Goal: Task Accomplishment & Management: Manage account settings

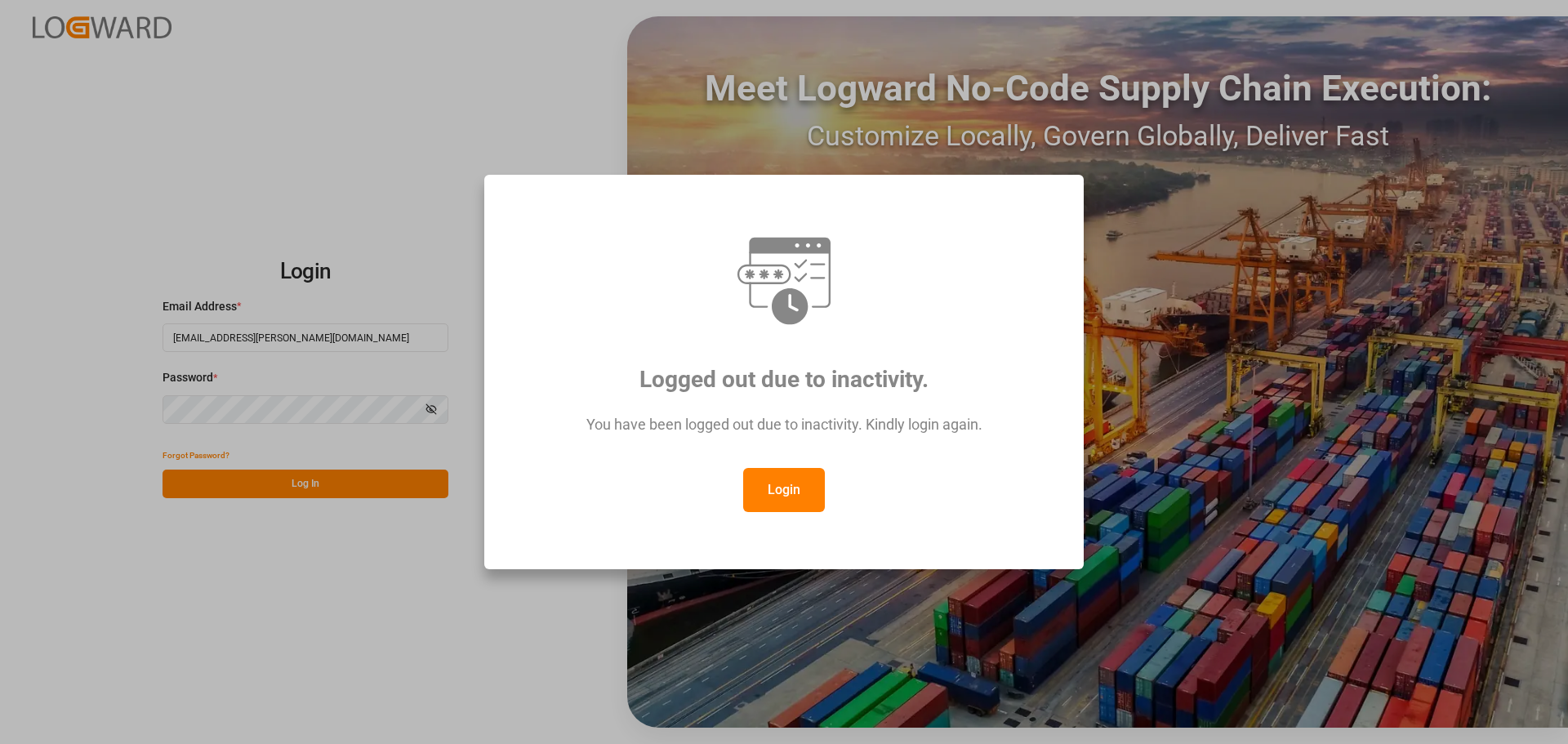
click at [774, 491] on button "Login" at bounding box center [784, 489] width 82 height 44
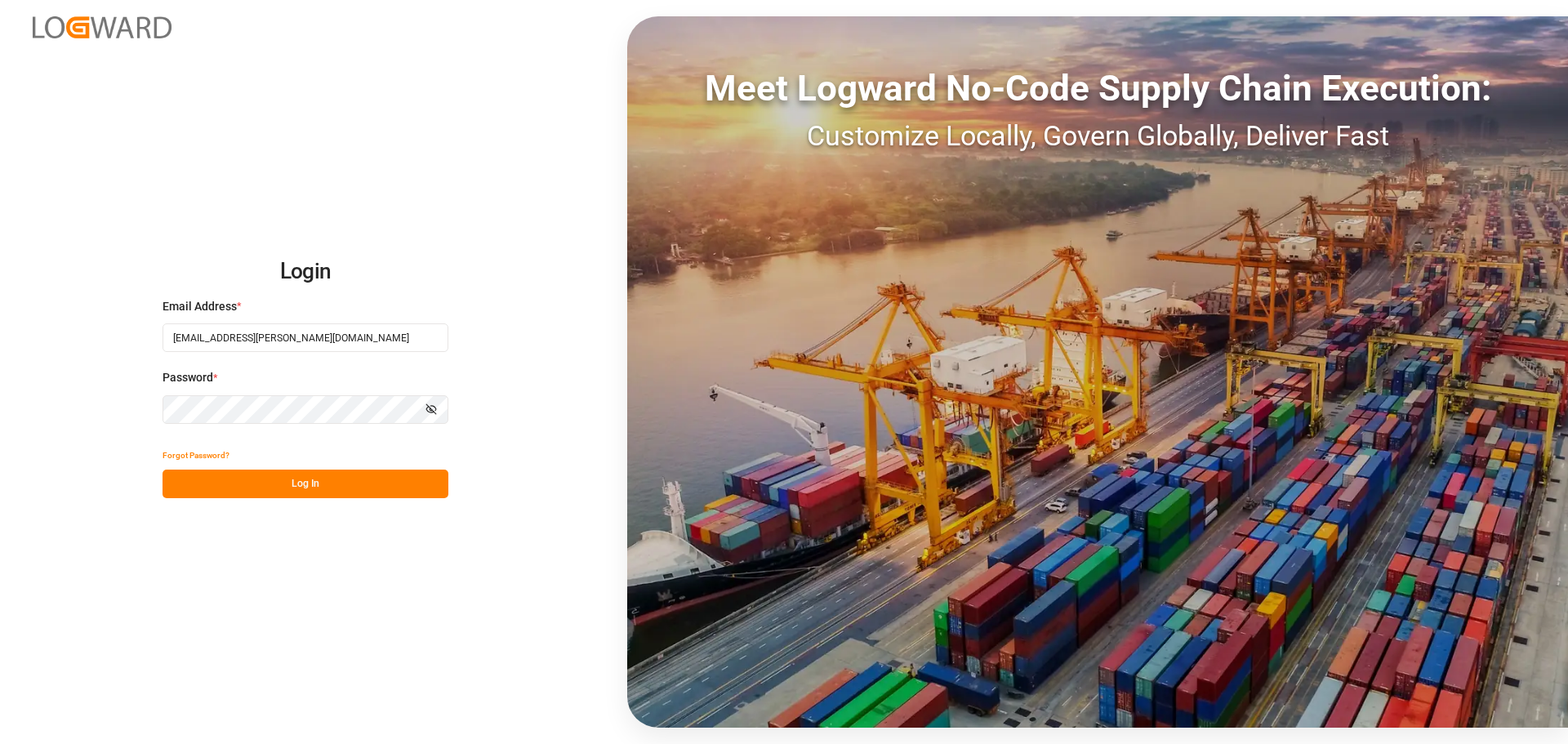
click at [304, 476] on button "Log In" at bounding box center [305, 483] width 286 height 29
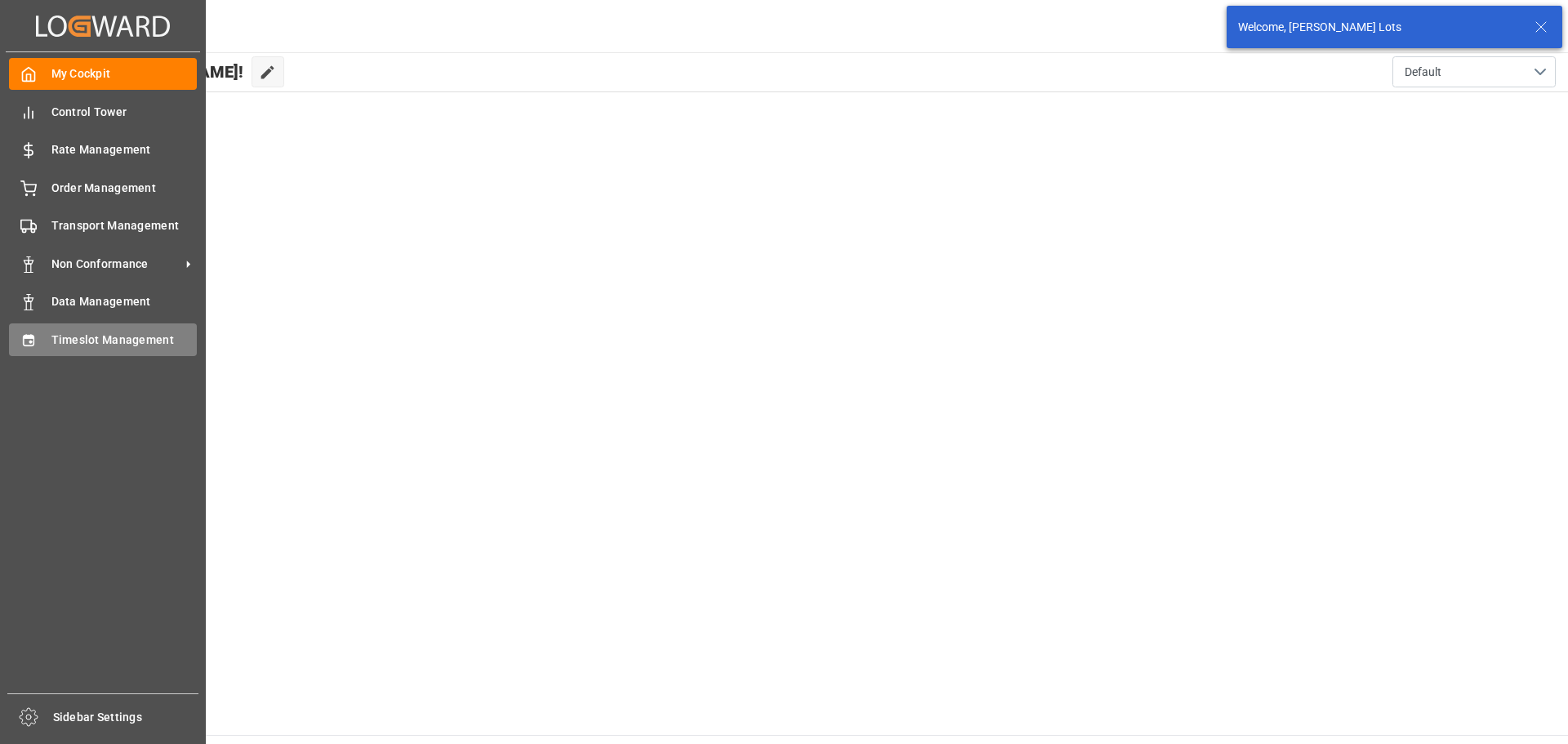
click at [88, 342] on span "Timeslot Management" at bounding box center [124, 340] width 146 height 17
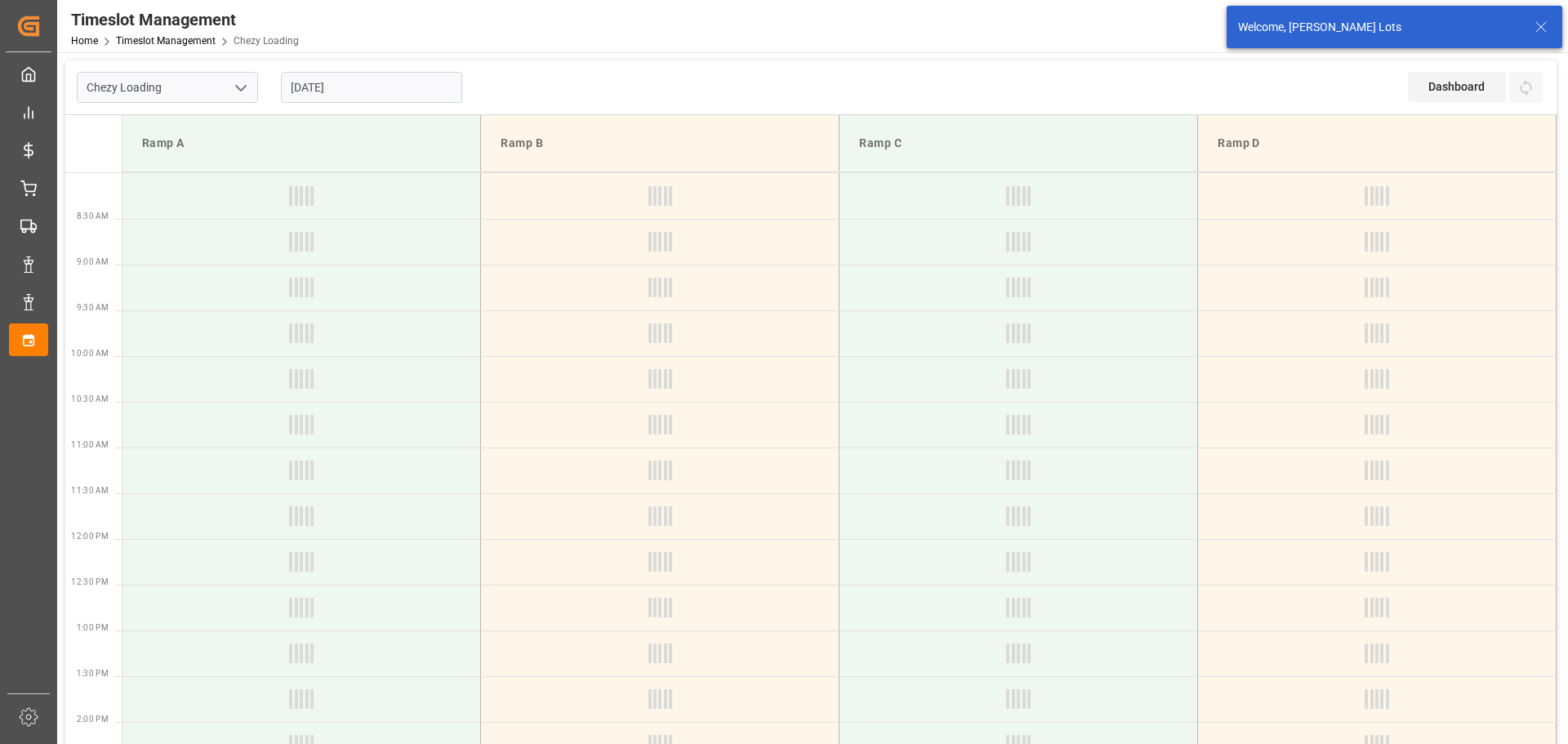
type input "Chezy Loading"
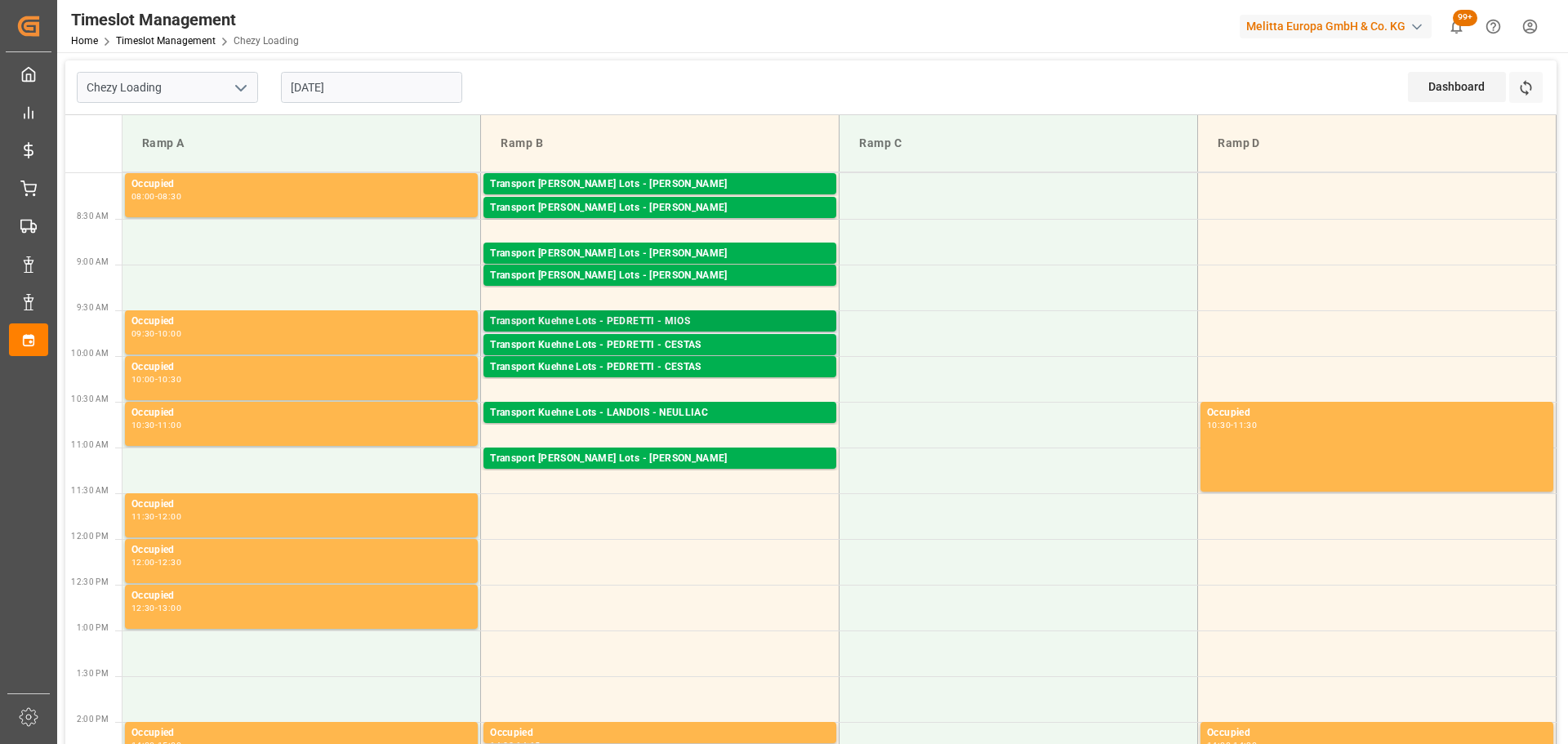
click at [743, 316] on div "Transport Kuehne Lots - PEDRETTI - MIOS" at bounding box center [660, 322] width 340 height 17
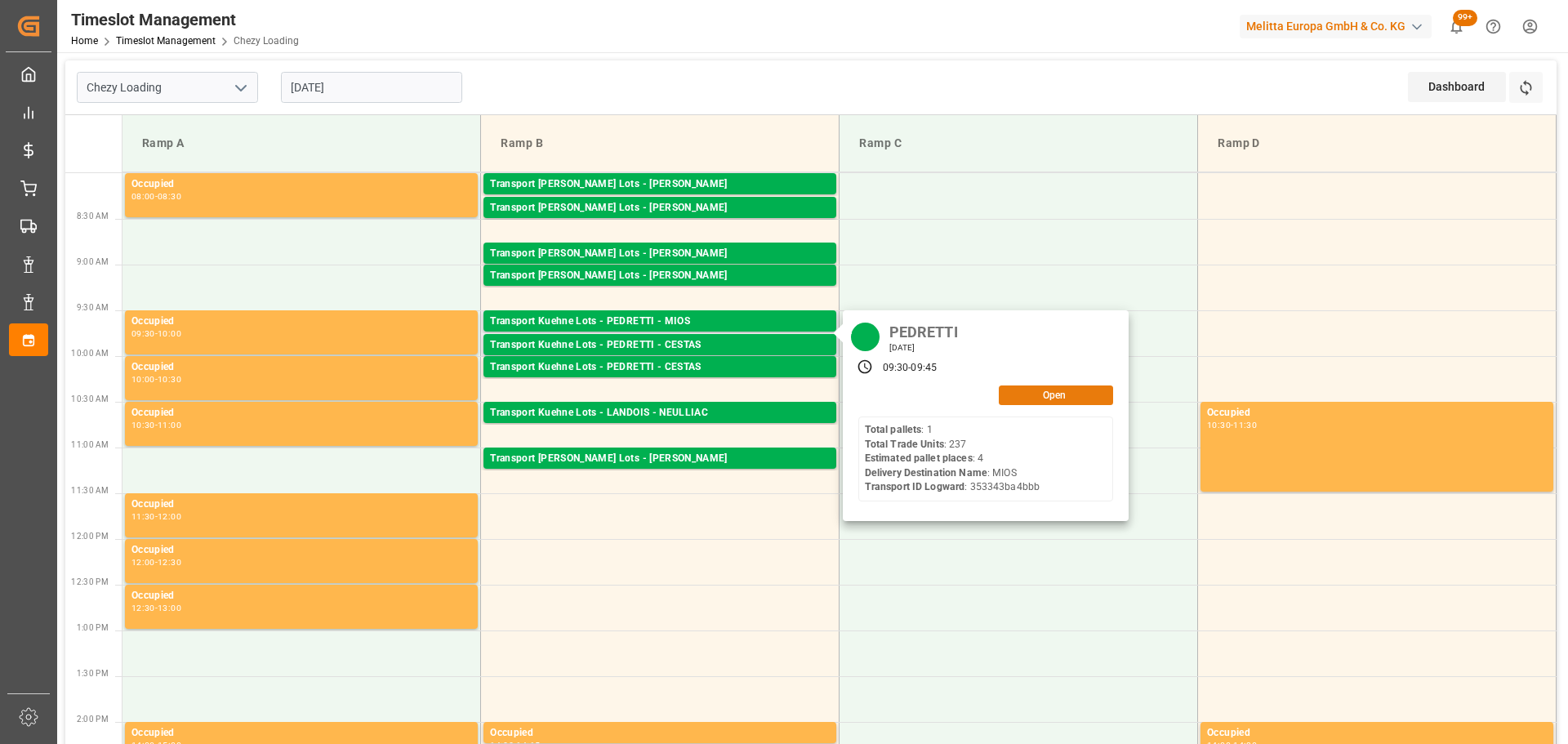
click at [1027, 394] on button "Open" at bounding box center [1056, 395] width 115 height 20
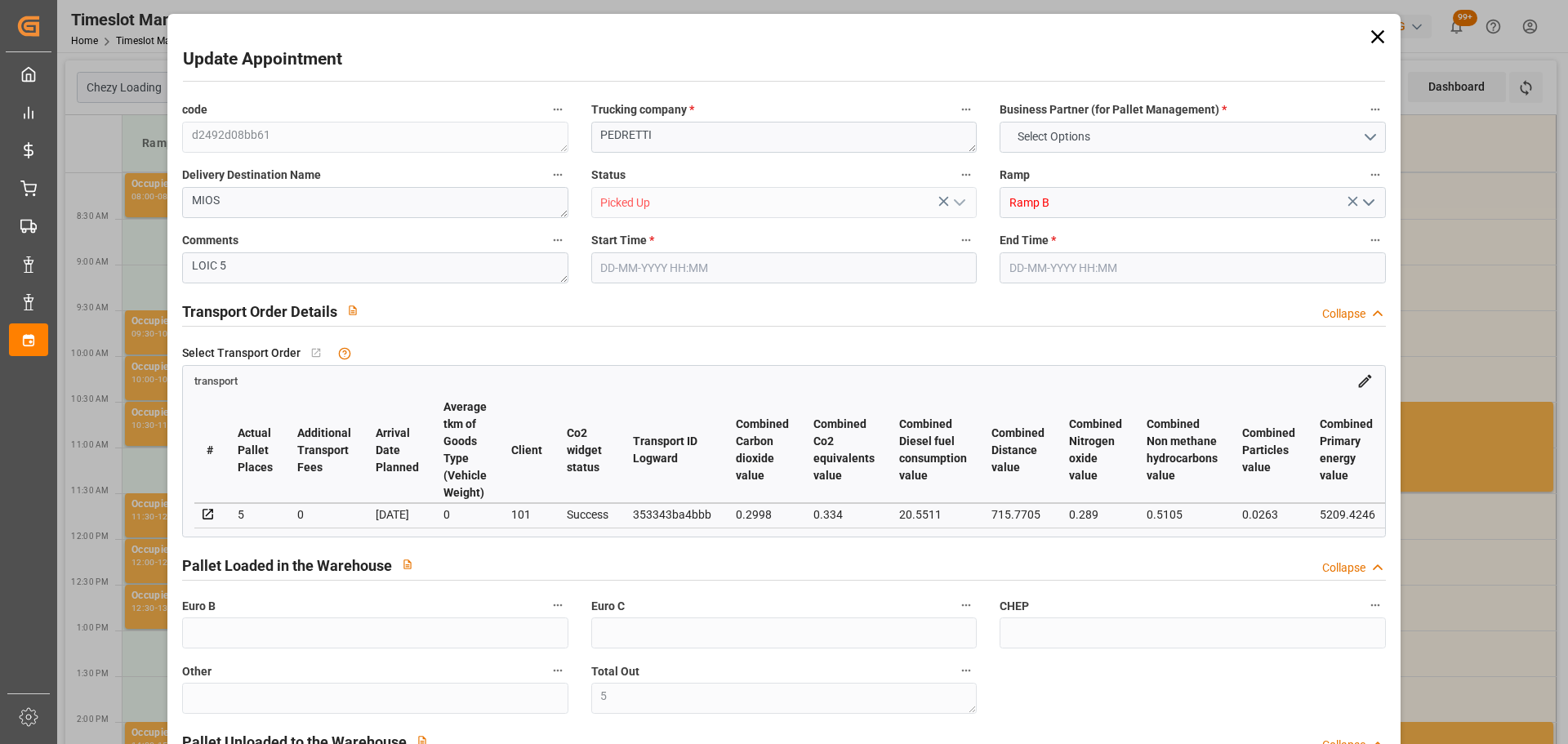
type input "5"
type input "4"
type input "5"
type input "336.21"
type input "0"
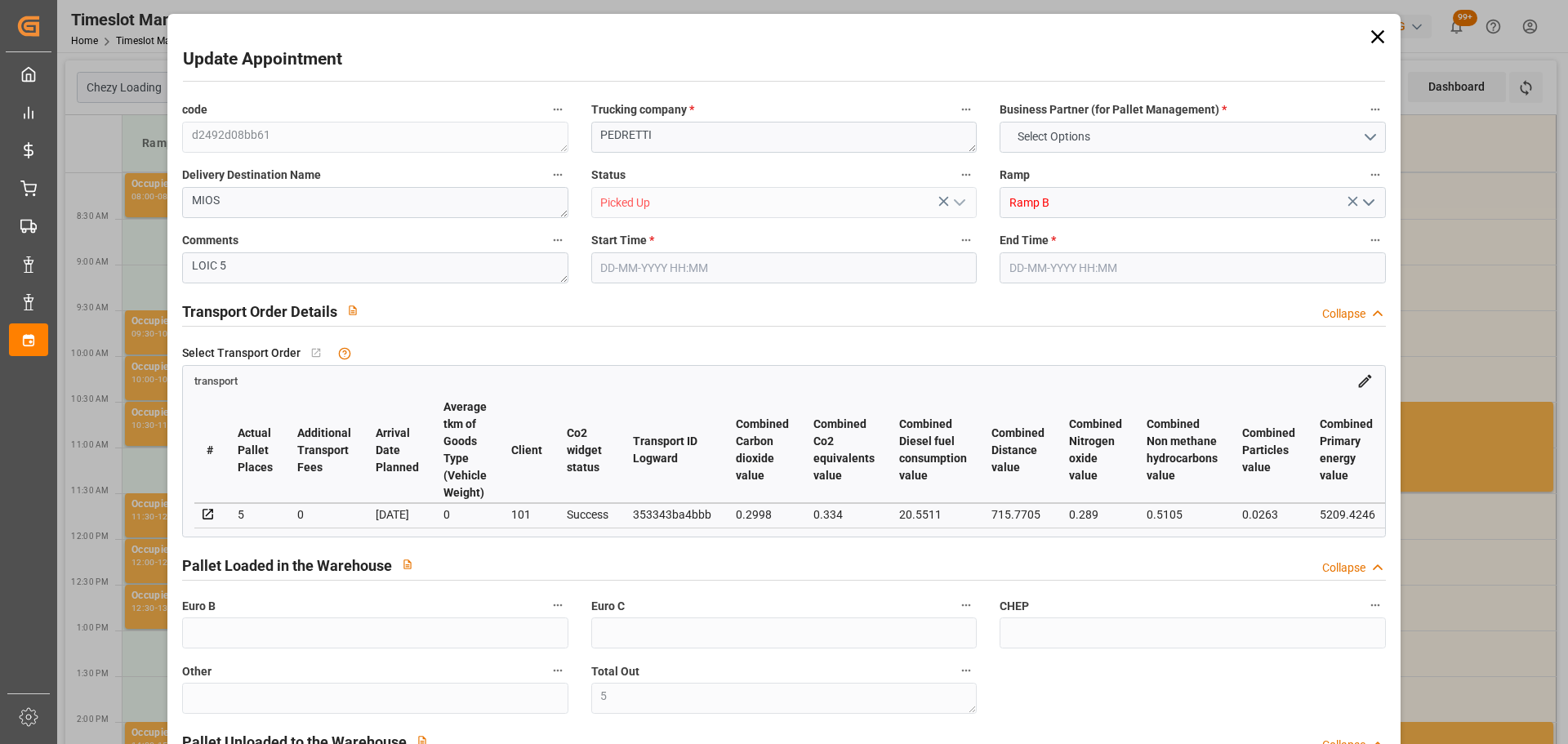
type input "62.4"
type input "0"
type input "398.61"
type input "0"
type input "6"
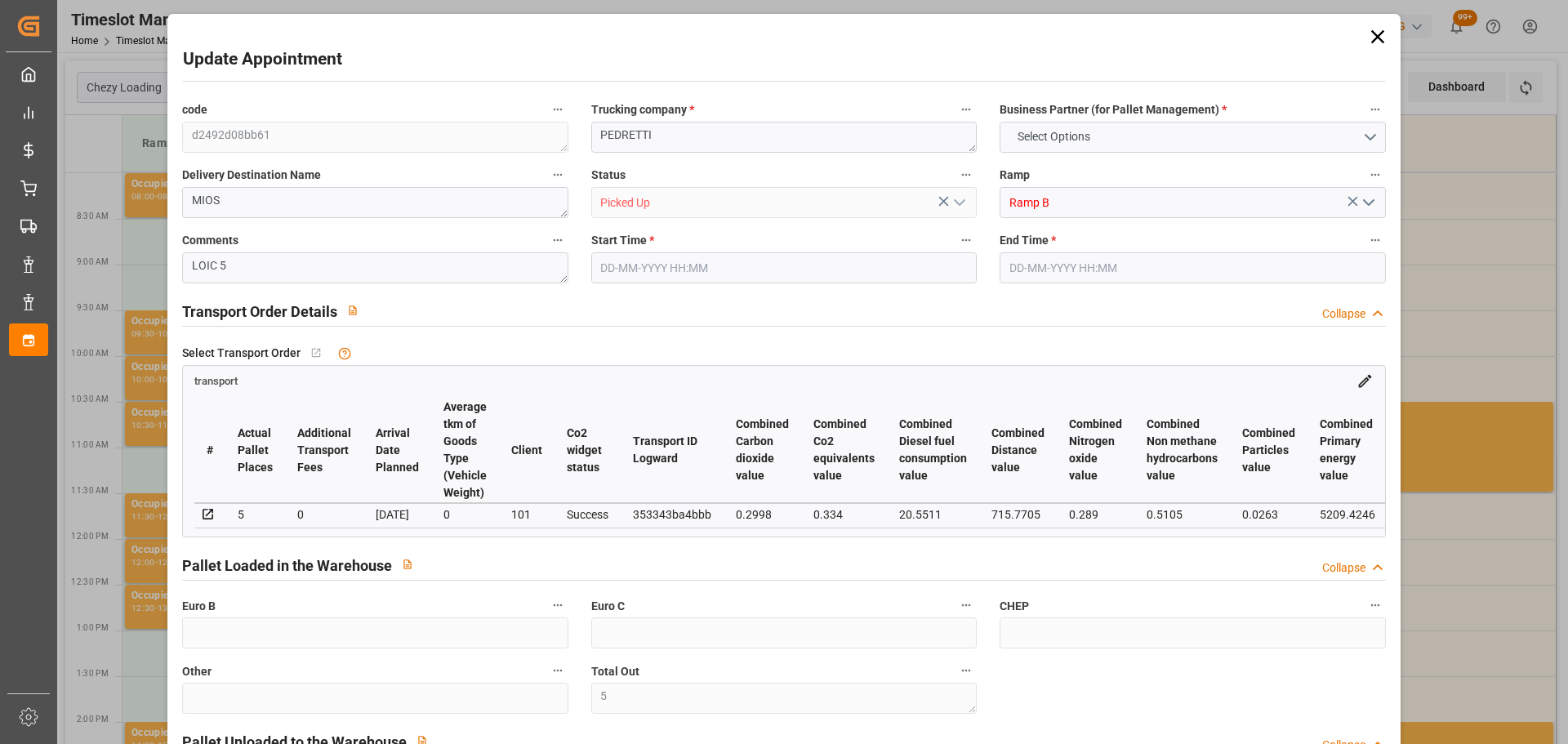
type input "665.804"
type input "892.978"
type input "5418.898"
type input "33"
type input "1"
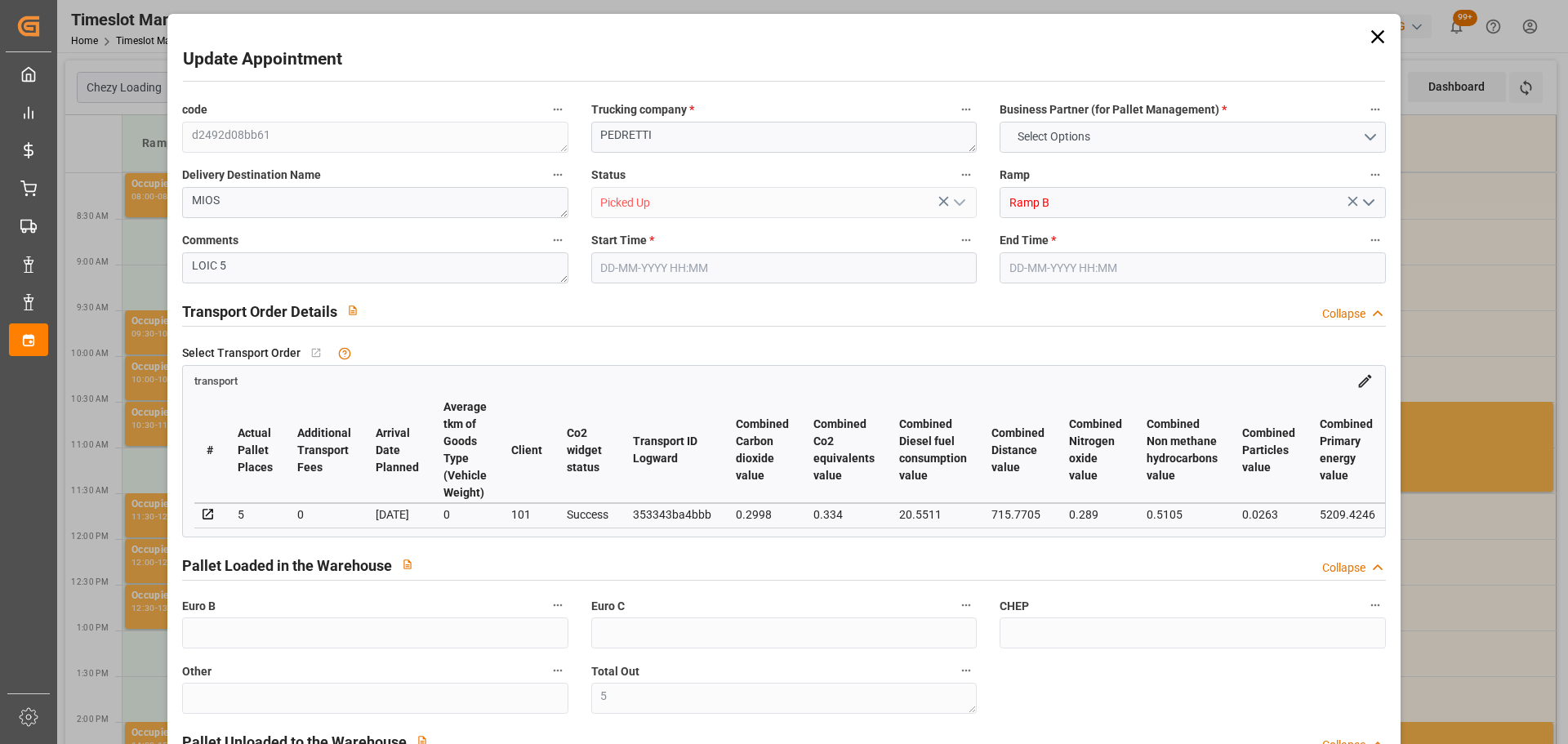
type input "237"
type input "5"
type input "101"
type input "799.834"
type input "0"
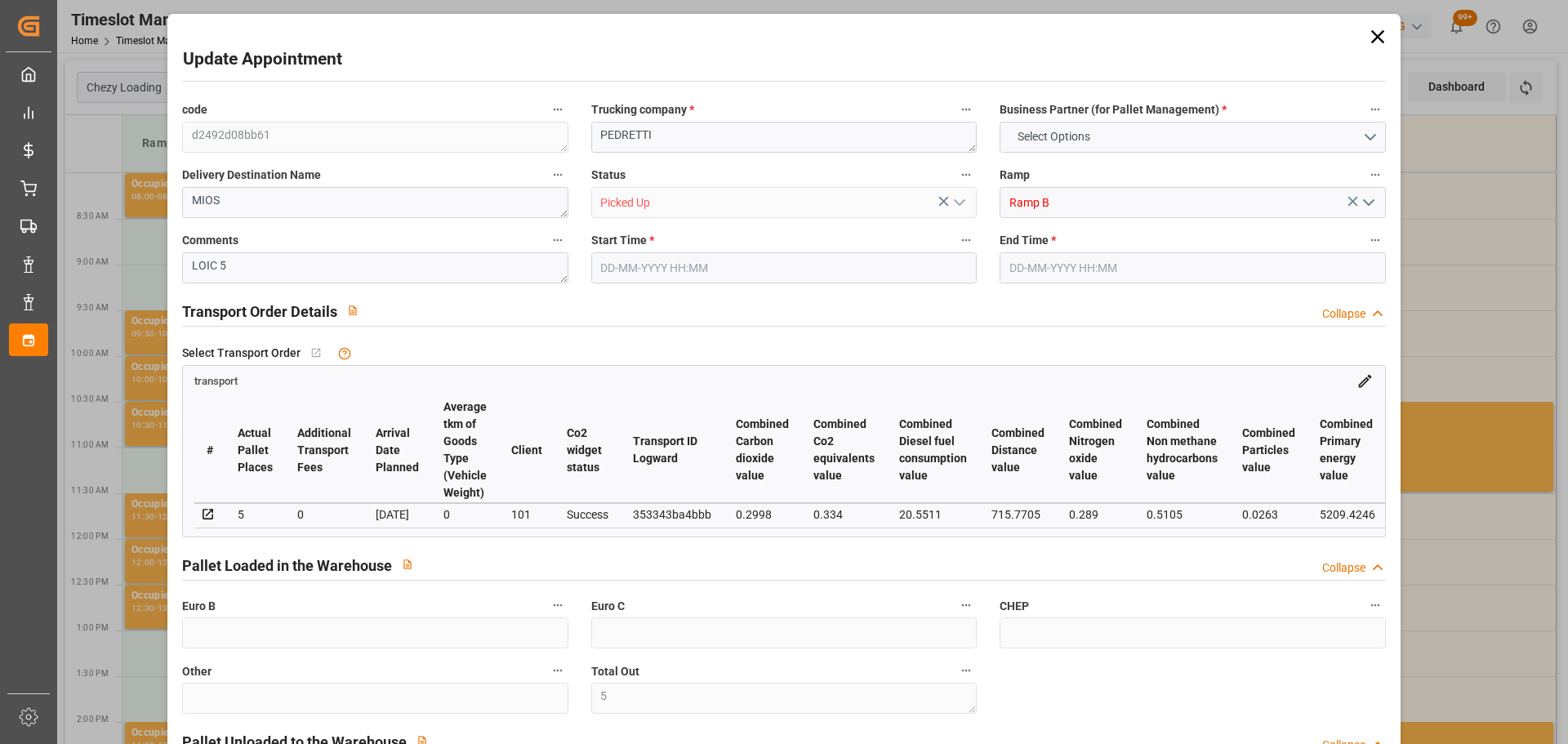
type input "4710.8598"
type input "0"
type input "21"
type input "35"
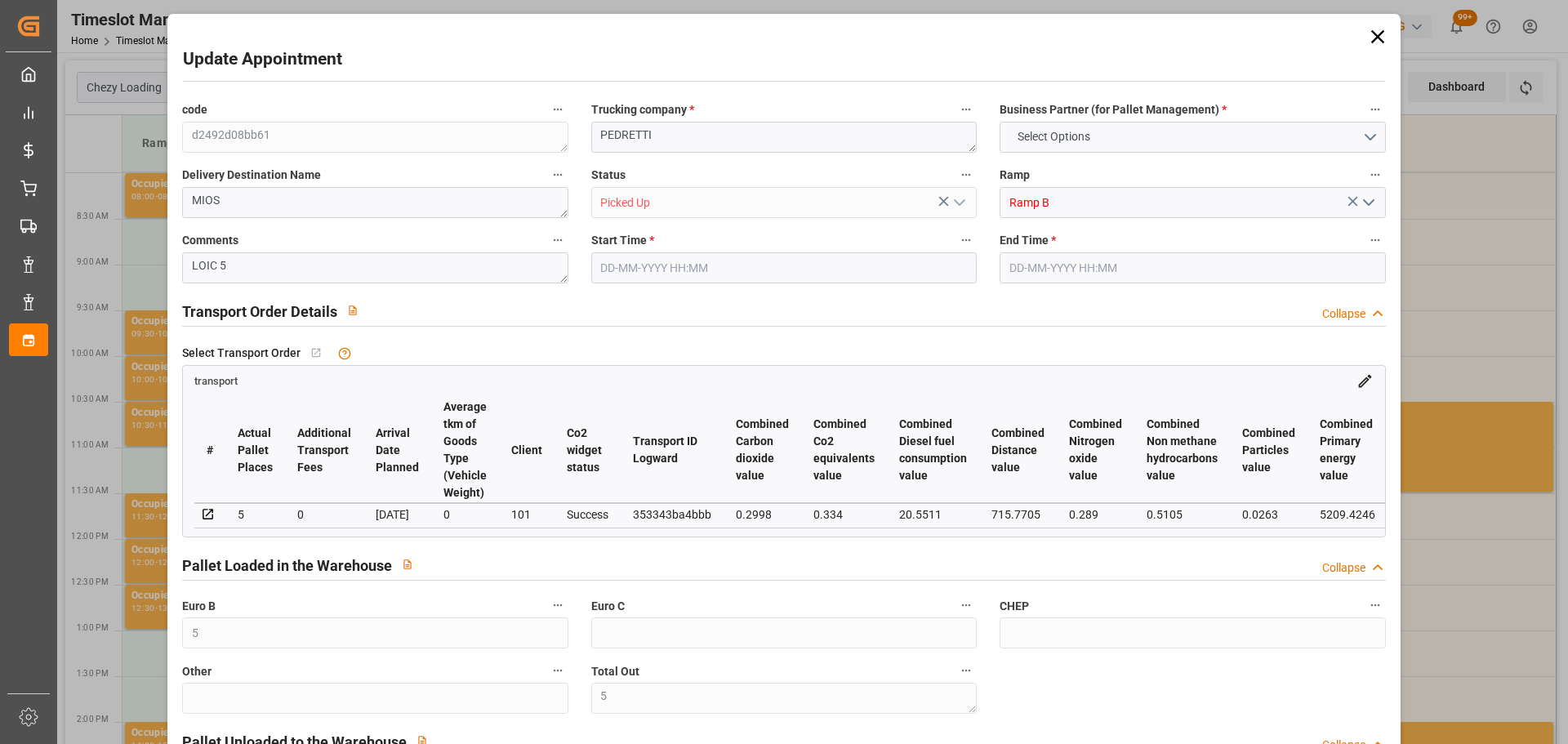
type input "[DATE] 09:30"
type input "[DATE] 09:45"
type input "[DATE] 12:51"
type input "[DATE] 11:27"
type input "[DATE]"
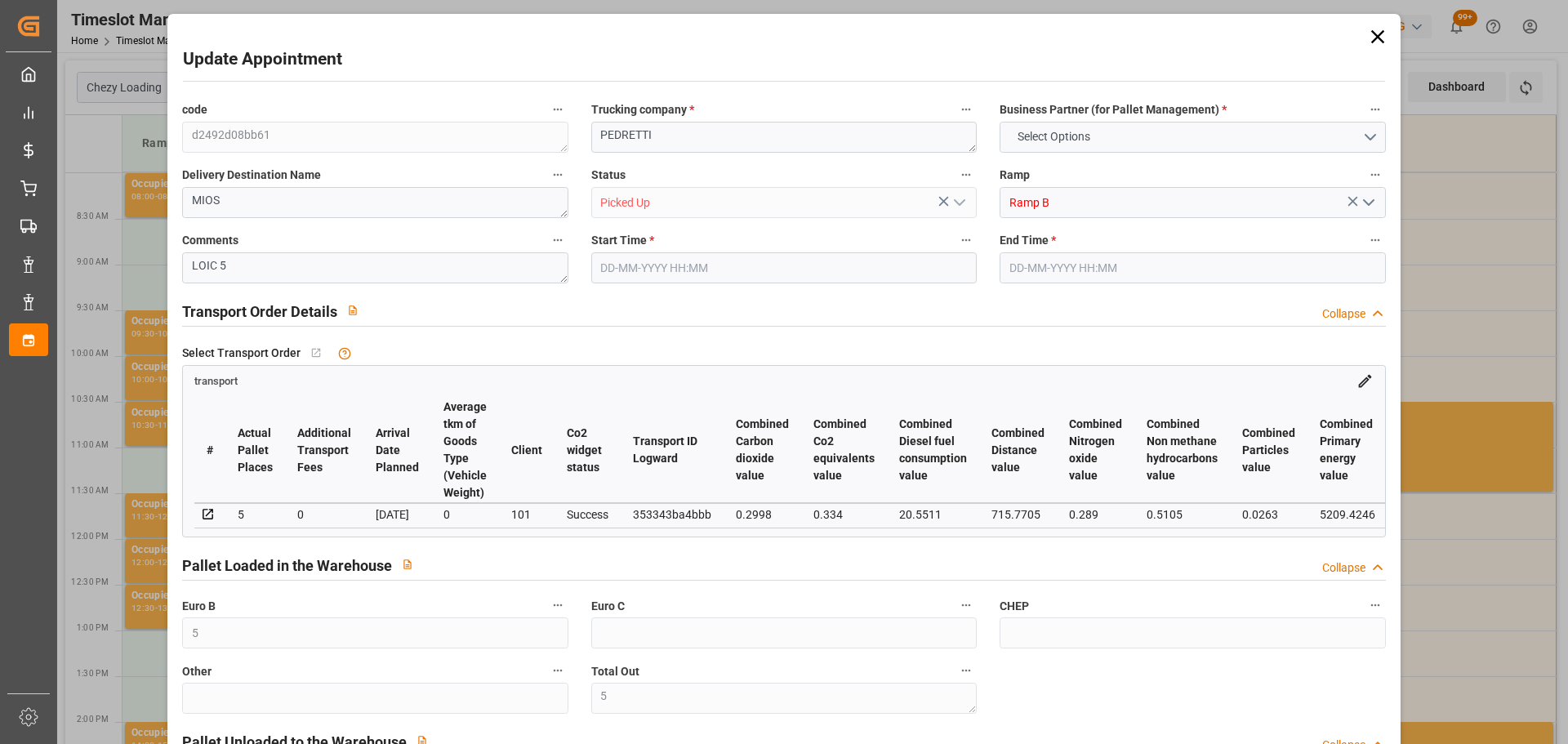
type input "[DATE]"
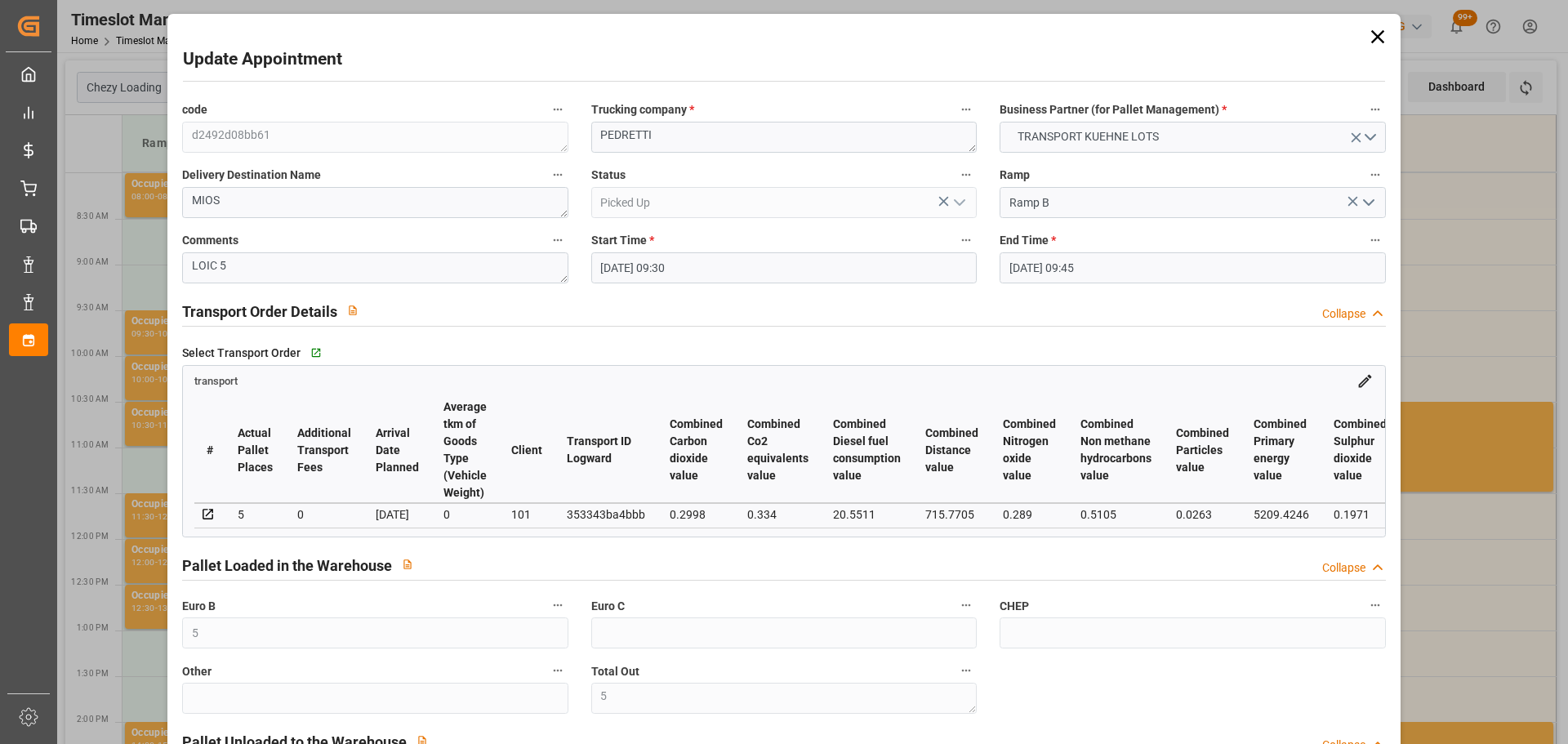
click at [1373, 30] on icon at bounding box center [1378, 37] width 23 height 23
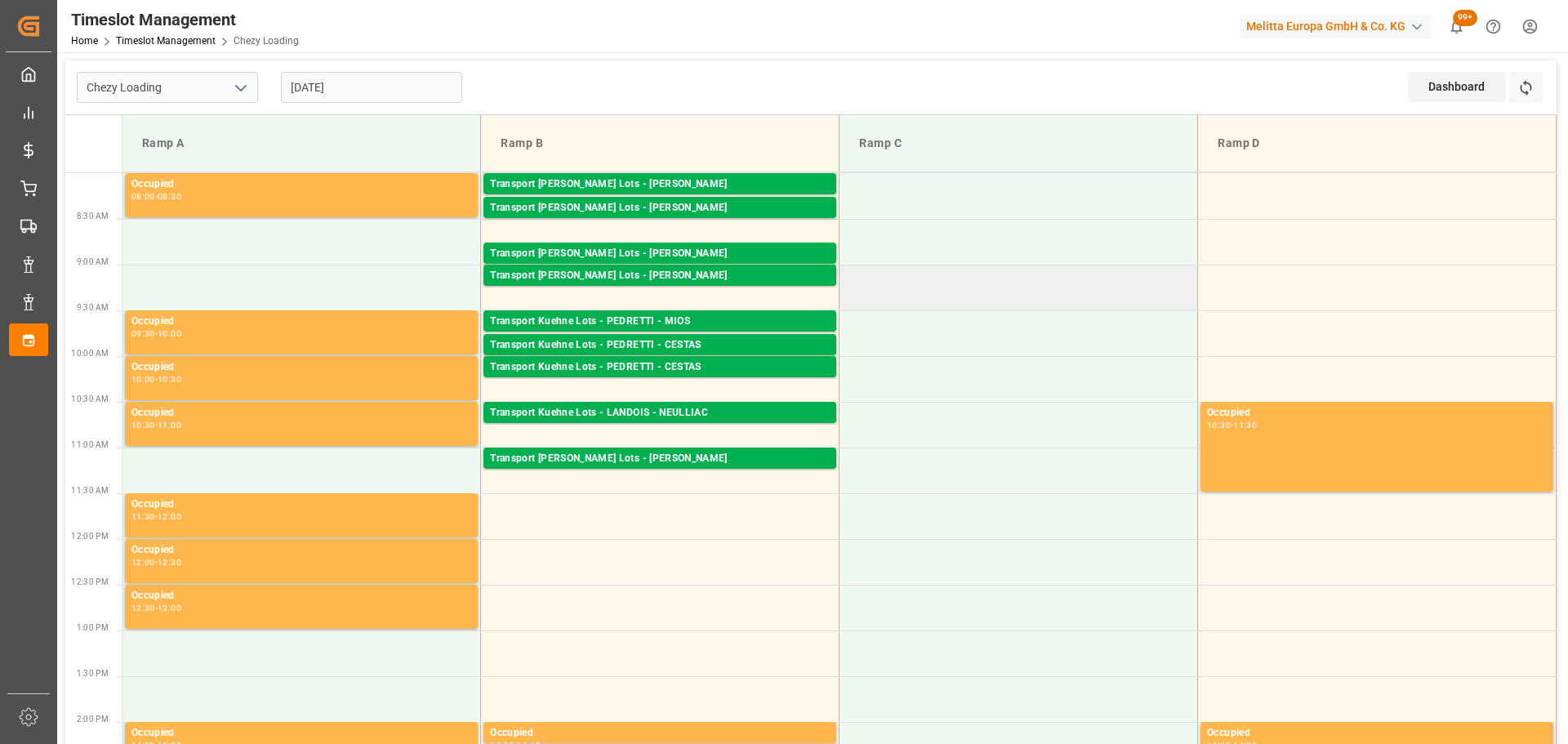
click at [1112, 288] on td at bounding box center [1019, 287] width 358 height 46
drag, startPoint x: 1432, startPoint y: 154, endPoint x: 1438, endPoint y: 12, distance: 142.1
click at [1432, 130] on div "Ramp D" at bounding box center [1376, 143] width 331 height 30
click at [614, 183] on div "Transport [PERSON_NAME] Lots - [PERSON_NAME]" at bounding box center [660, 184] width 340 height 17
click at [659, 208] on div "Transport [PERSON_NAME] Lots - [PERSON_NAME]" at bounding box center [660, 208] width 340 height 17
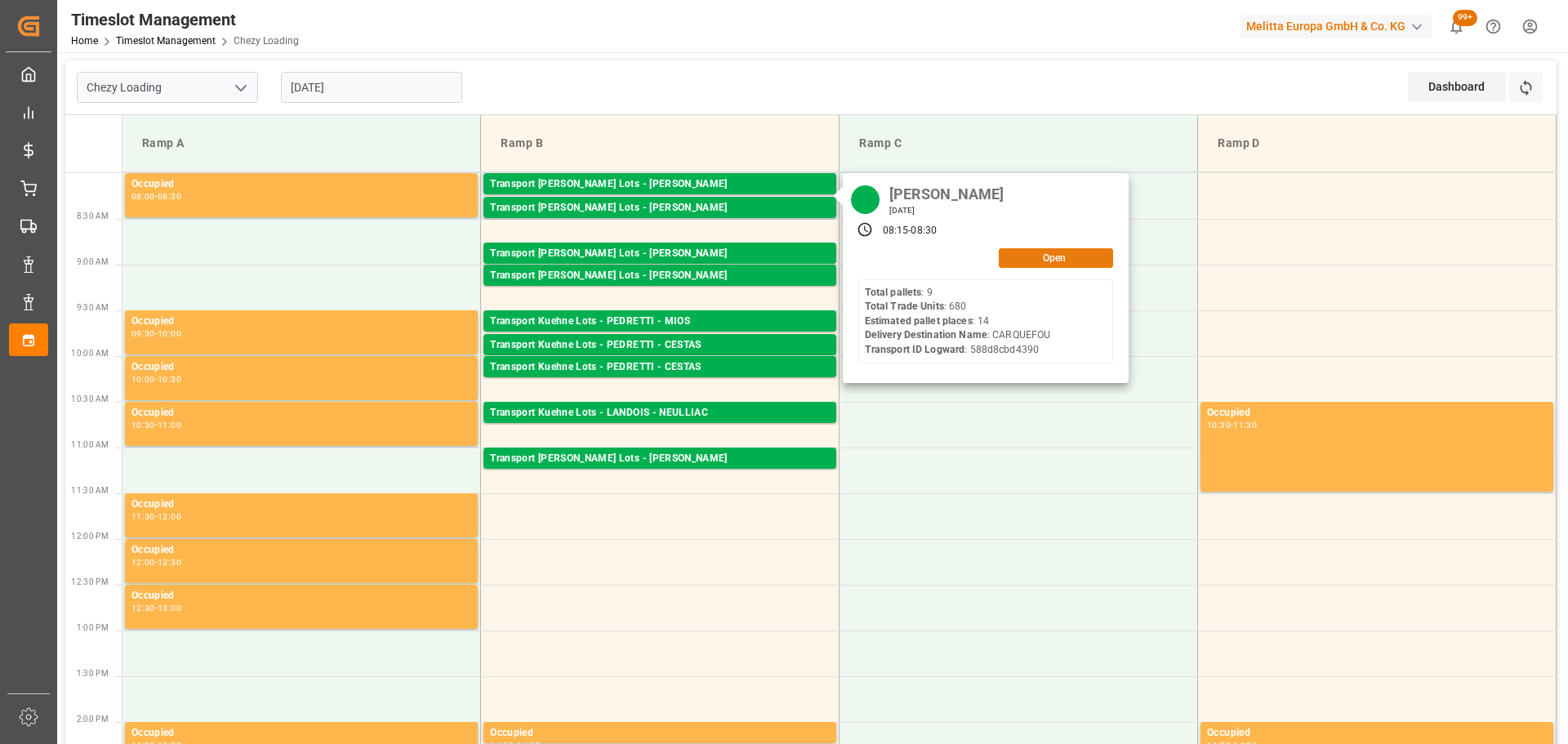
click at [1059, 260] on button "Open" at bounding box center [1056, 258] width 115 height 20
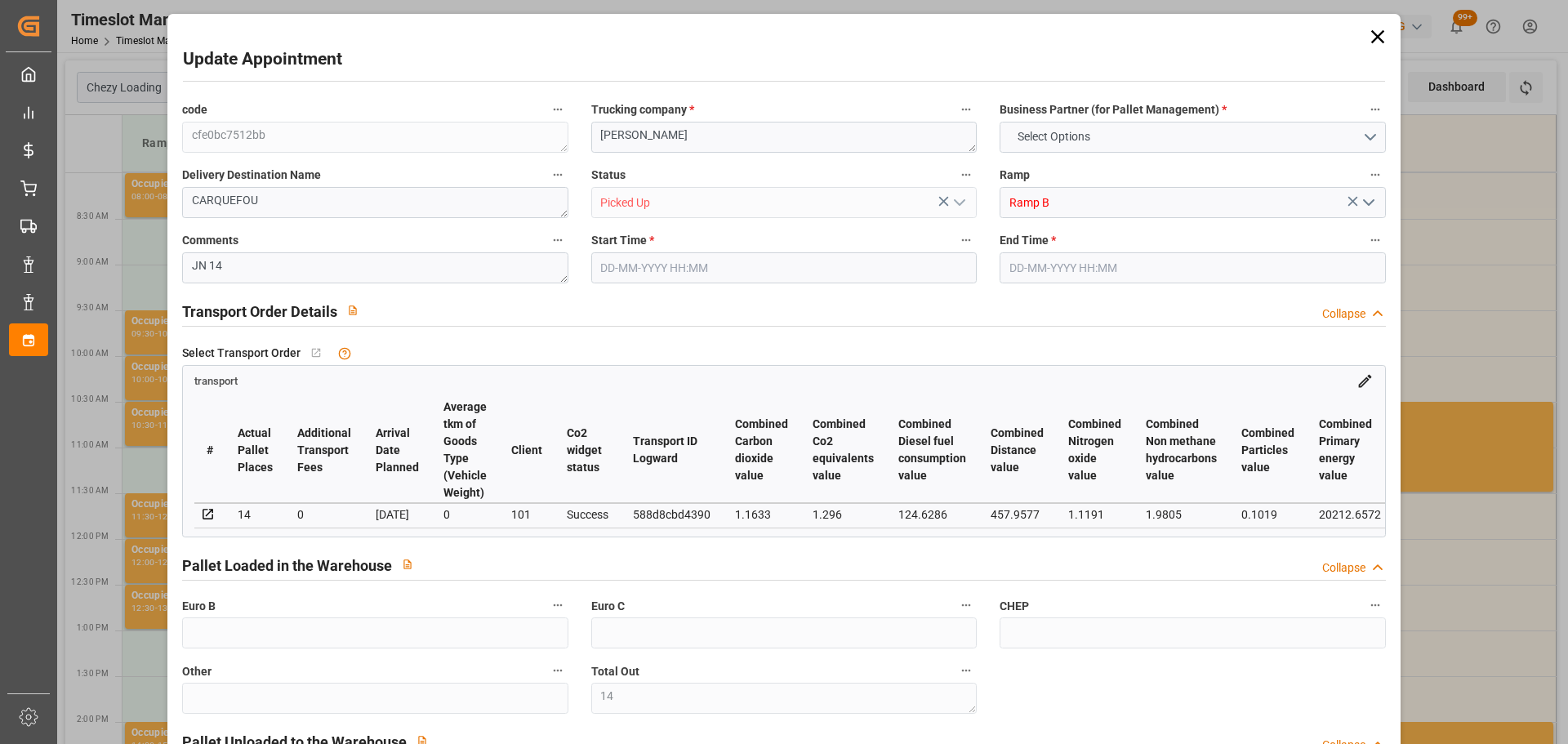
type input "14"
type input "495.46"
type input "0"
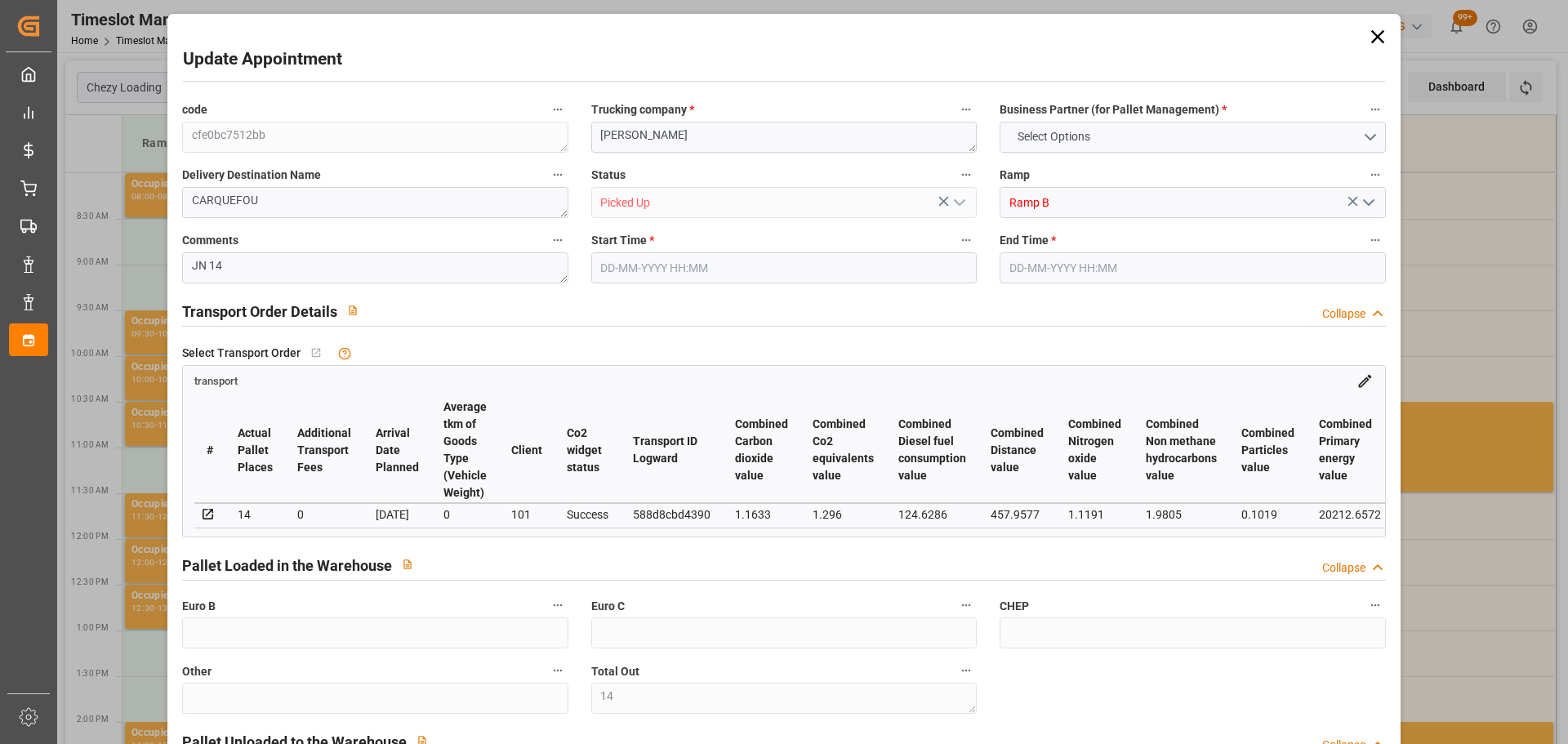
type input "0"
type input "495.46"
type input "0"
type input "14"
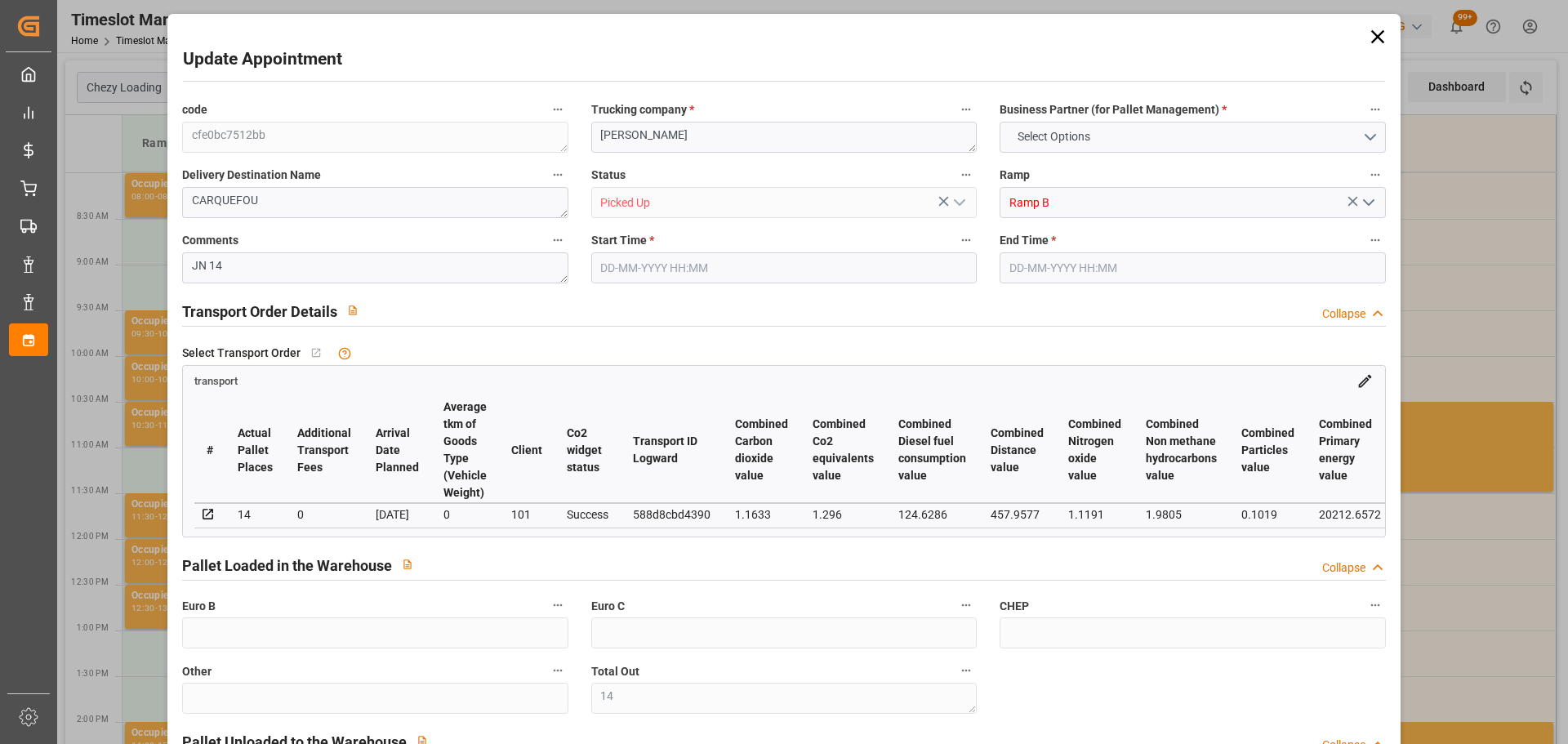
type input "4192.308"
type input "5488"
type input "16817.964"
type input "44"
type input "9"
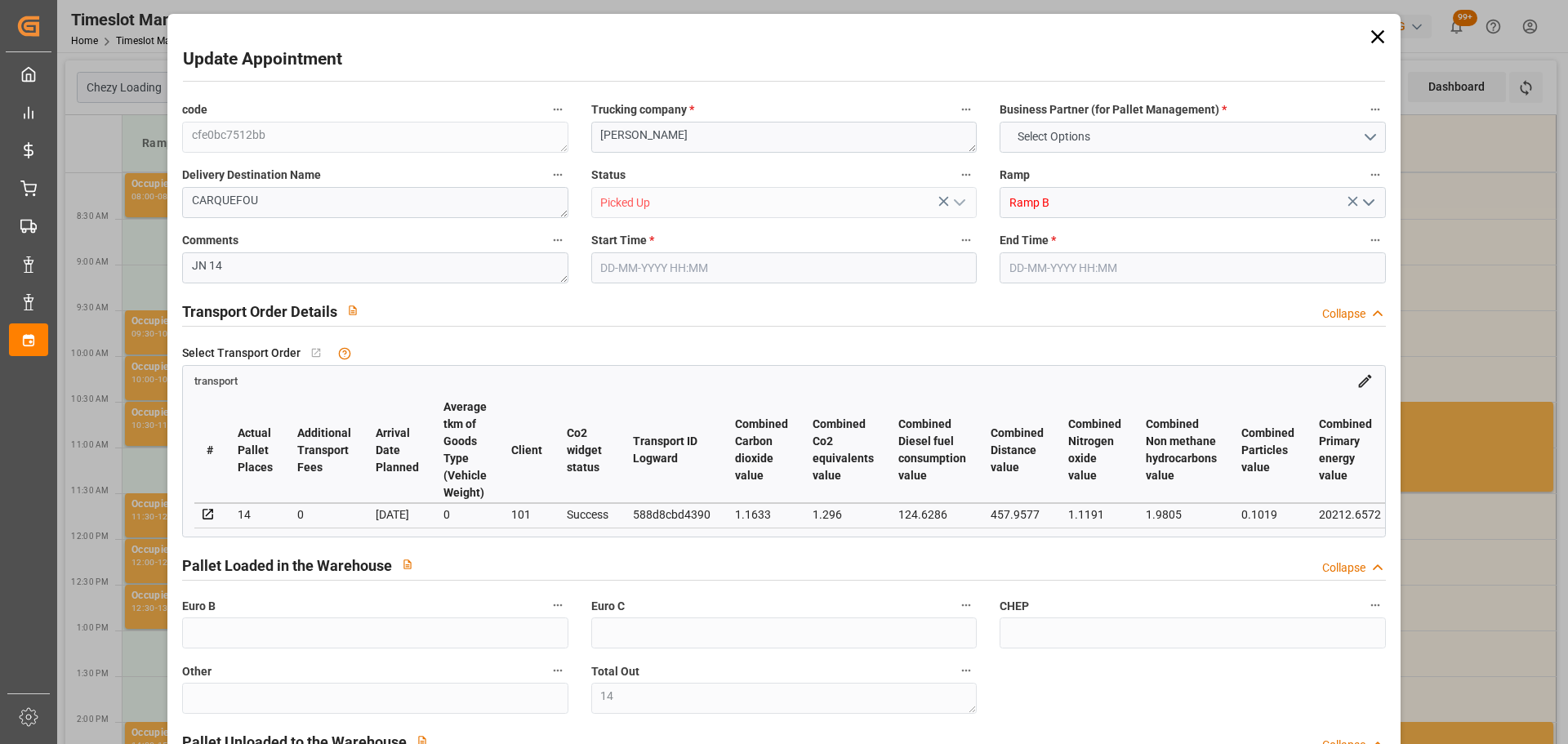
type input "680"
type input "14"
type input "101"
type input "4848.036"
type input "0"
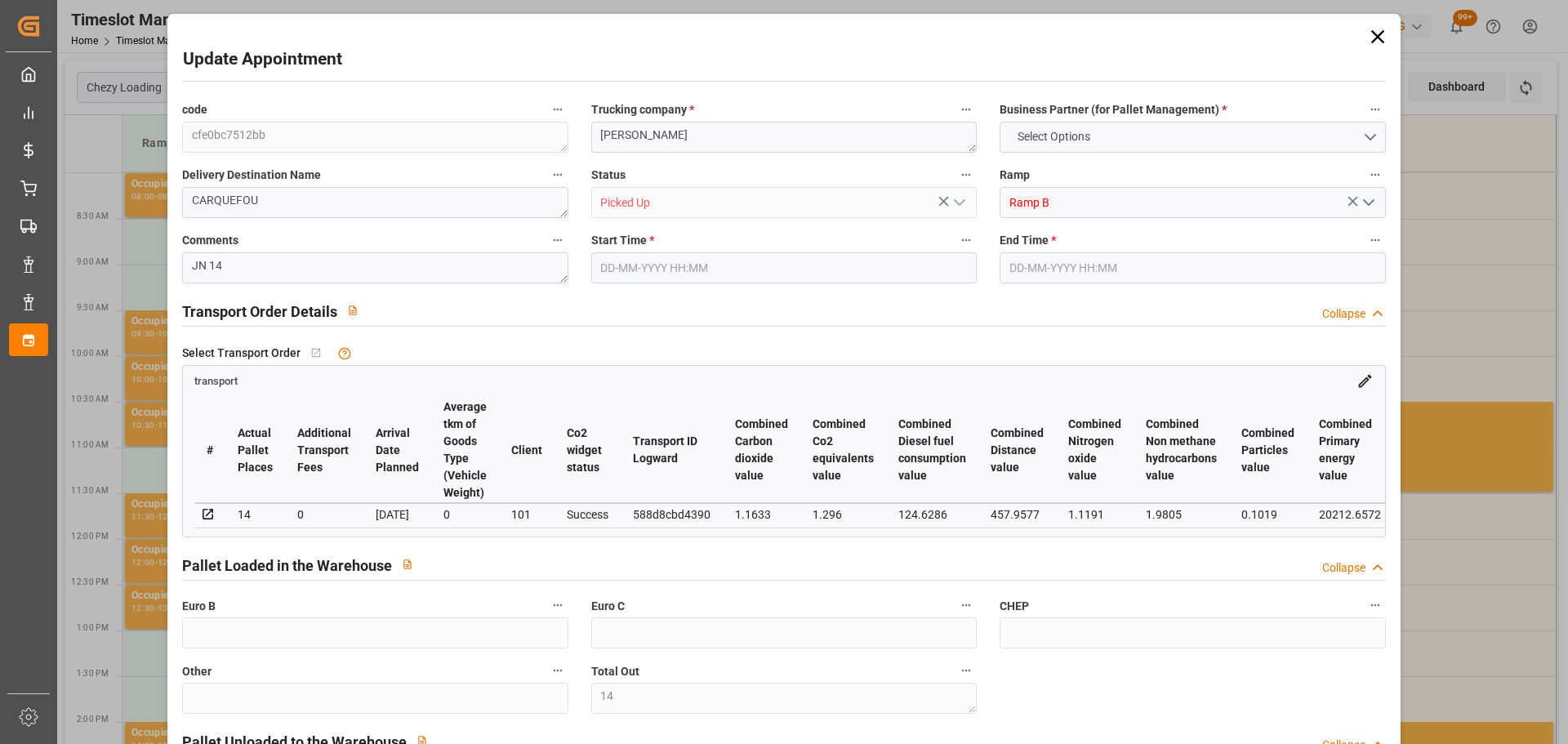
type input "10767.6795"
type input "0"
type input "21"
type input "80"
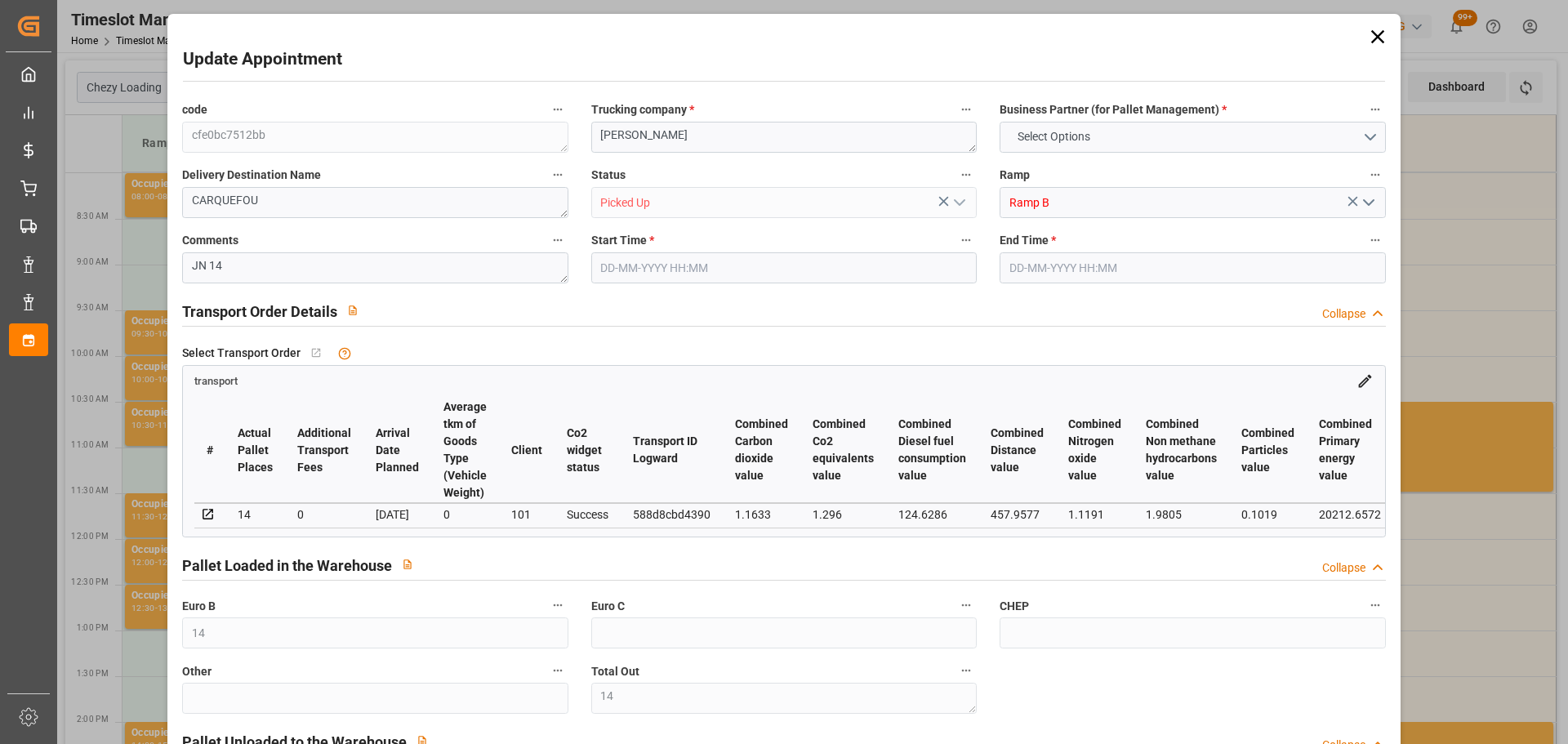
type input "[DATE] 08:15"
type input "[DATE] 08:30"
type input "[DATE] 13:15"
type input "[DATE] 11:34"
type input "[DATE]"
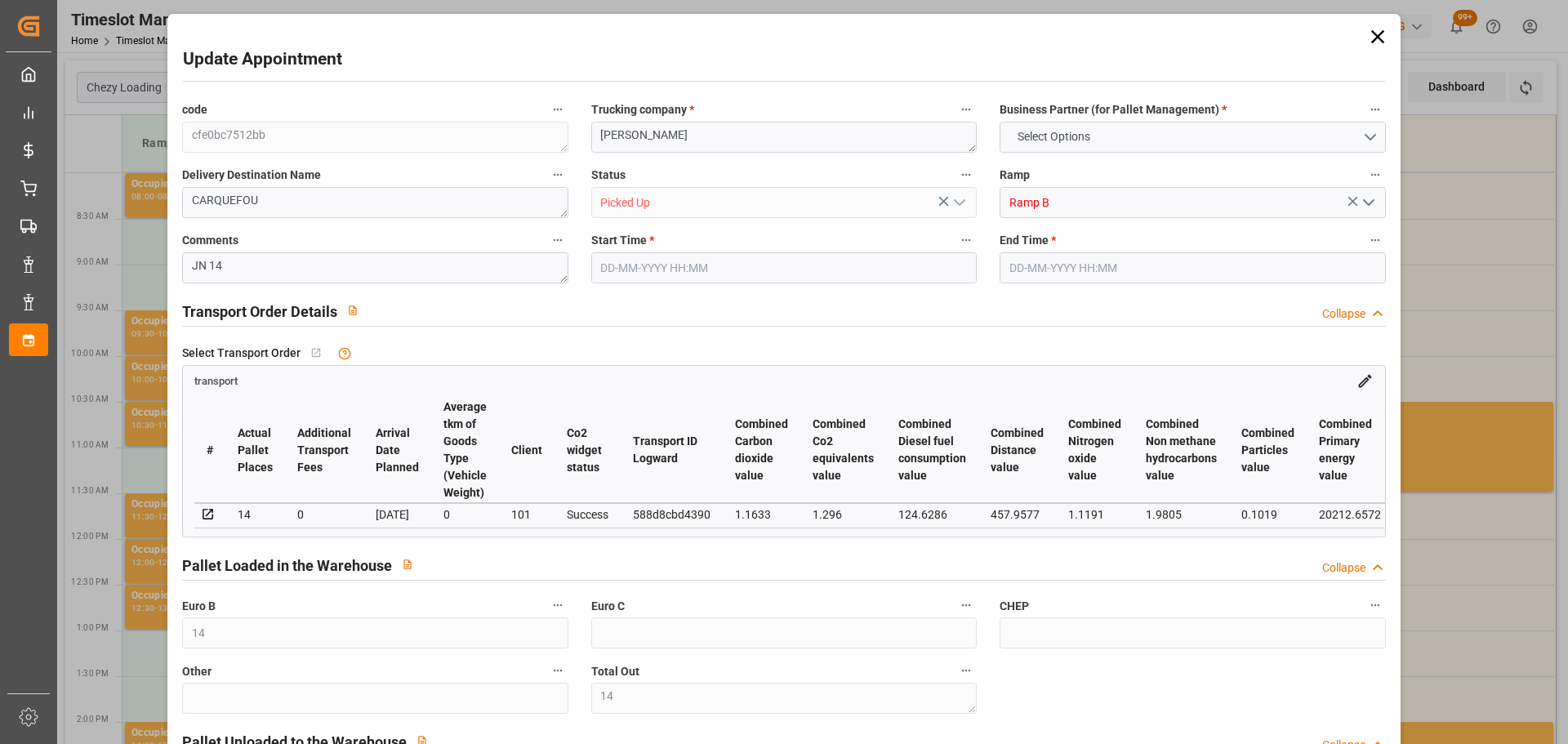
type input "[DATE]"
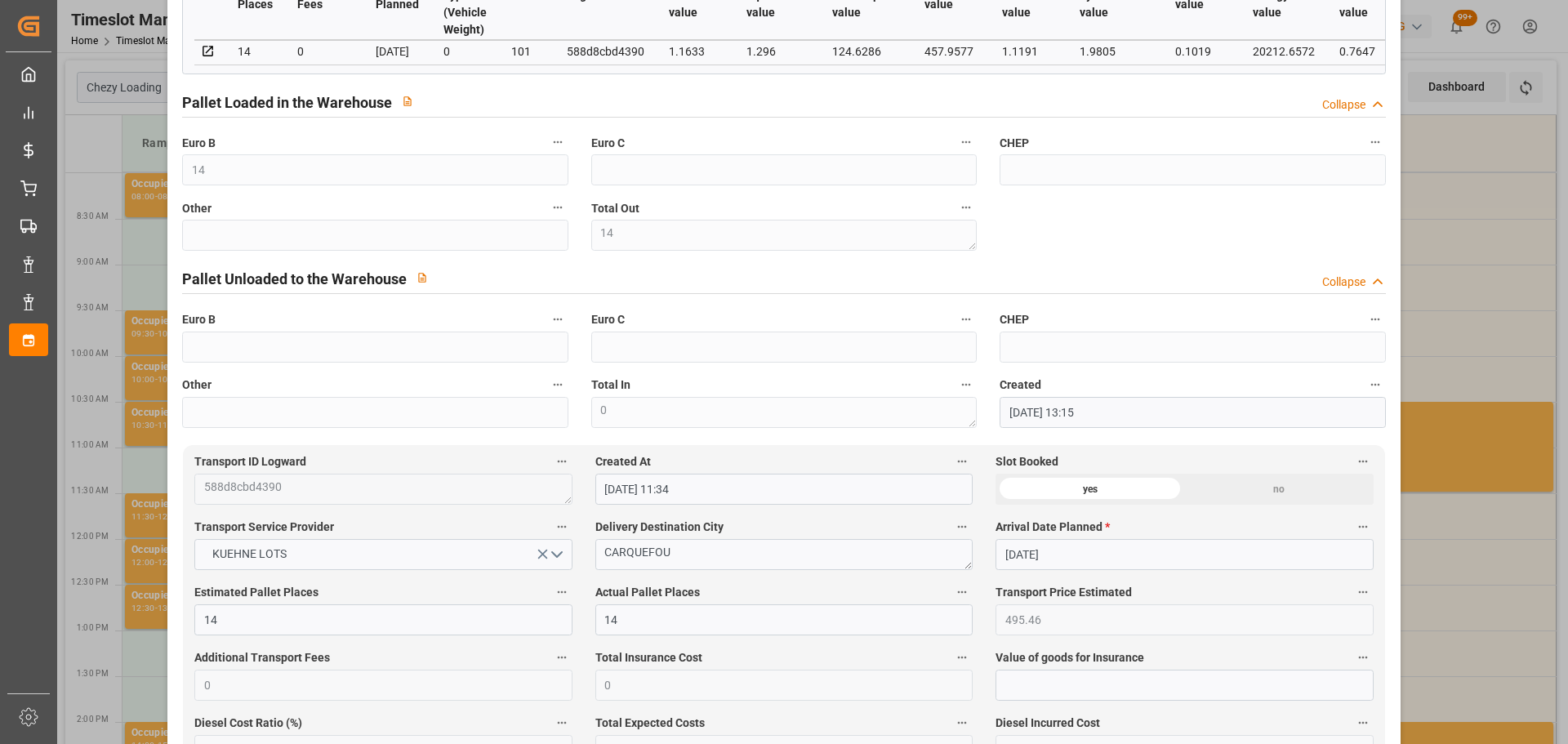
scroll to position [245, 0]
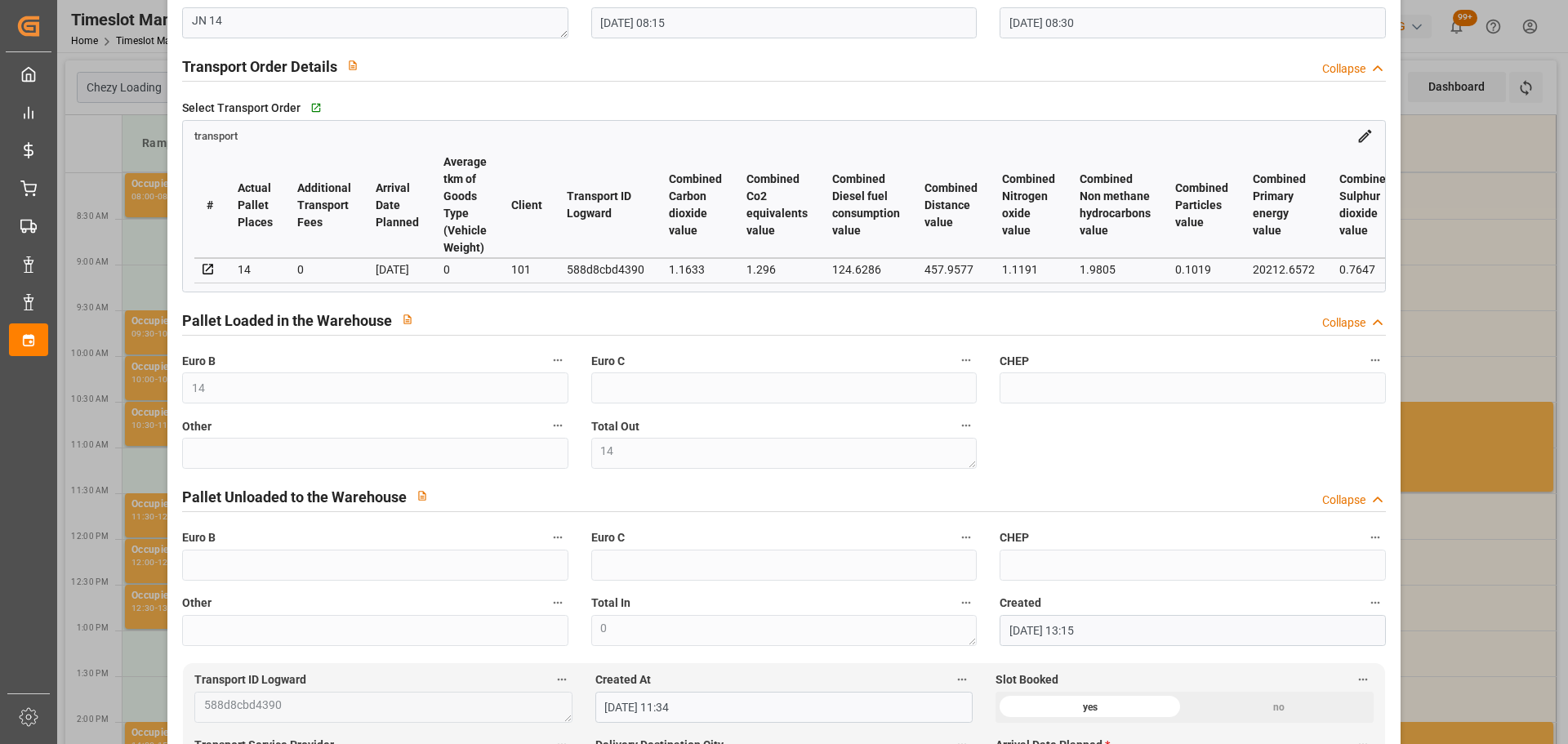
click at [1457, 575] on div "Update Appointment code cfe0bc7512bb Trucking company * ANTOINE Business Partne…" at bounding box center [784, 372] width 1568 height 744
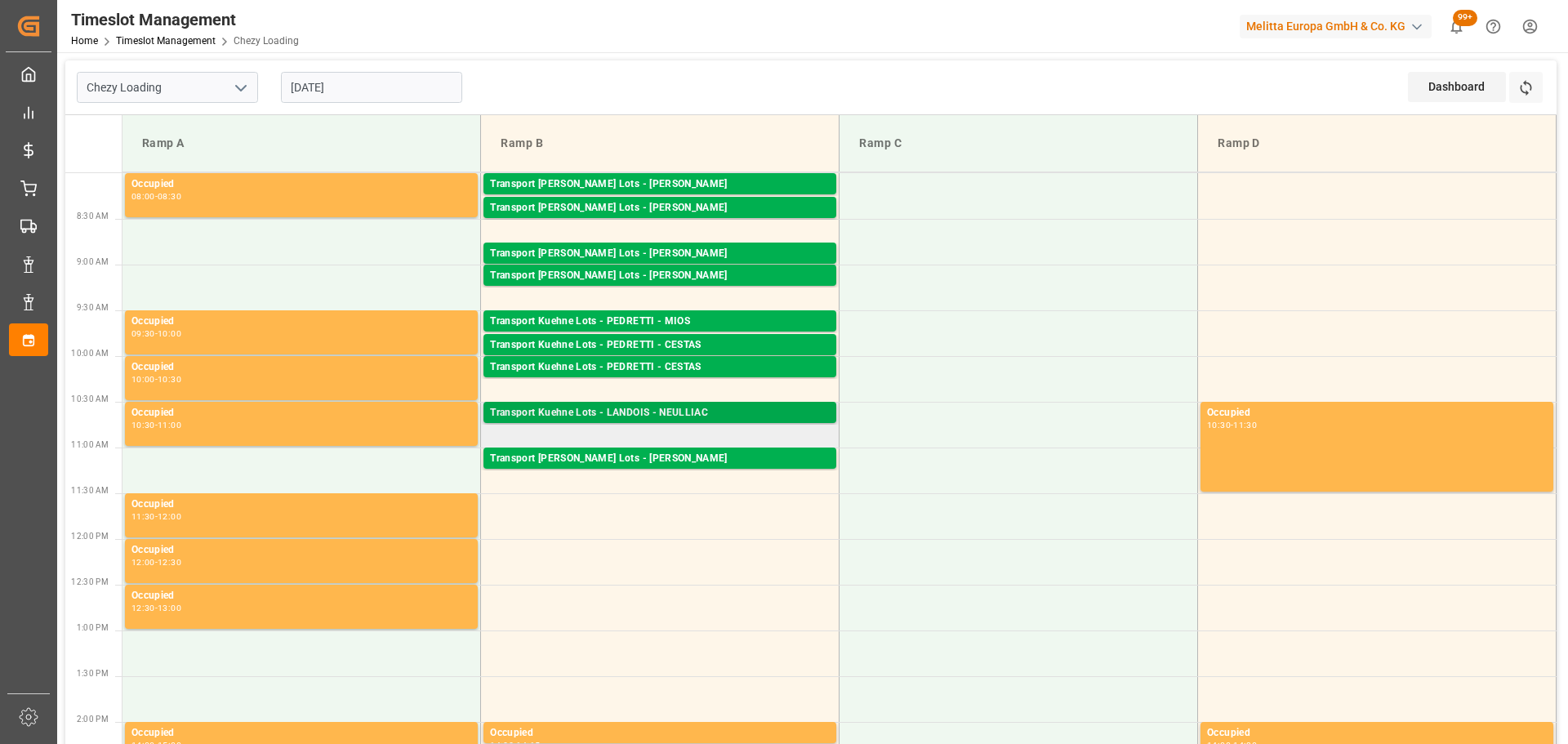
click at [694, 408] on div "Transport Kuehne Lots - LANDOIS - NEULLIAC" at bounding box center [660, 413] width 340 height 17
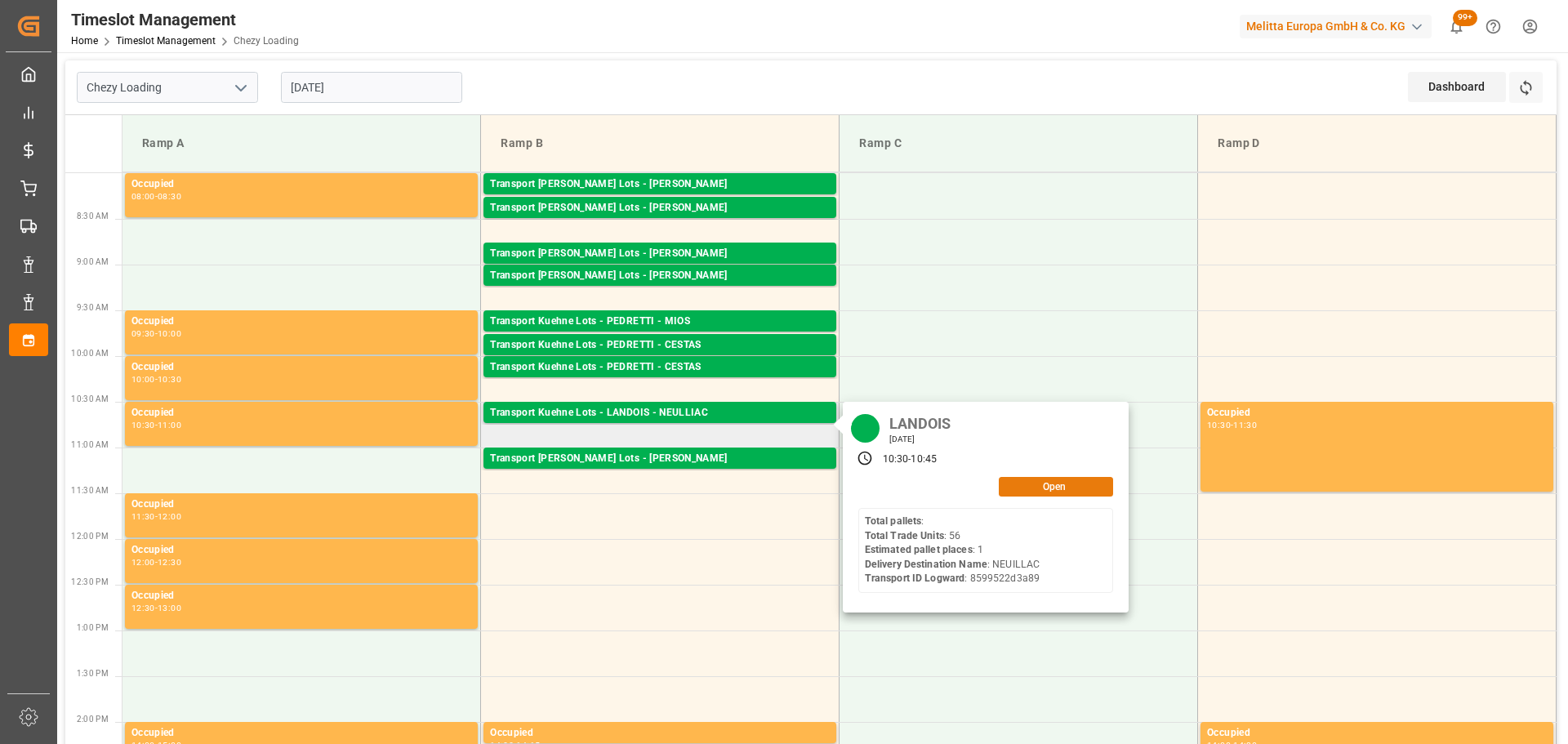
click at [1040, 479] on button "Open" at bounding box center [1056, 487] width 115 height 20
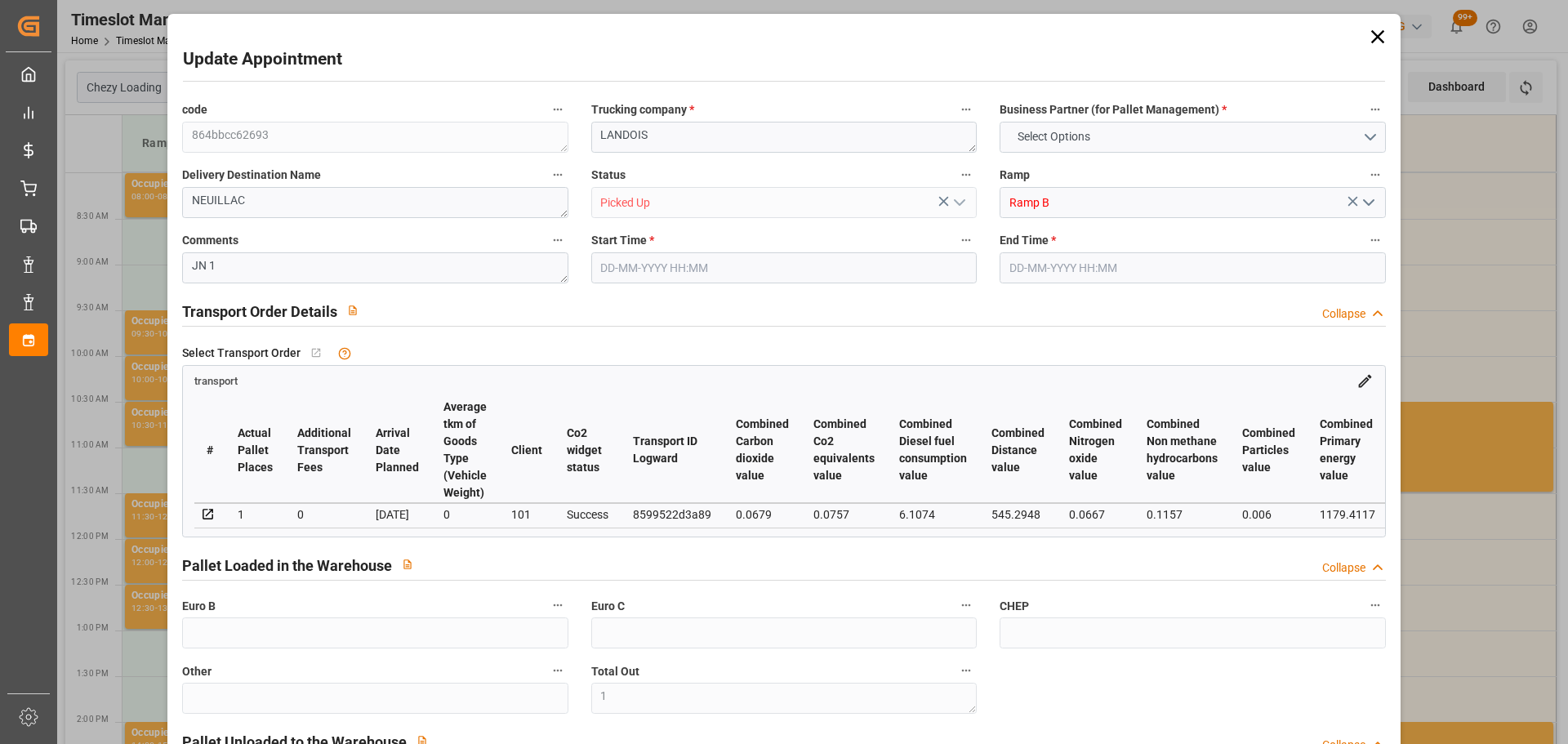
type input "1"
type input "188.62"
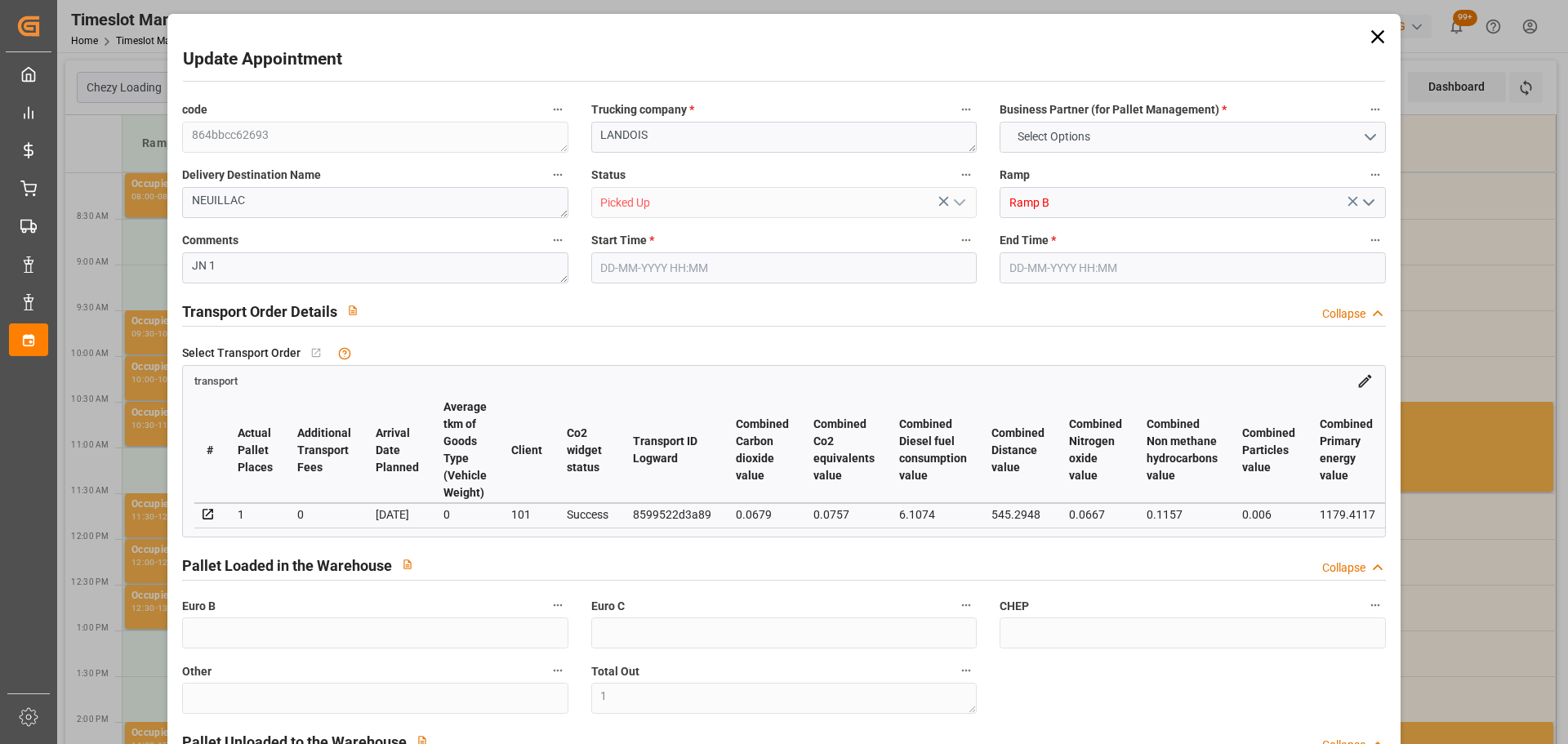
type input "0"
type input "188.62"
type input "0"
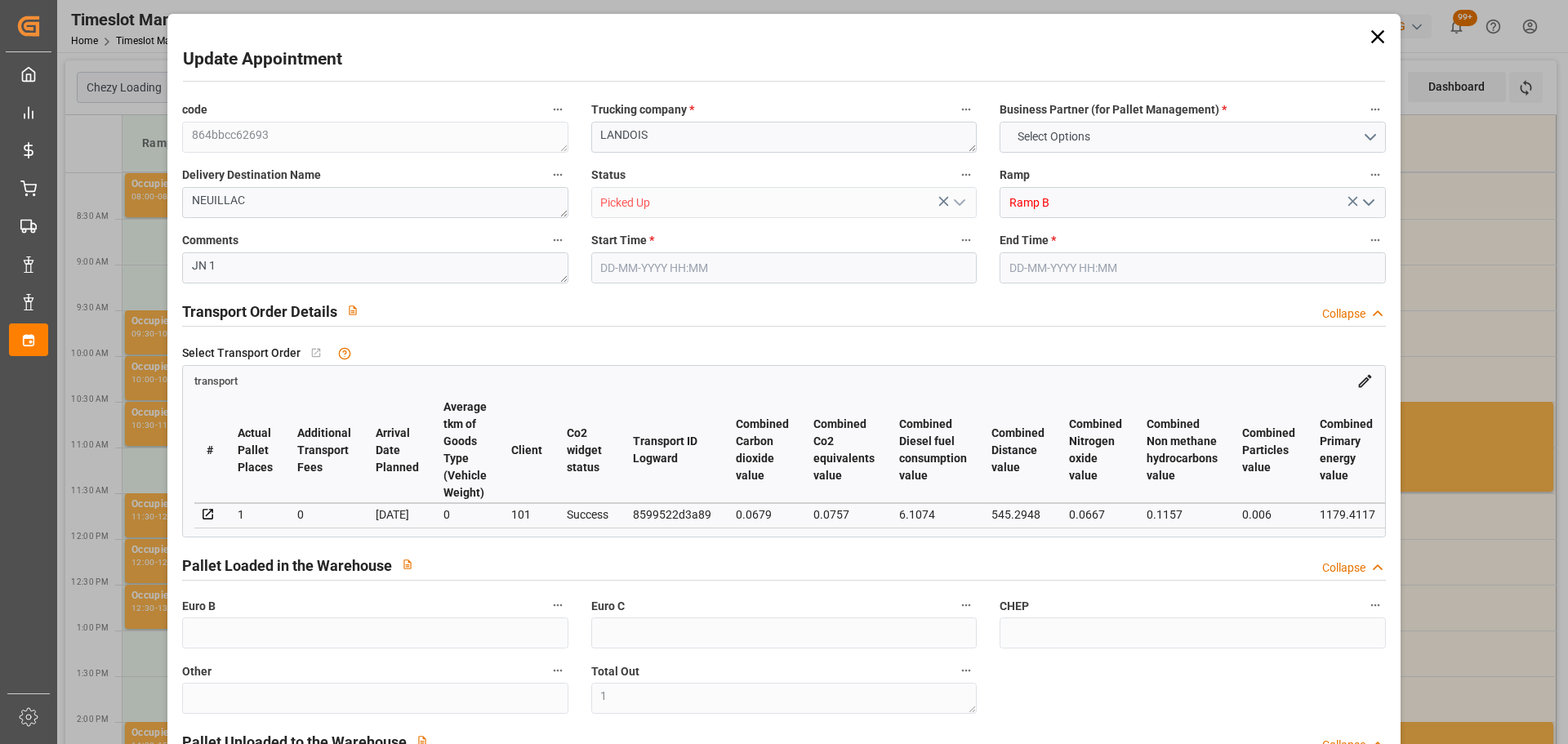
type input "1"
type input "145.152"
type input "286"
type input "1075.2"
type input "56"
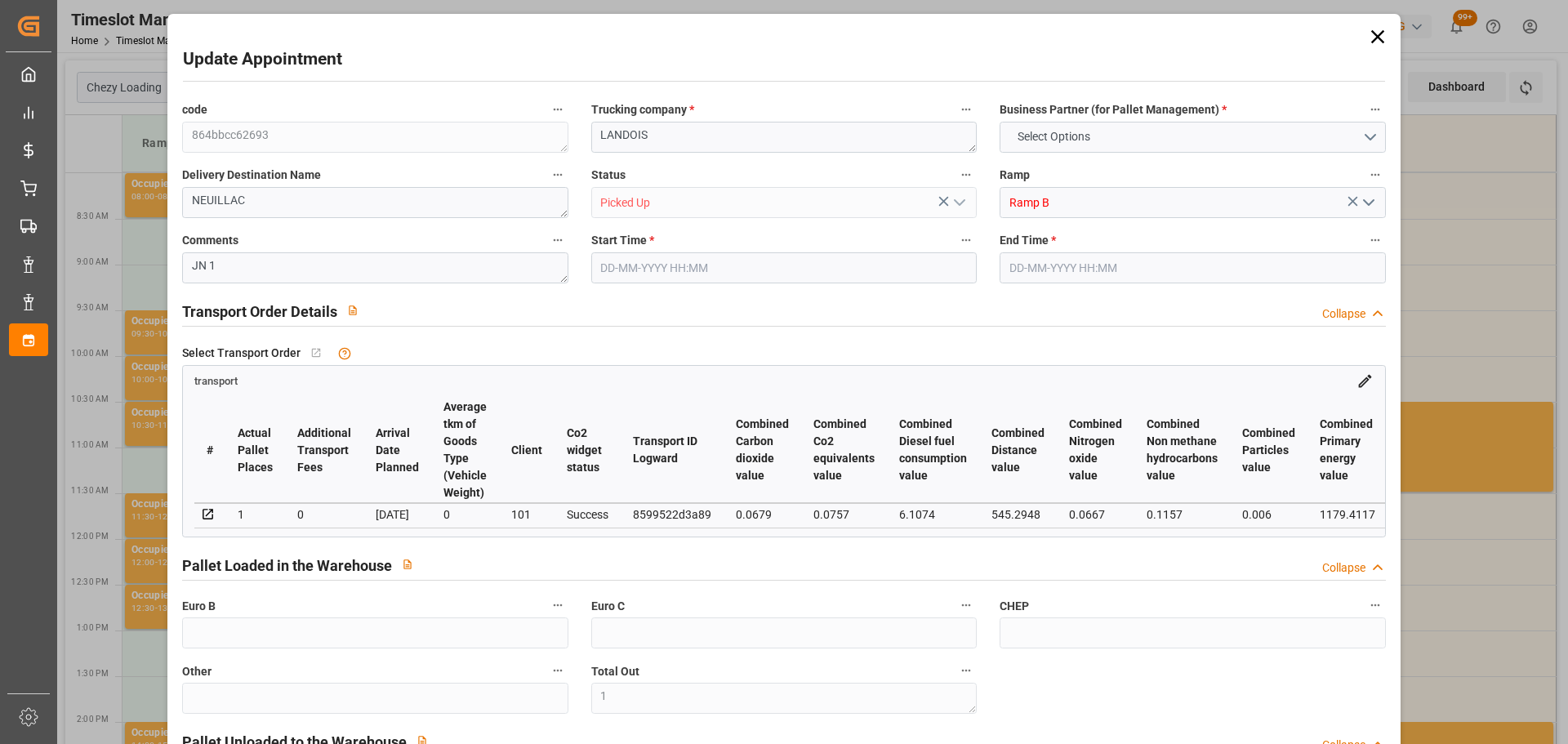
type input "0"
type input "56"
type input "1"
type input "101"
type input "247.296"
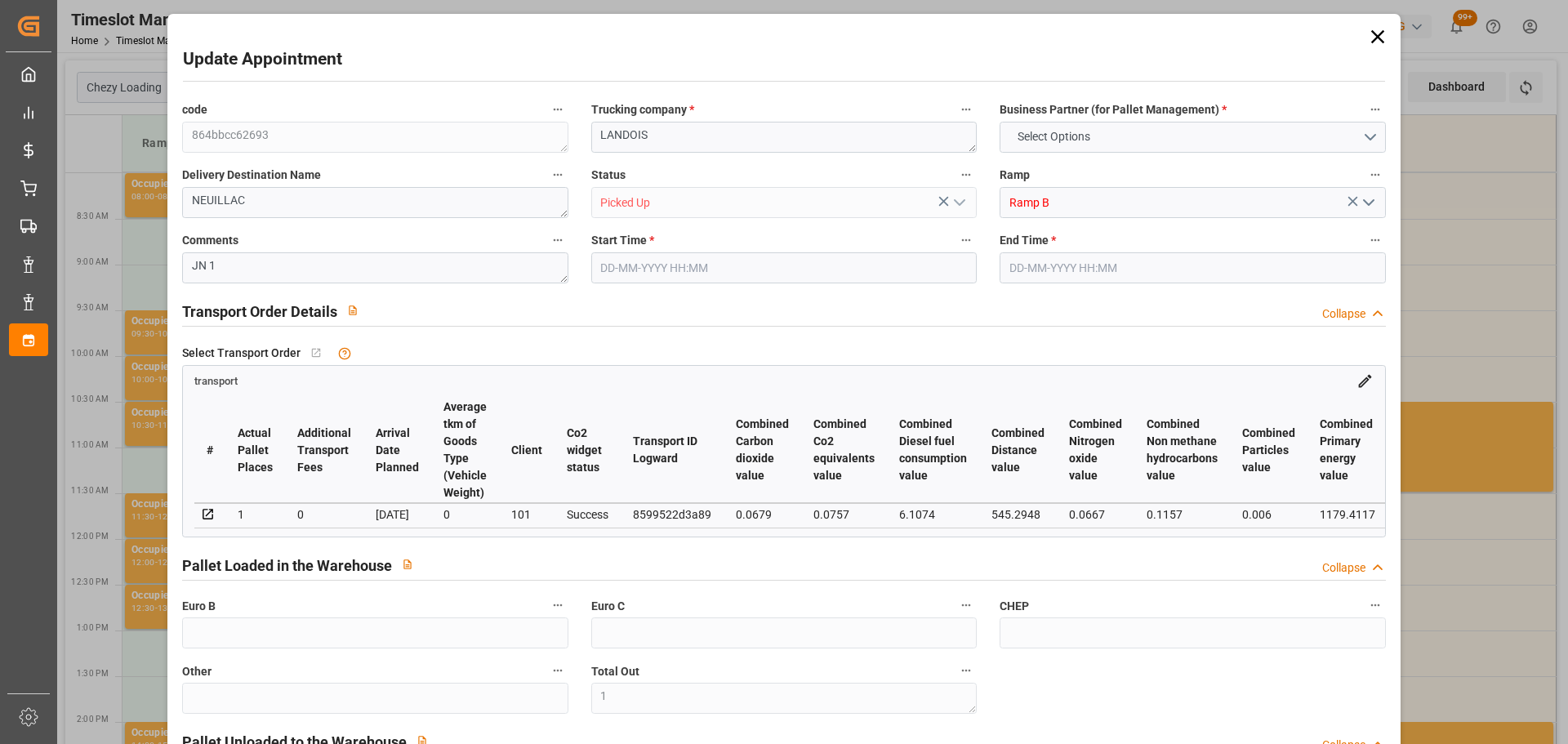
type input "0"
type input "4710.8598"
type input "0"
type input "21"
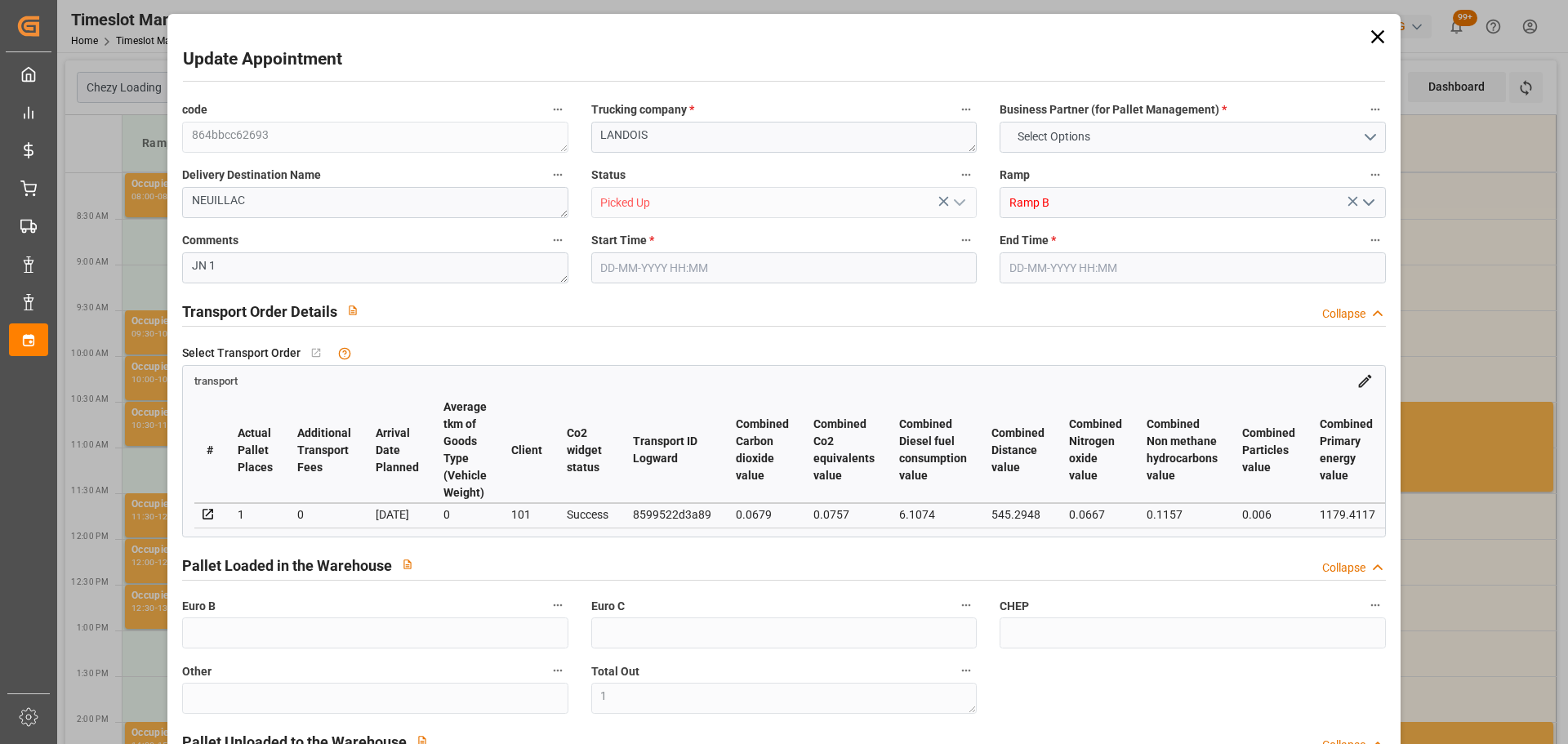
type input "35"
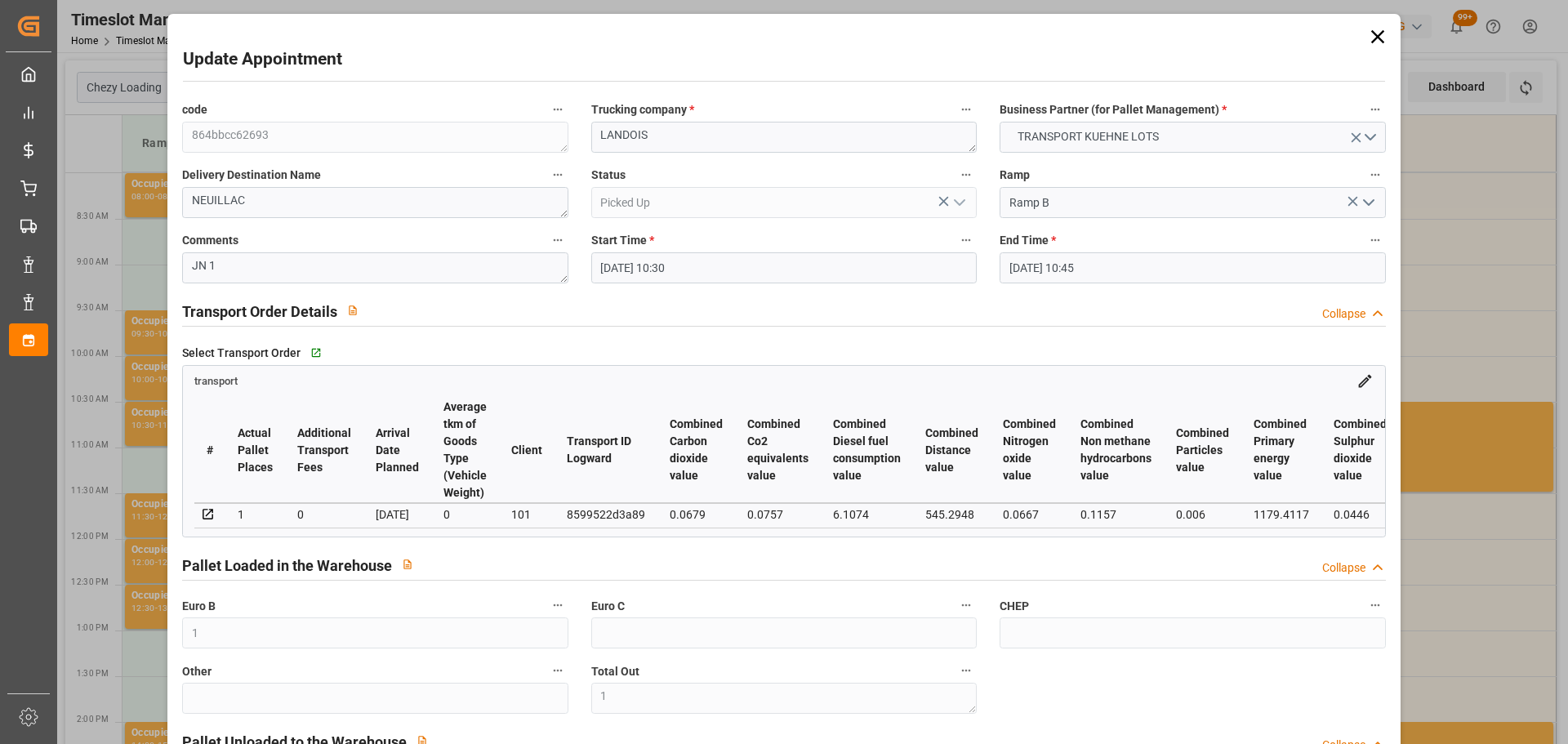
type input "[DATE] 10:30"
type input "[DATE] 10:45"
type input "[DATE] 13:08"
type input "[DATE] 11:26"
type input "[DATE]"
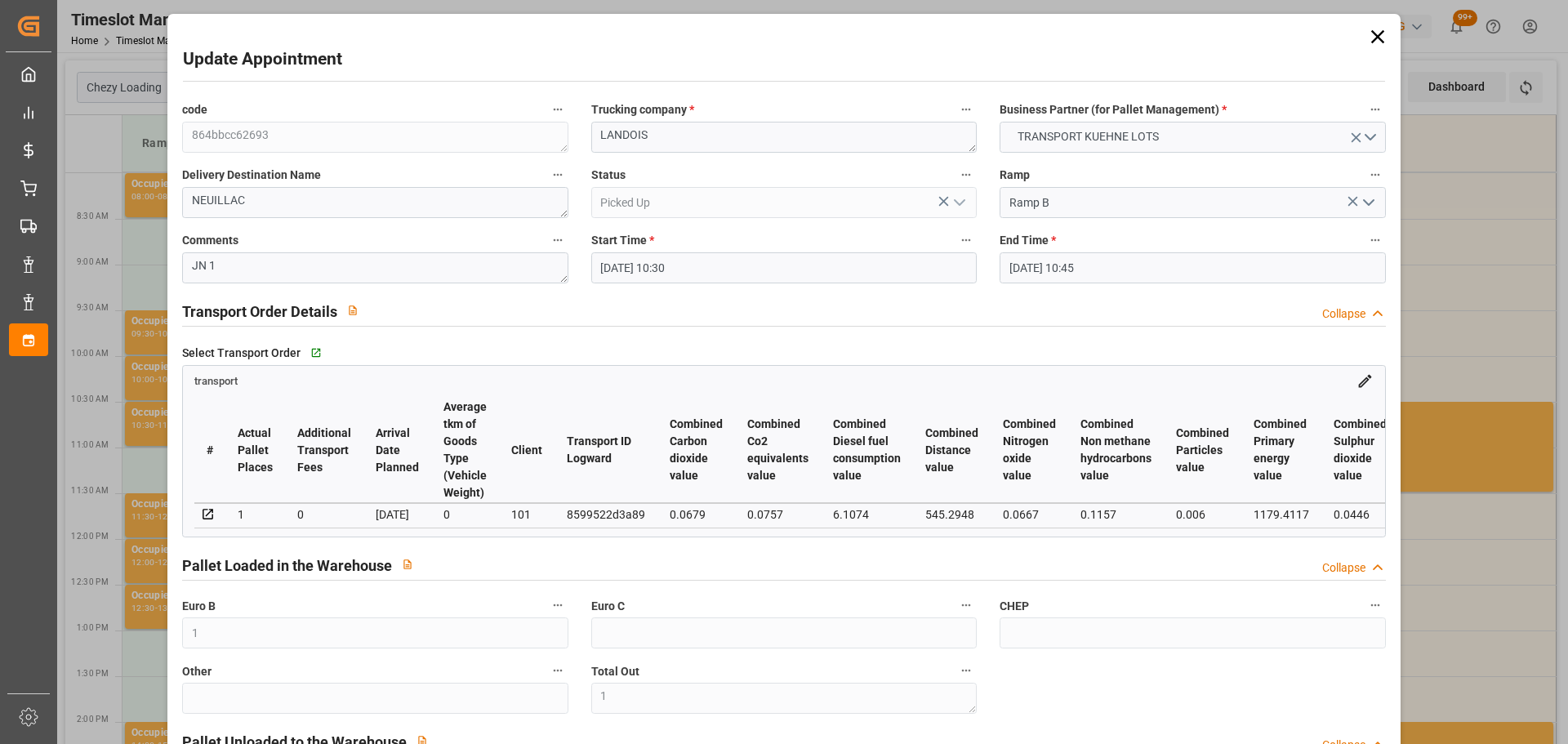
type input "[DATE]"
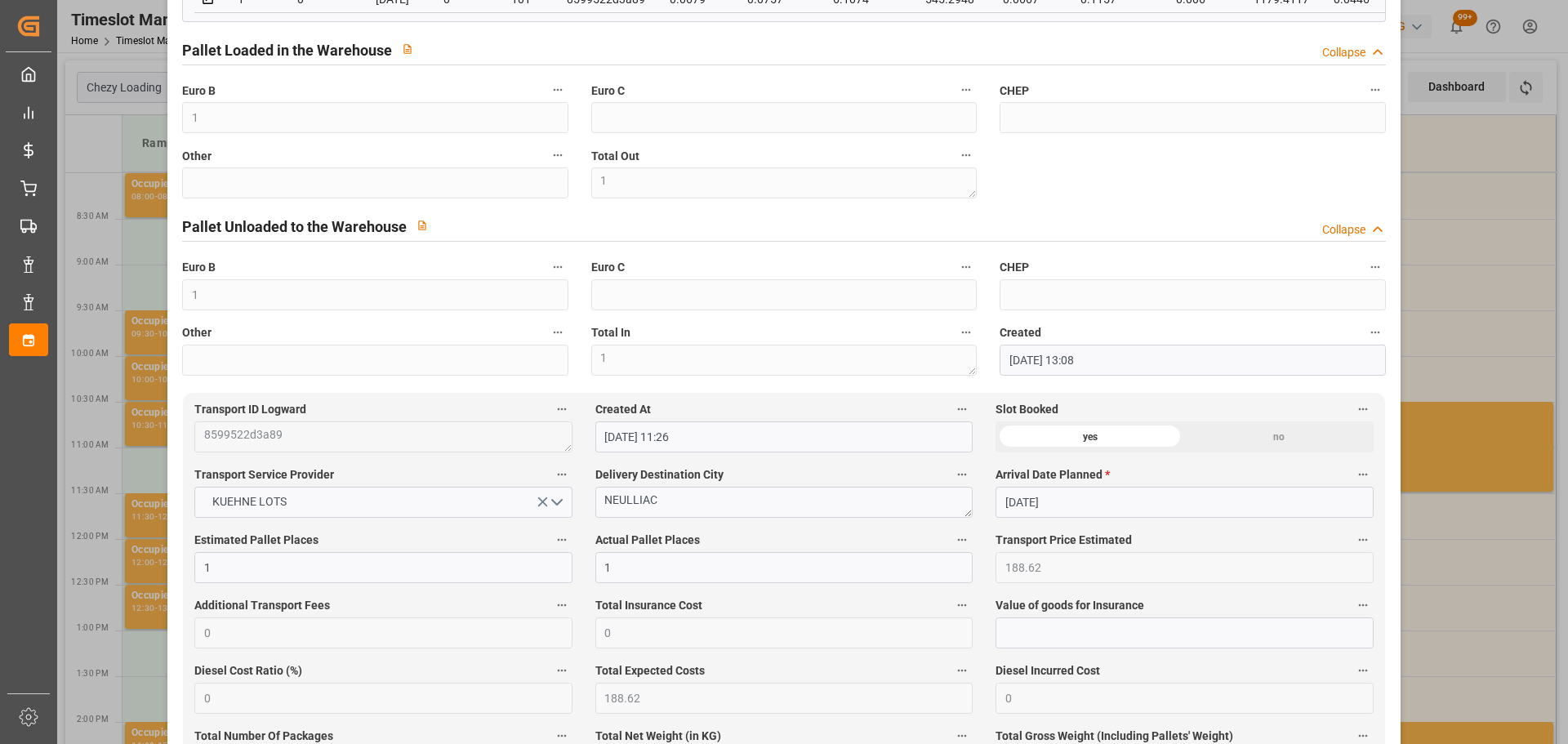
scroll to position [490, 0]
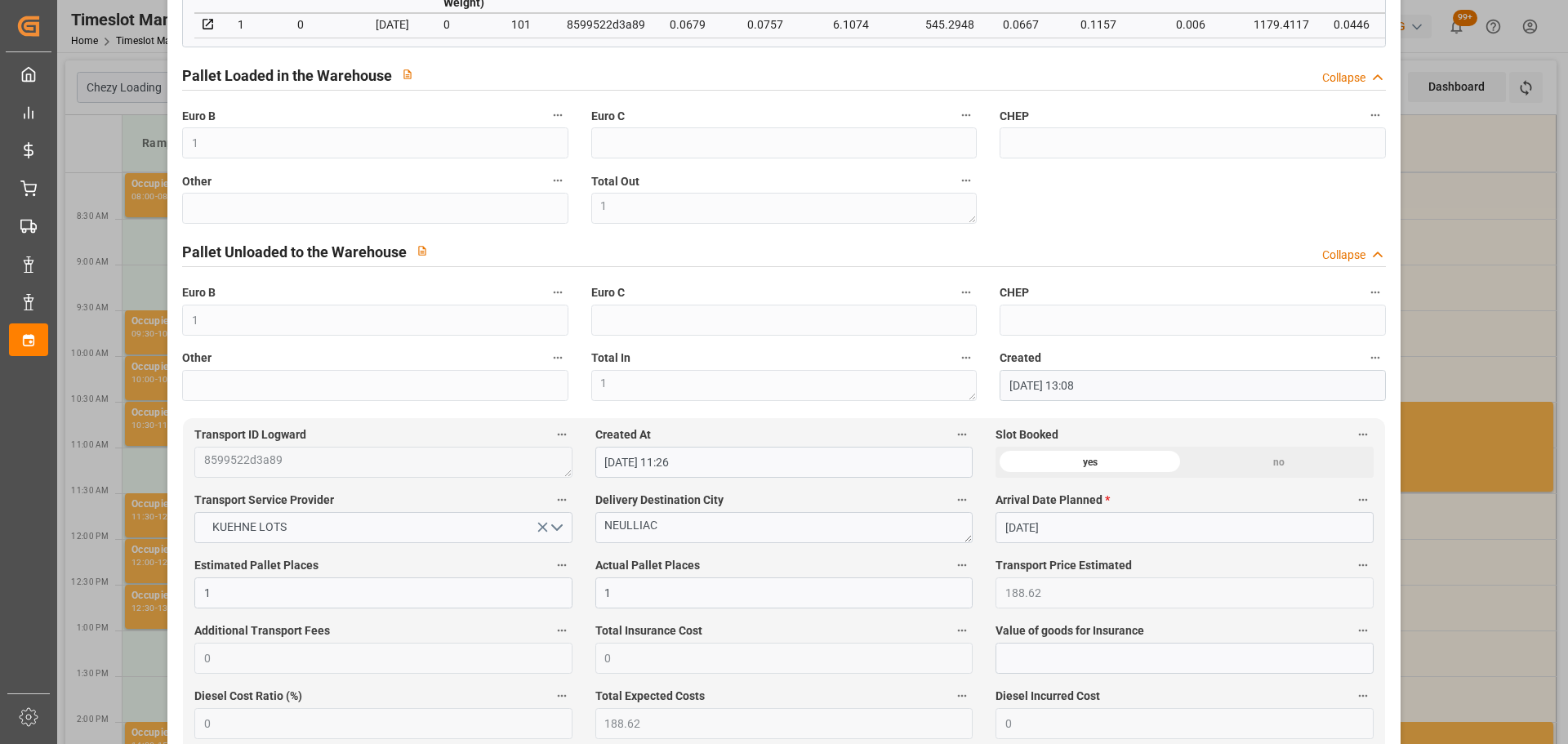
click at [1482, 628] on div "Update Appointment code 864bbcc62693 Trucking company * LANDOIS Business Partne…" at bounding box center [784, 372] width 1568 height 744
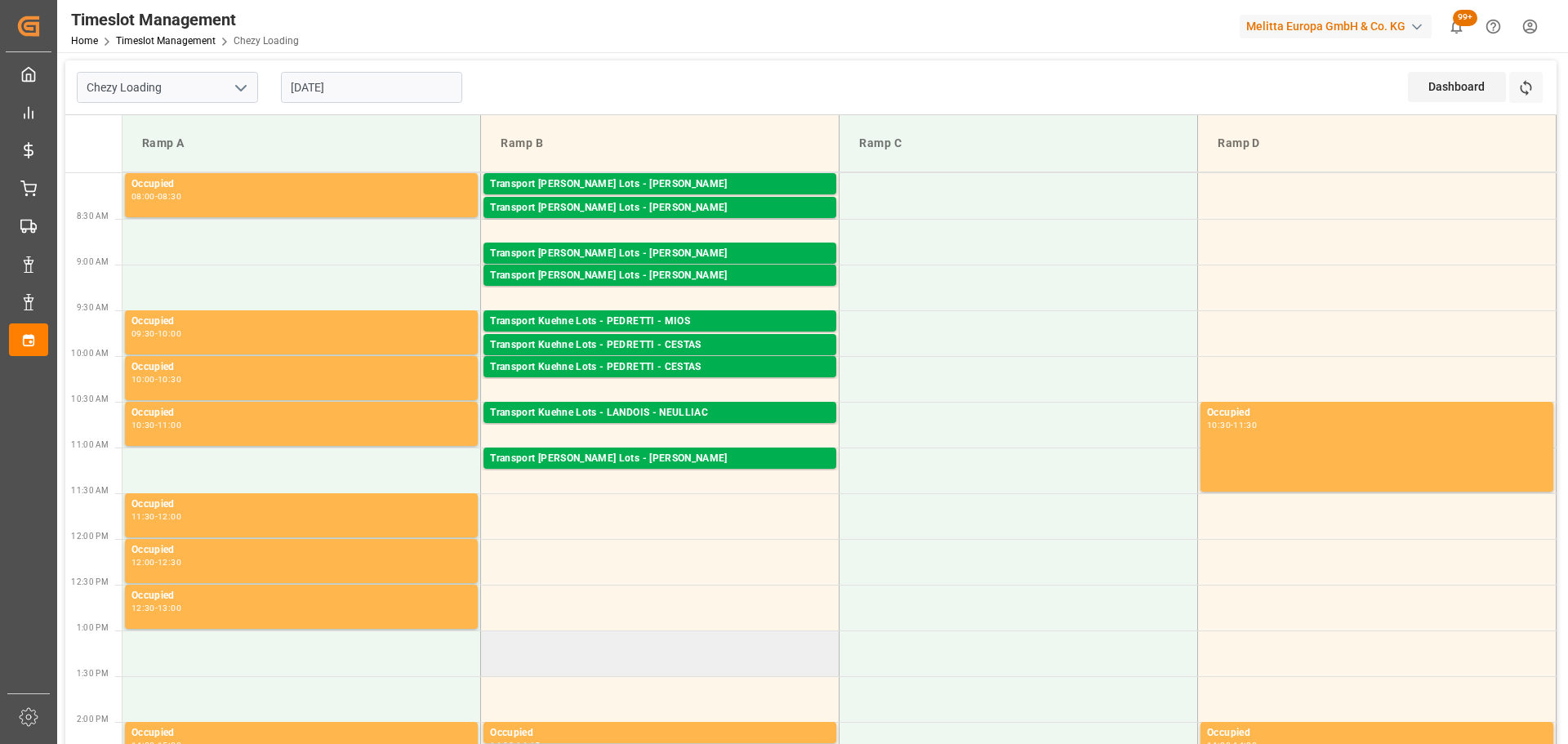
drag, startPoint x: 638, startPoint y: 682, endPoint x: 662, endPoint y: 633, distance: 54.6
click at [638, 682] on td at bounding box center [660, 699] width 358 height 46
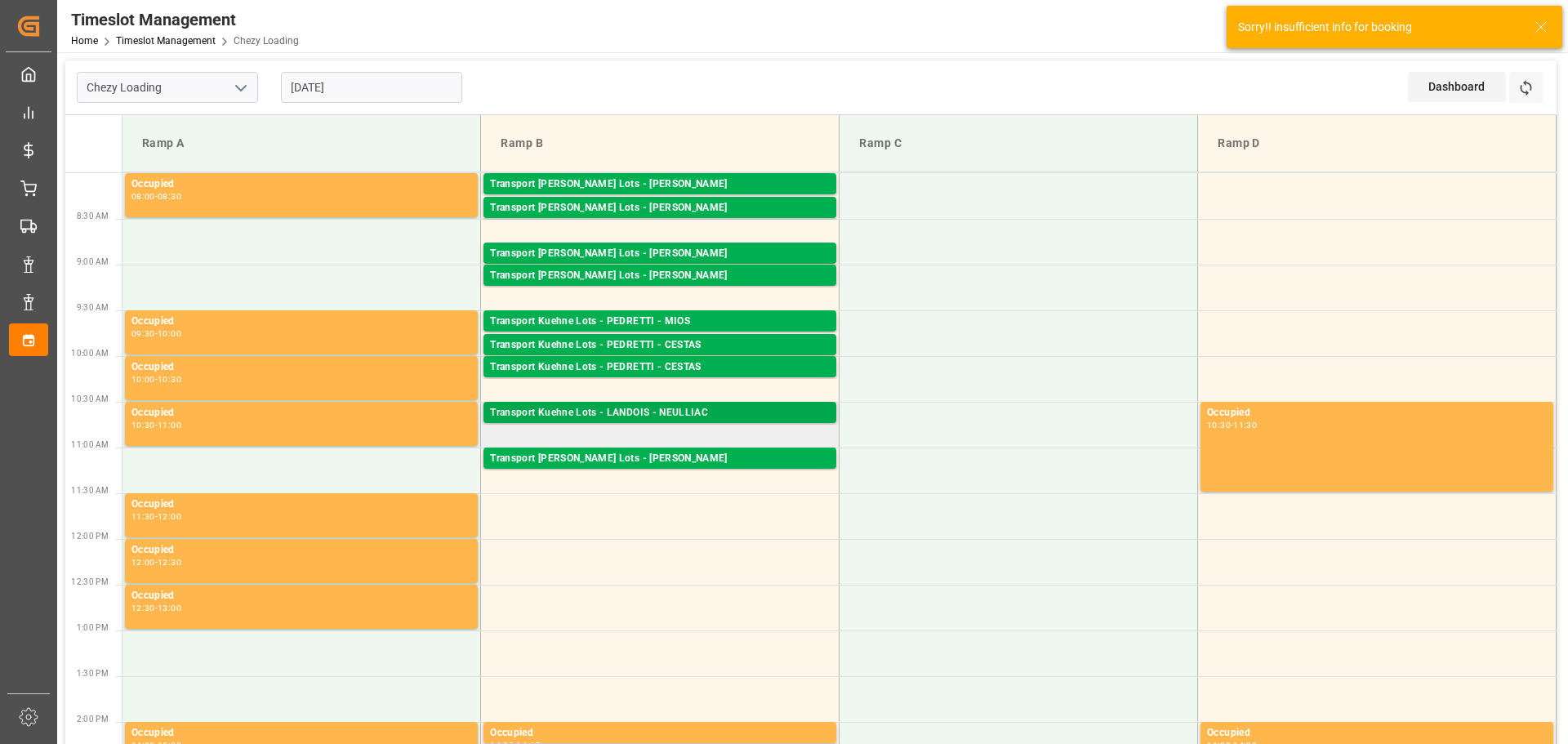
click at [709, 404] on div "Transport [PERSON_NAME] Lots - LANDOIS - NEULLIAC Pallets: ,TU: 56,City: NEULLI…" at bounding box center [660, 412] width 353 height 21
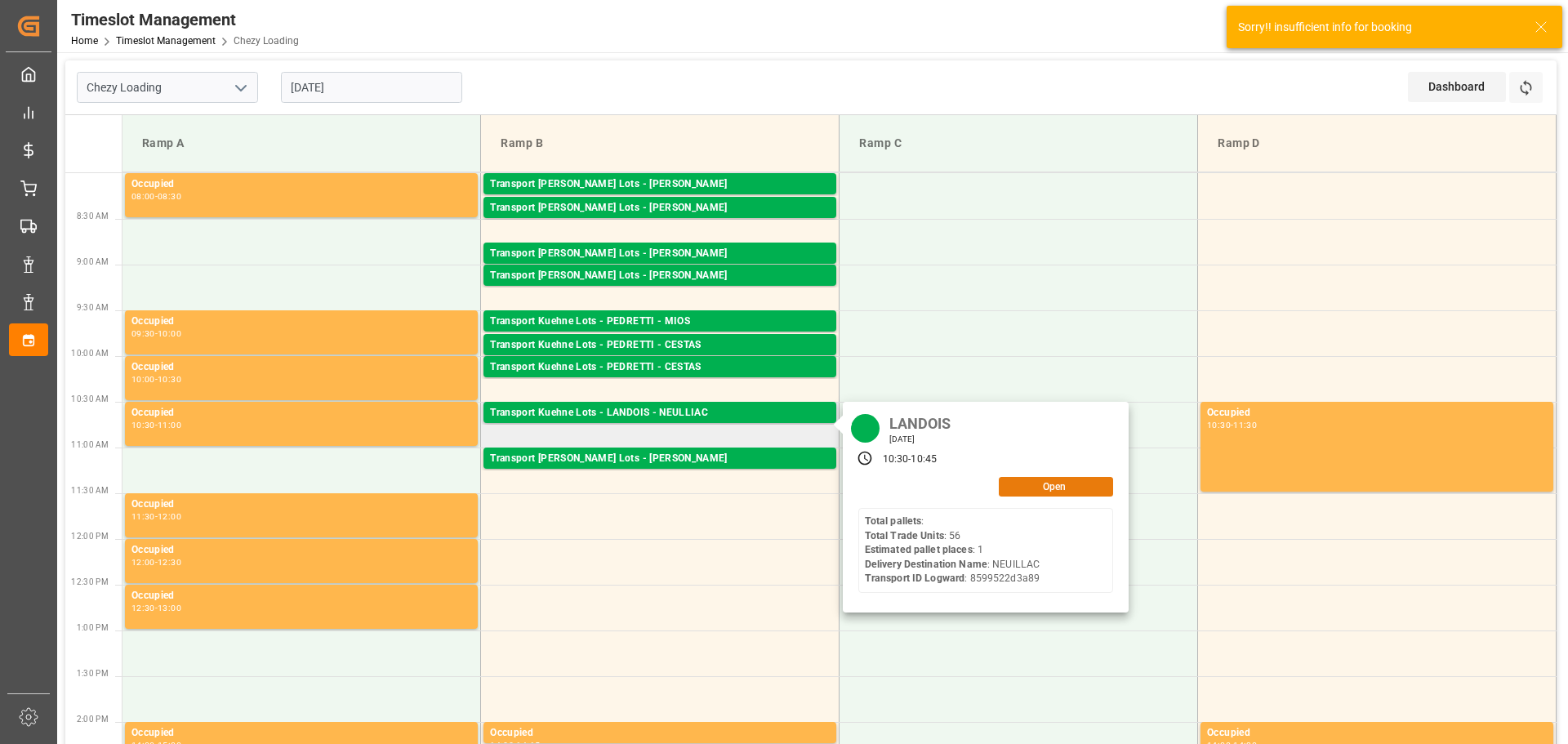
click at [1033, 487] on button "Open" at bounding box center [1056, 487] width 115 height 20
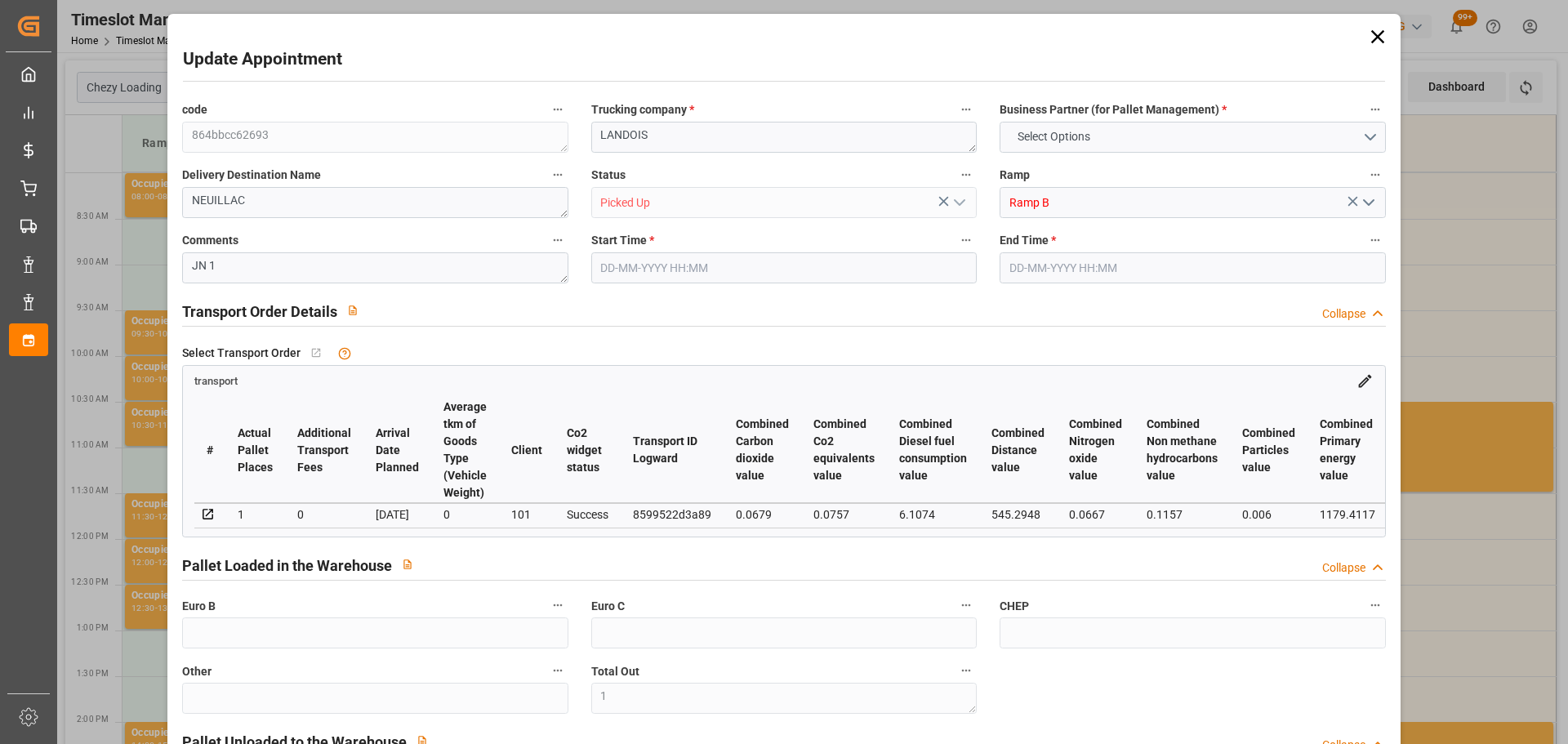
type input "1"
type input "188.62"
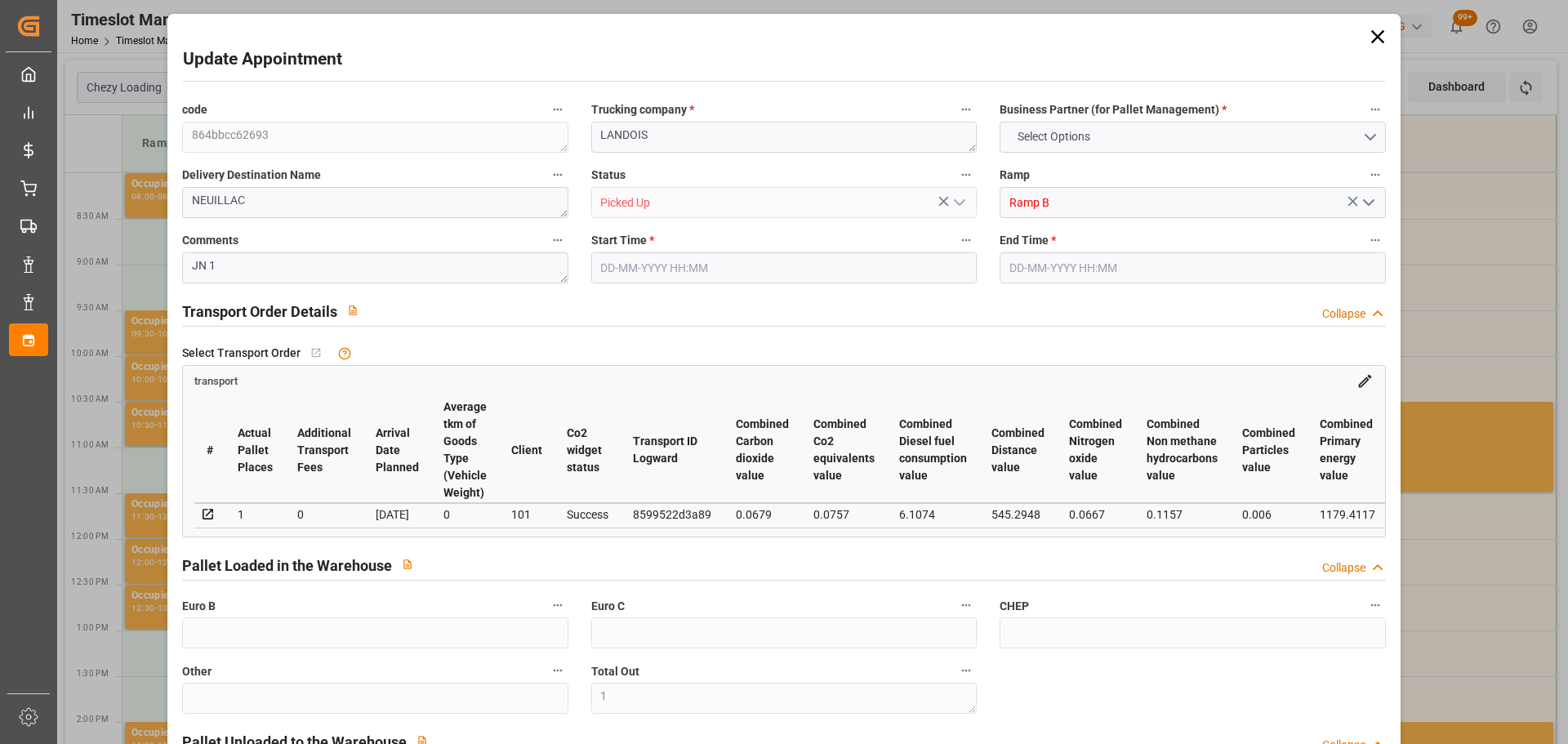
type input "0"
type input "188.62"
type input "0"
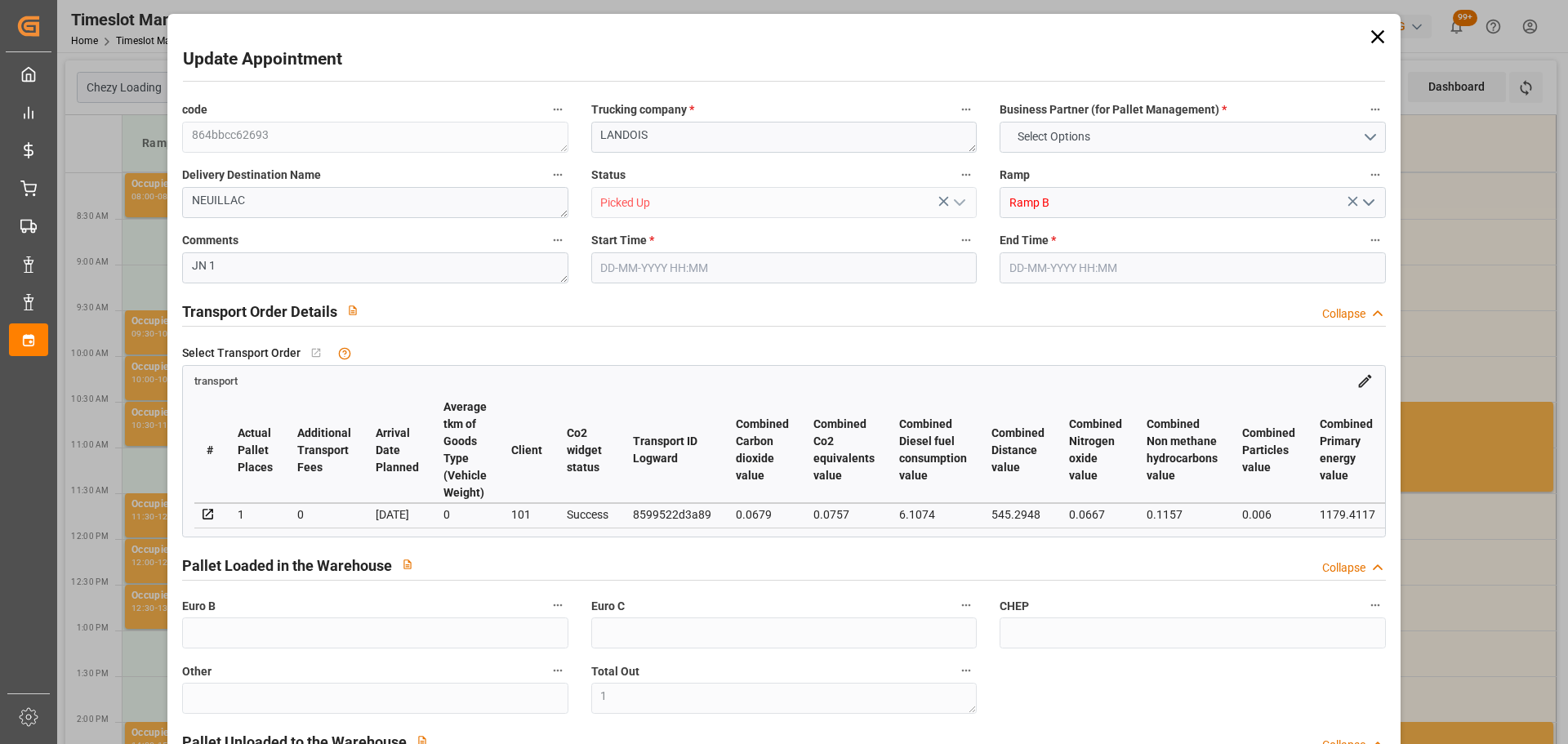
type input "1"
type input "145.152"
type input "286"
type input "1075.2"
type input "56"
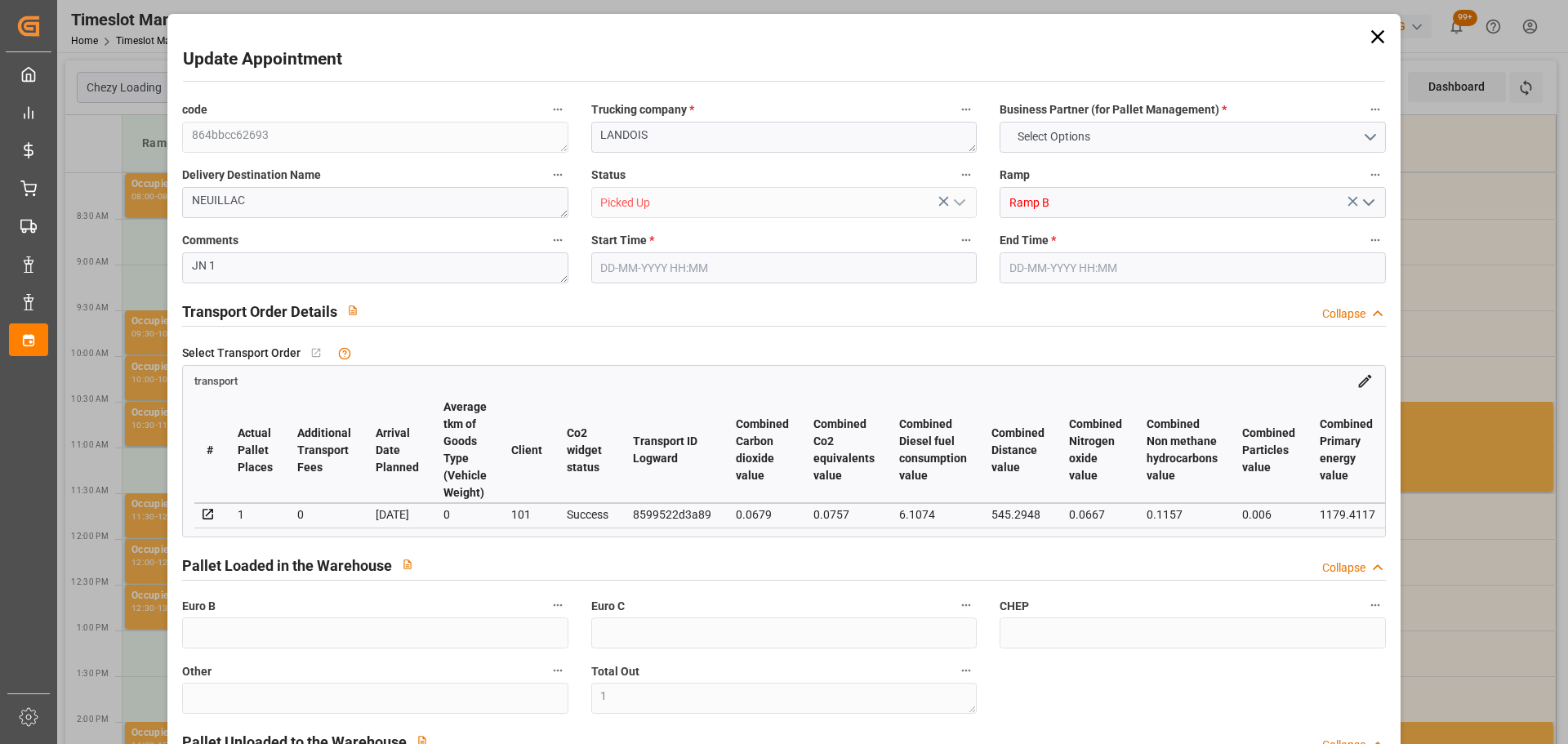
type input "0"
type input "56"
type input "1"
type input "101"
type input "247.296"
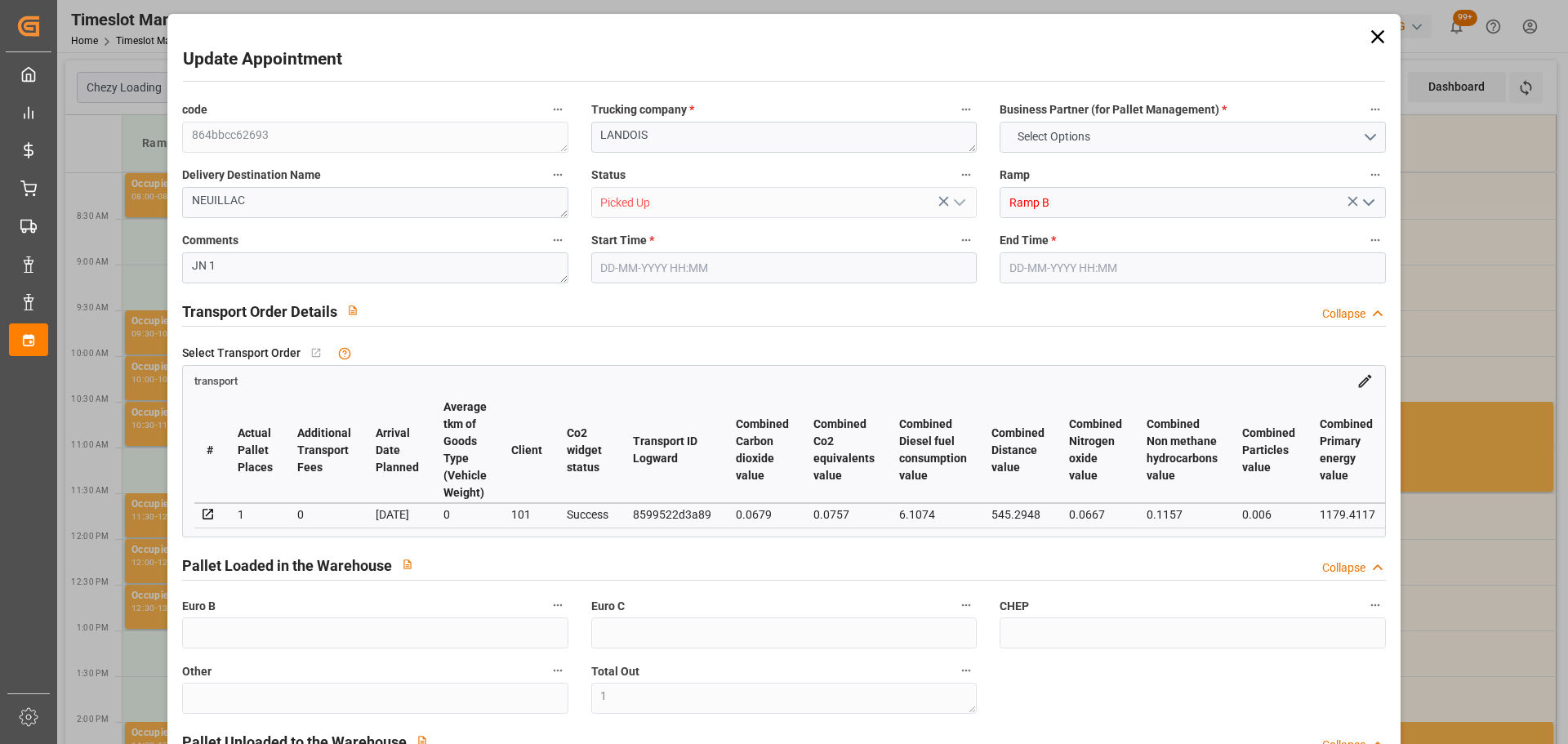
type input "0"
type input "4710.8598"
type input "0"
type input "21"
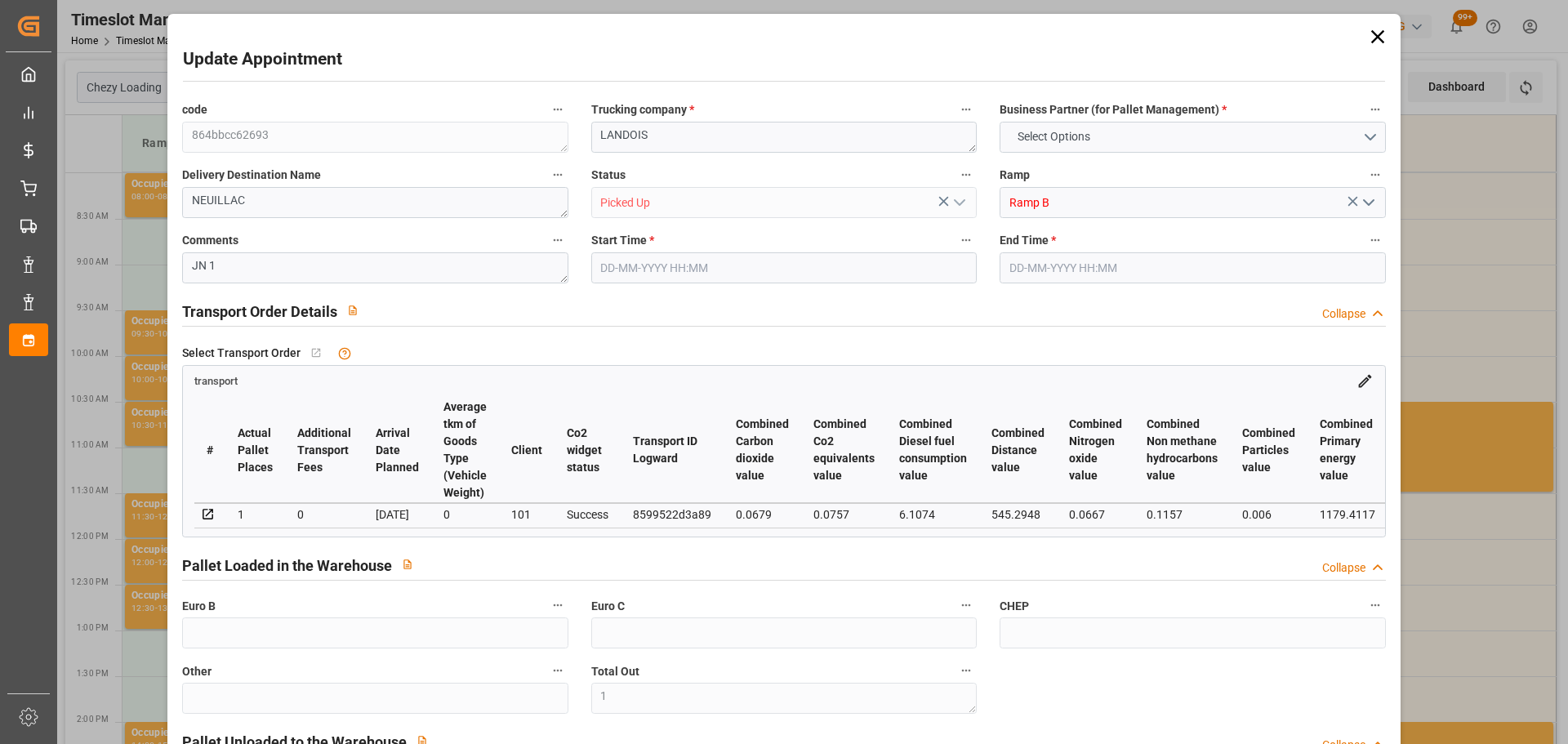
type input "35"
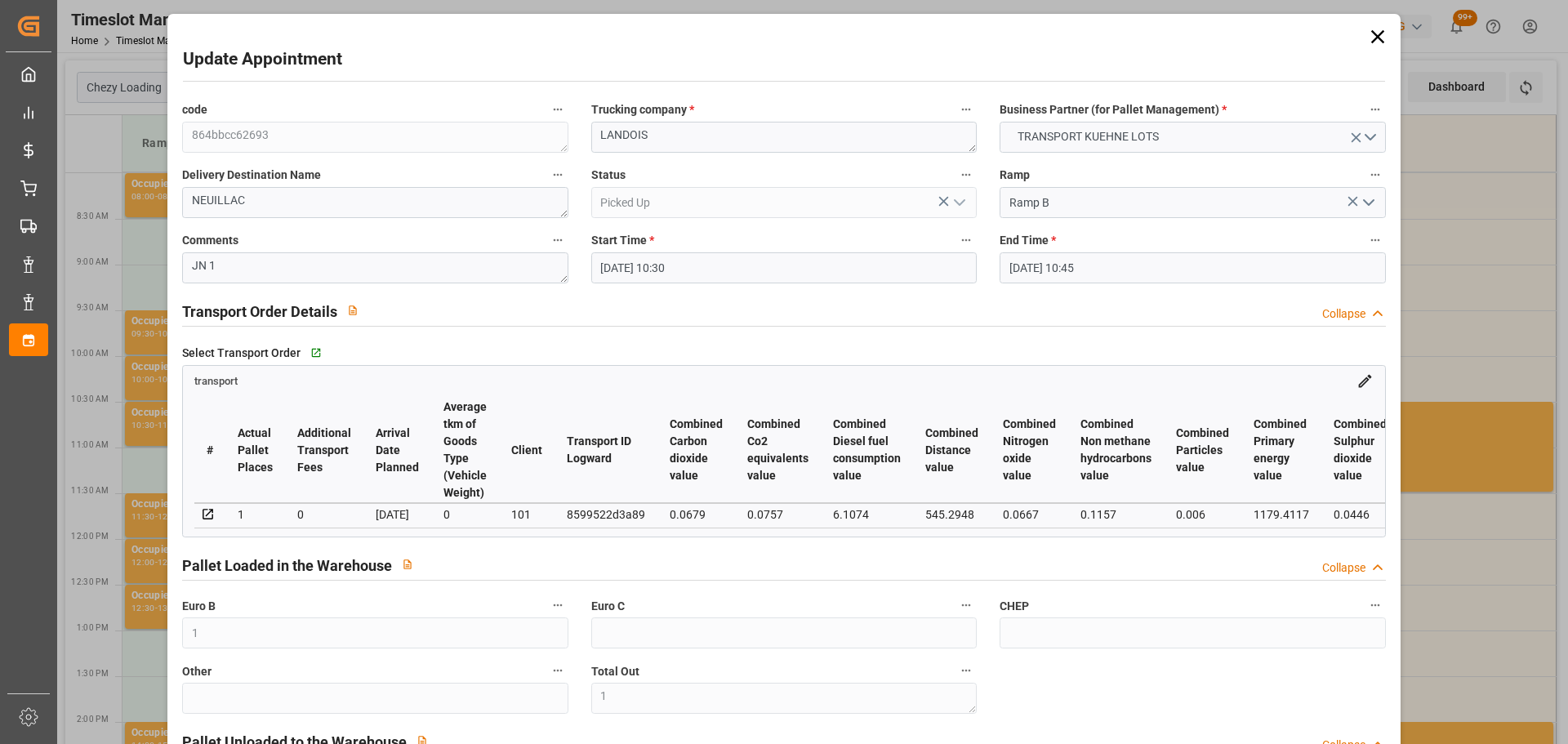
type input "[DATE] 10:30"
type input "[DATE] 10:45"
type input "[DATE] 13:08"
type input "[DATE] 11:26"
type input "[DATE]"
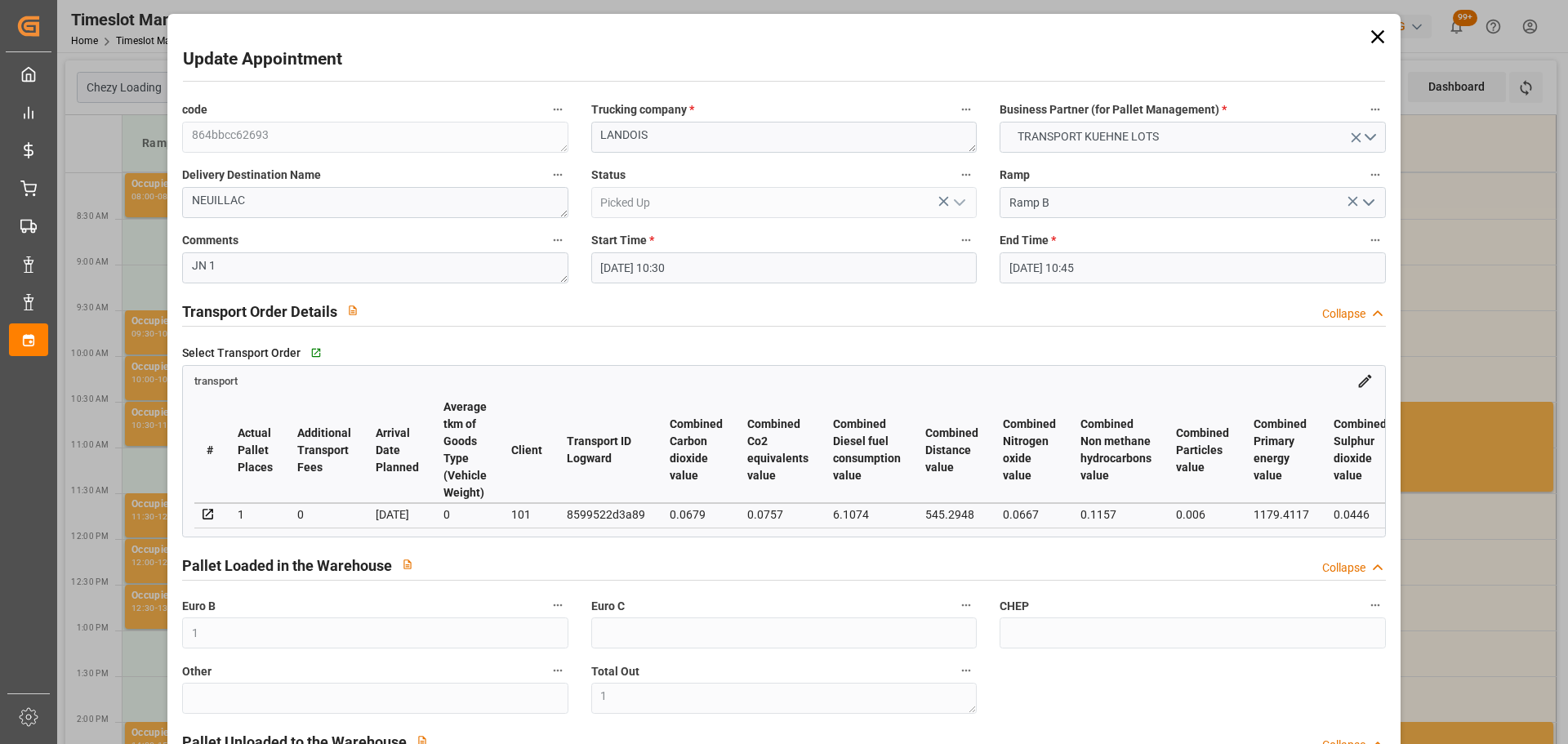
type input "[DATE]"
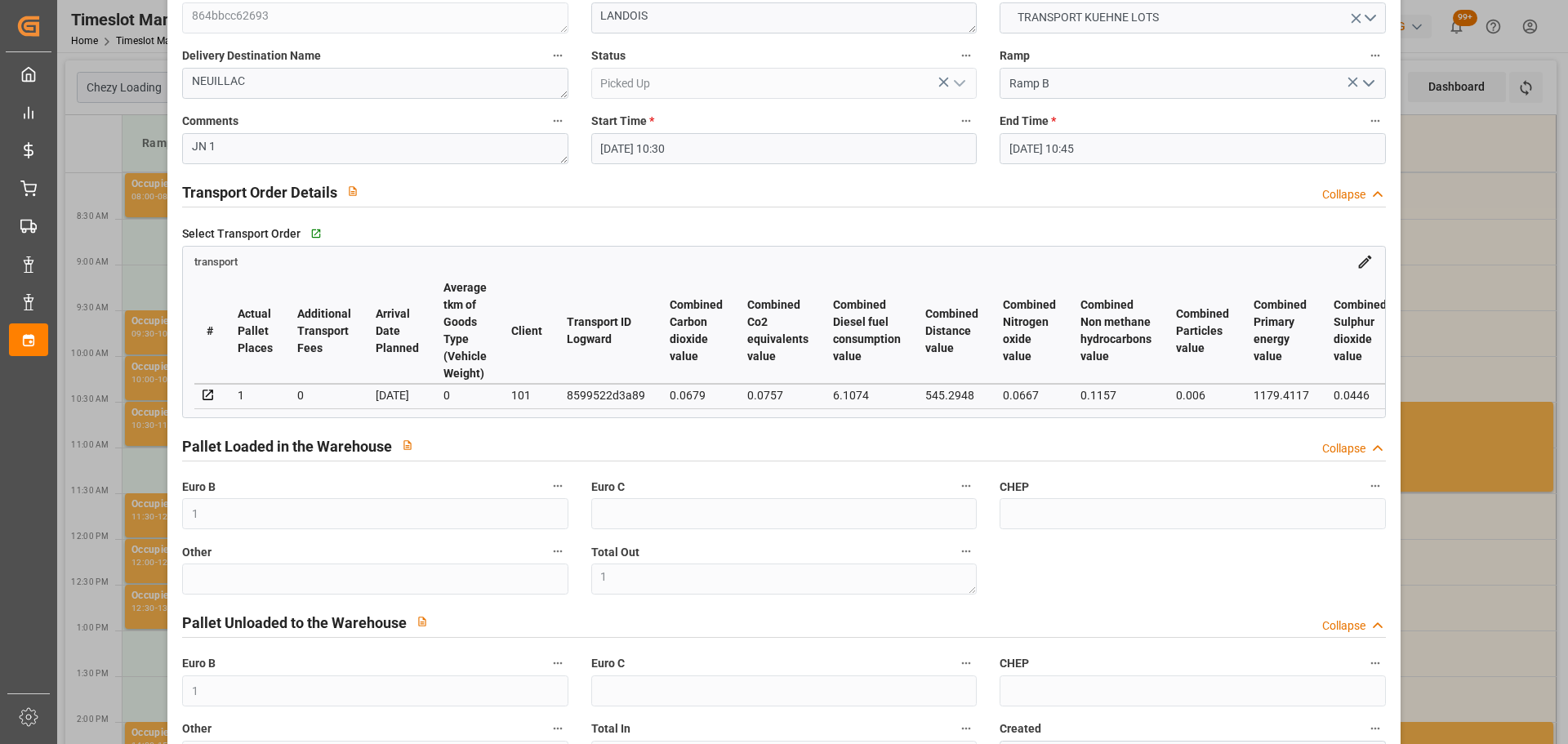
scroll to position [0, 0]
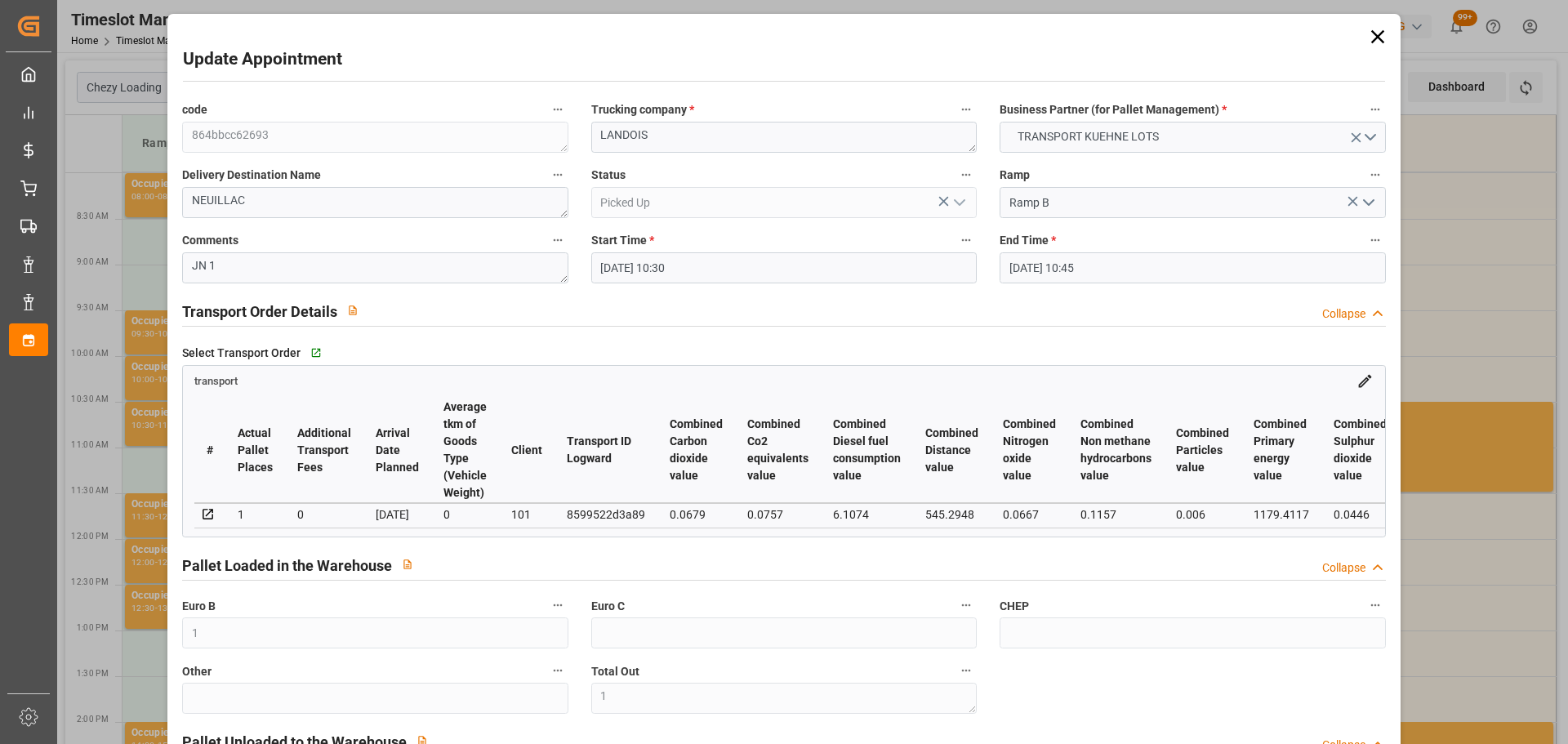
click at [1371, 35] on icon at bounding box center [1377, 37] width 13 height 13
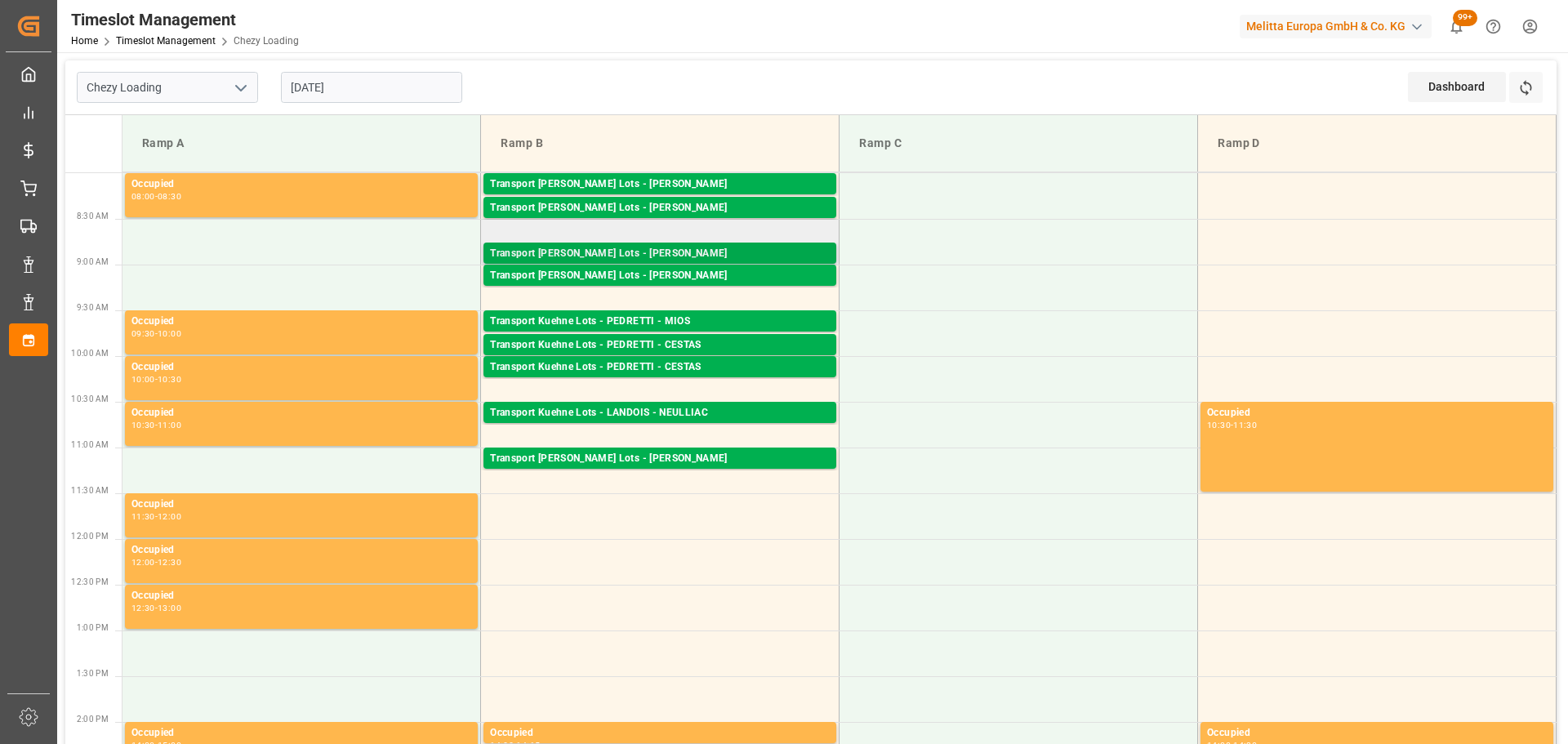
click at [682, 251] on div "Transport [PERSON_NAME] Lots - [PERSON_NAME]" at bounding box center [660, 254] width 340 height 17
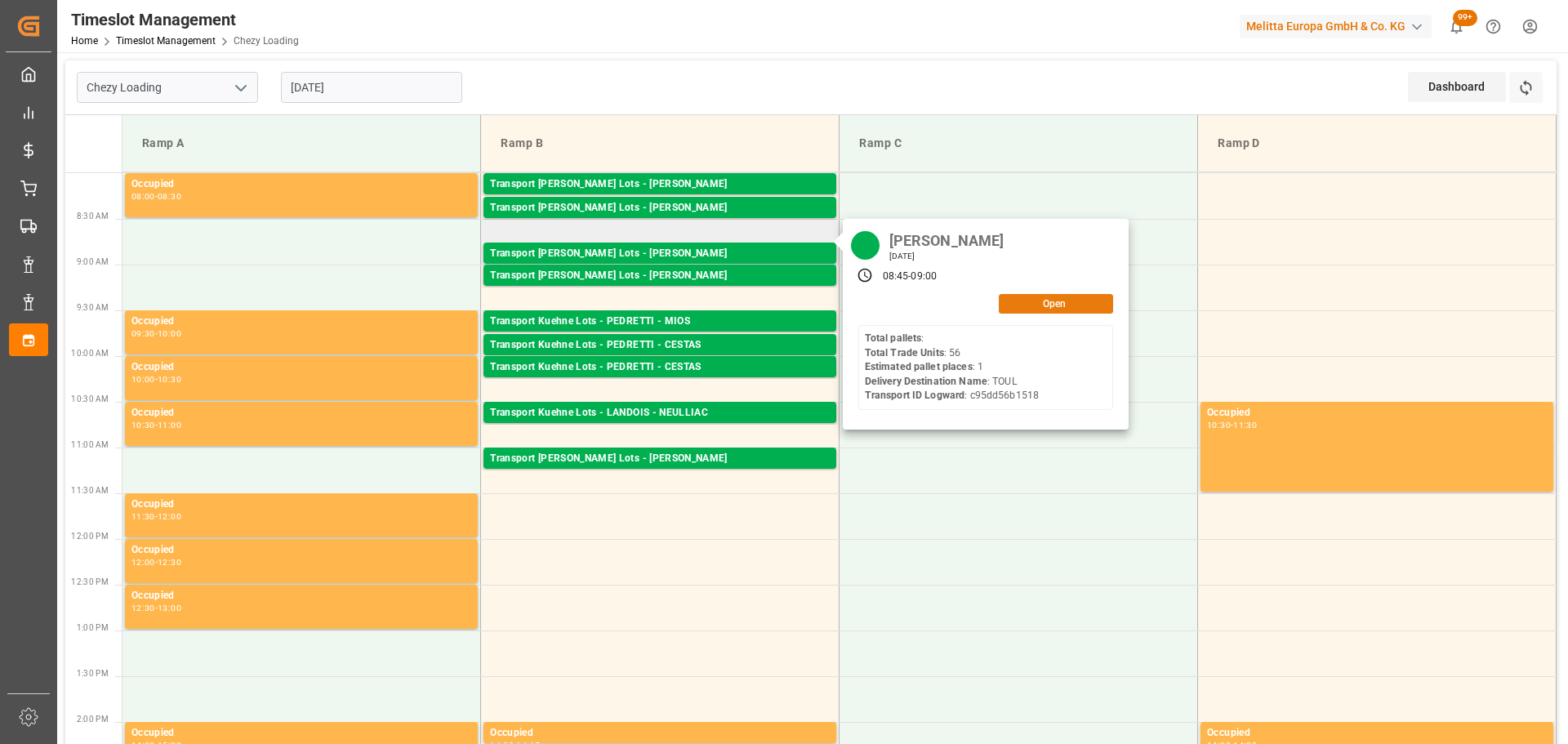
click at [1070, 300] on button "Open" at bounding box center [1056, 303] width 115 height 20
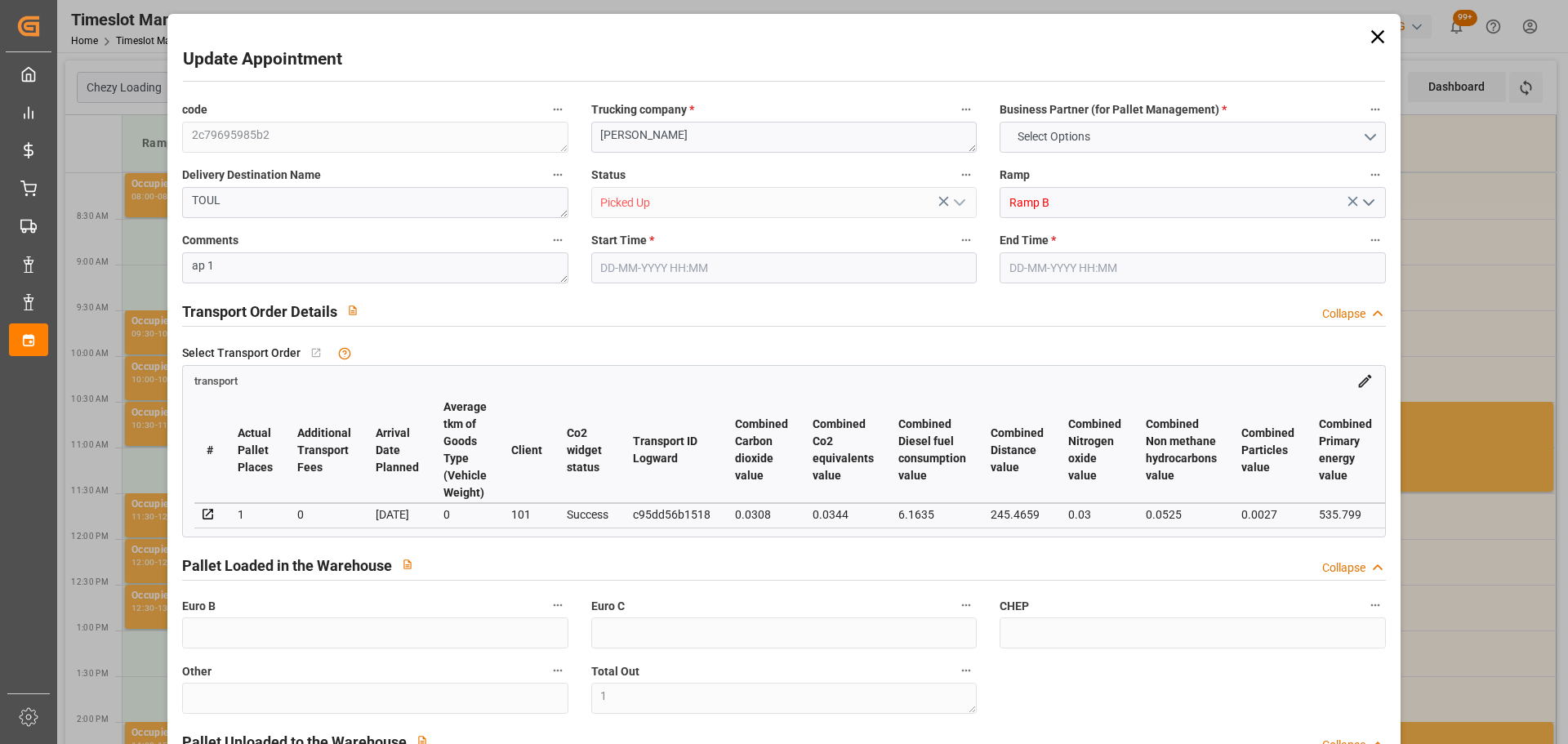
type input "1"
type input "128.45"
type input "0"
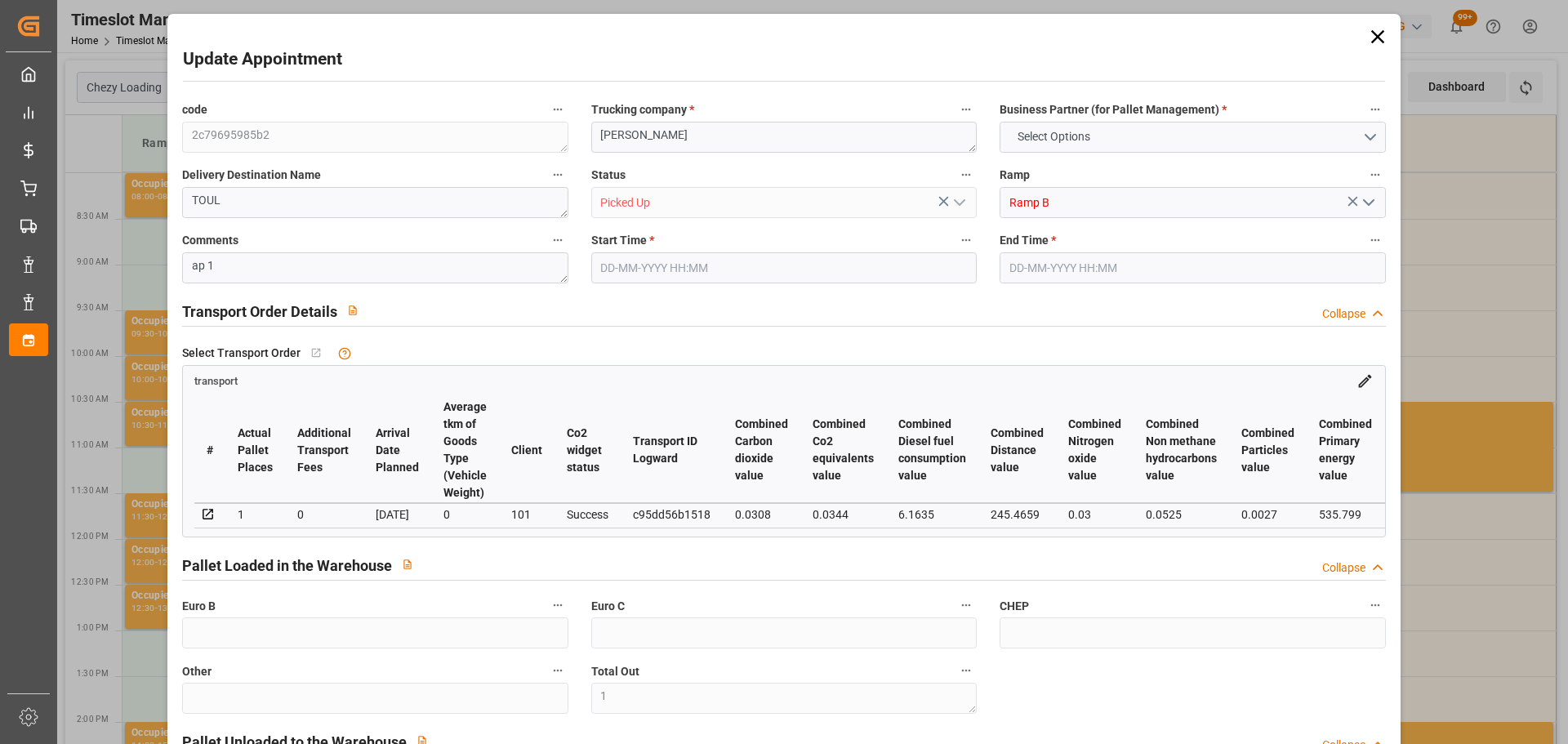
type input "0"
type input "128.45"
type input "0"
type input "1"
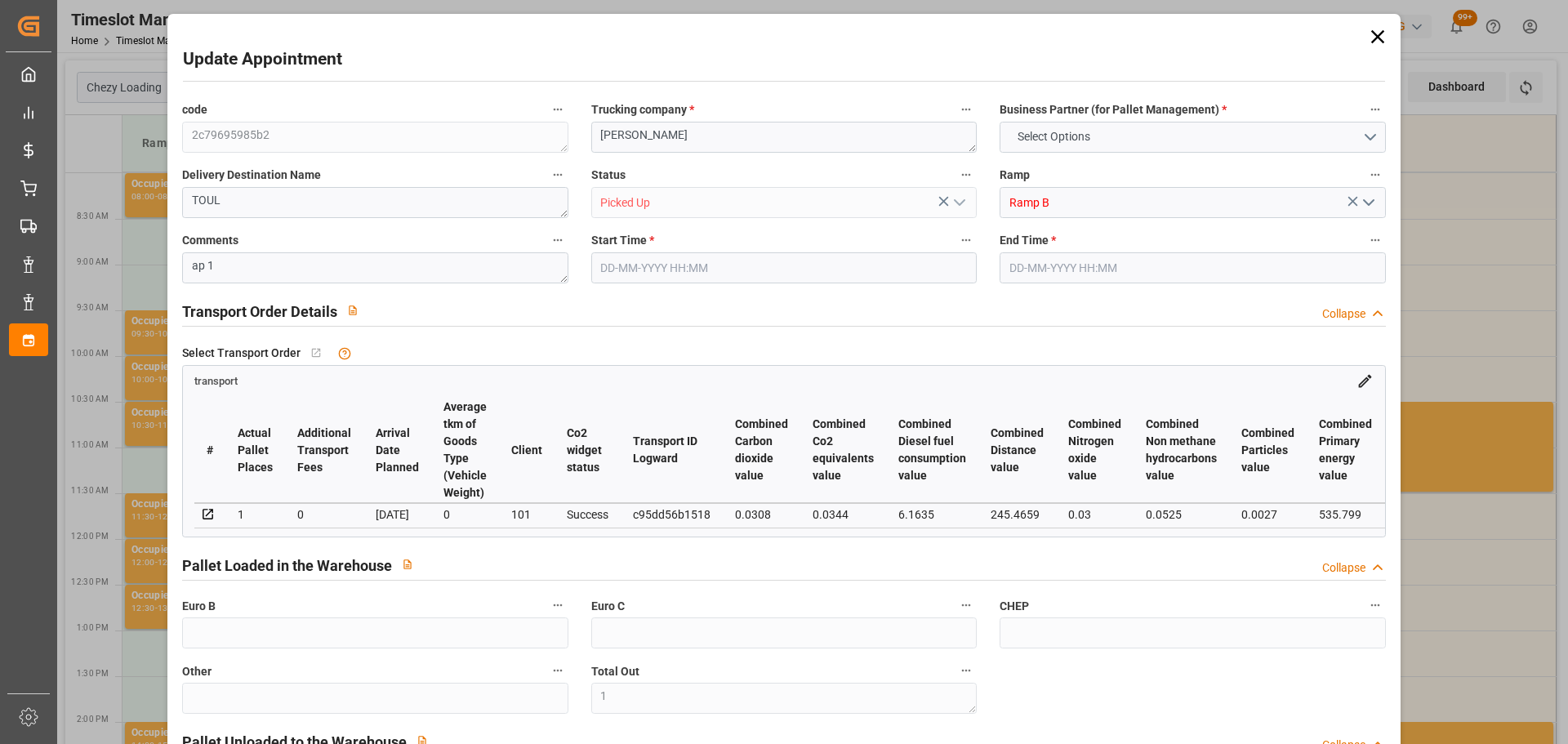
type input "145.152"
type input "286"
type input "1075.2"
type input "54"
type input "0"
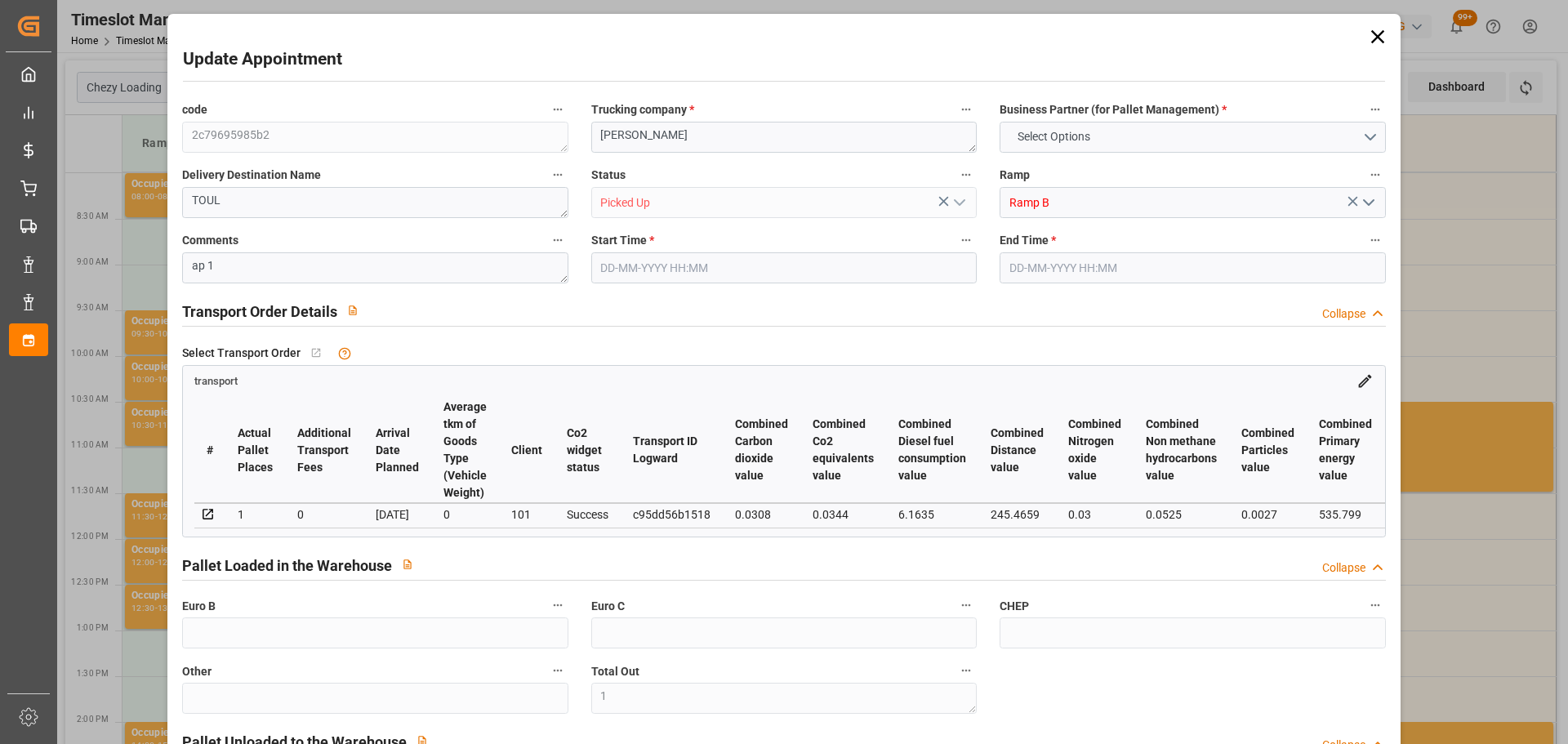
type input "56"
type input "1"
type input "101"
type input "247.296"
type input "0"
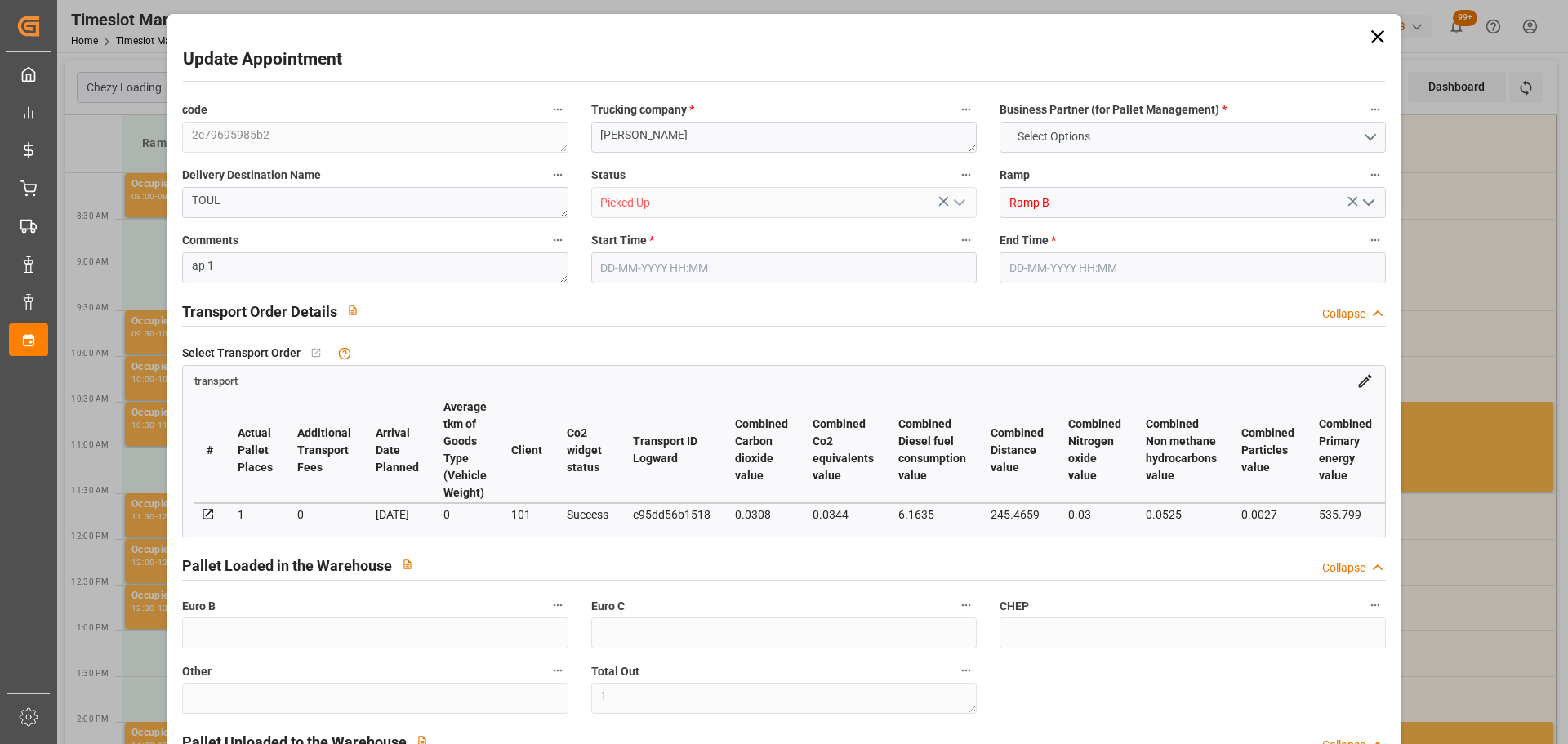
type input "4710.8598"
type input "0"
type input "21"
type input "35"
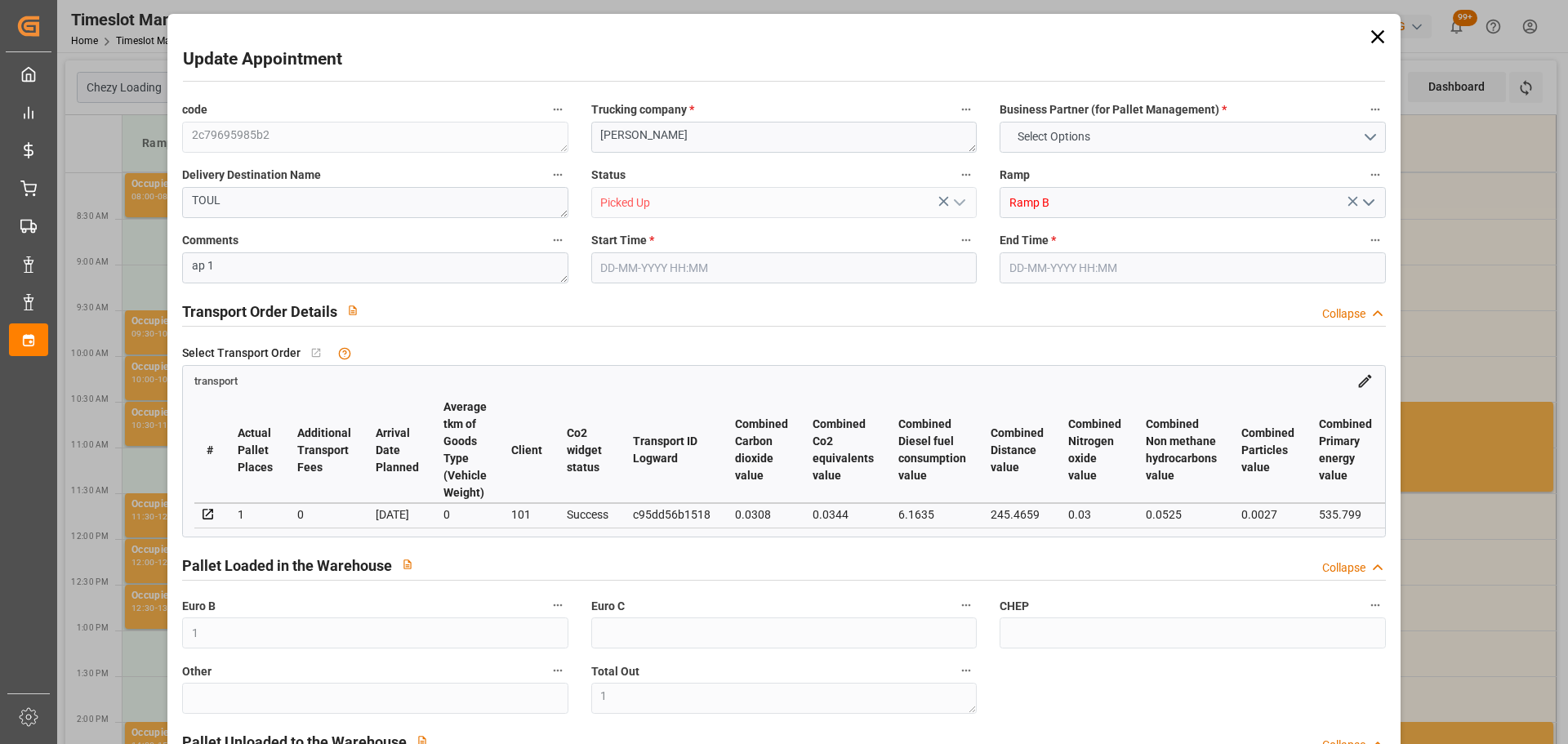
type input "[DATE] 08:45"
type input "[DATE] 09:00"
type input "[DATE] 12:52"
type input "[DATE] 11:28"
type input "[DATE]"
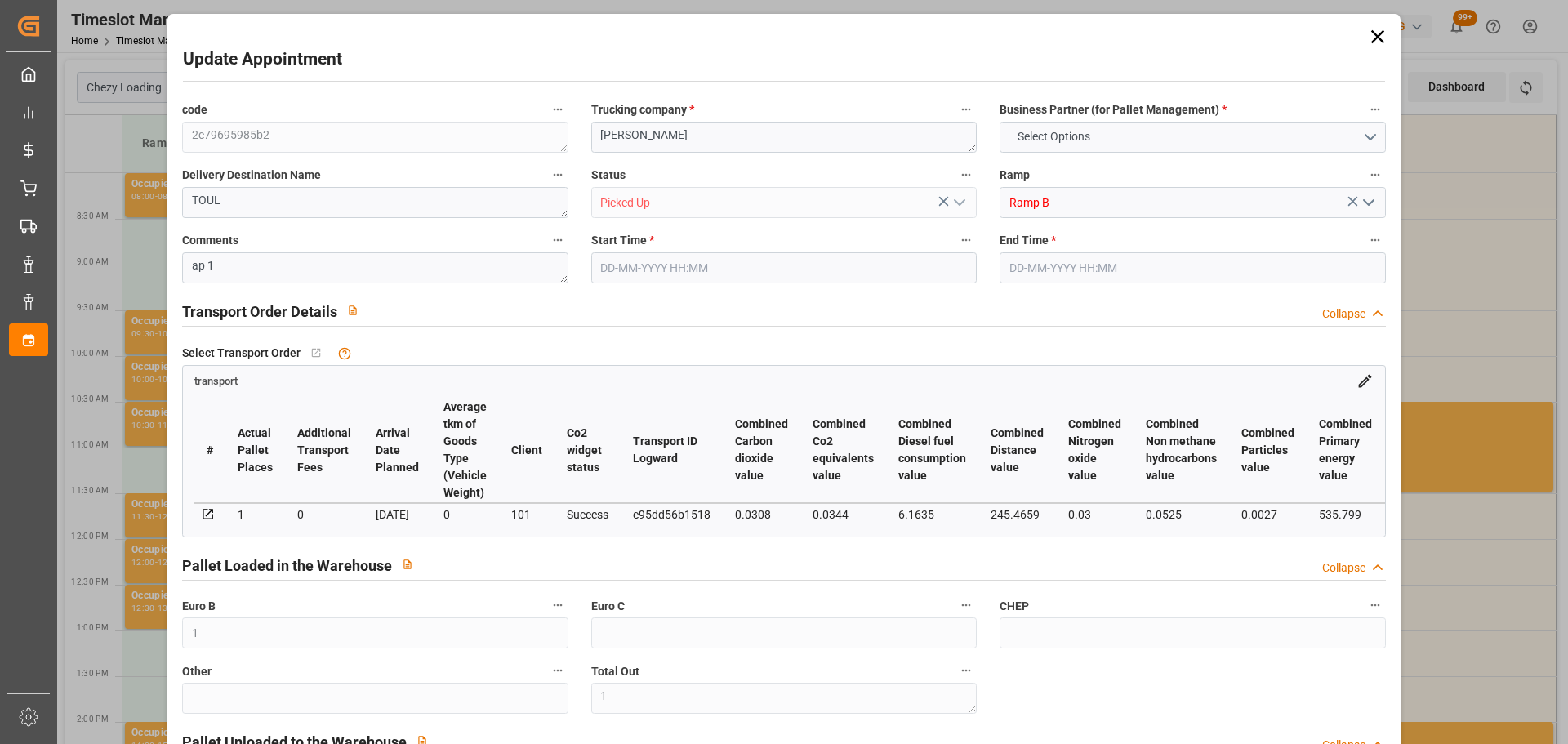
type input "[DATE]"
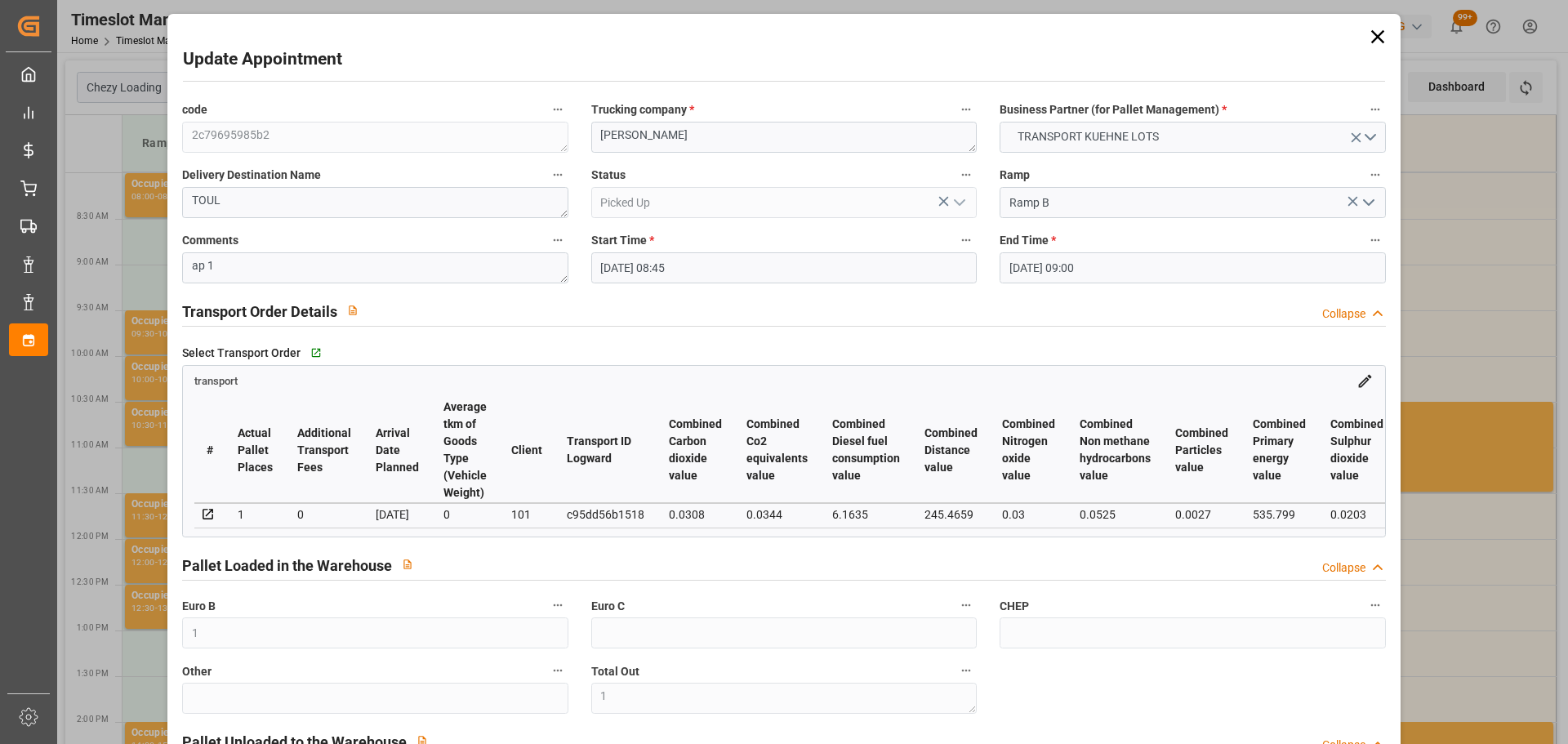
click at [1370, 36] on icon at bounding box center [1378, 37] width 23 height 23
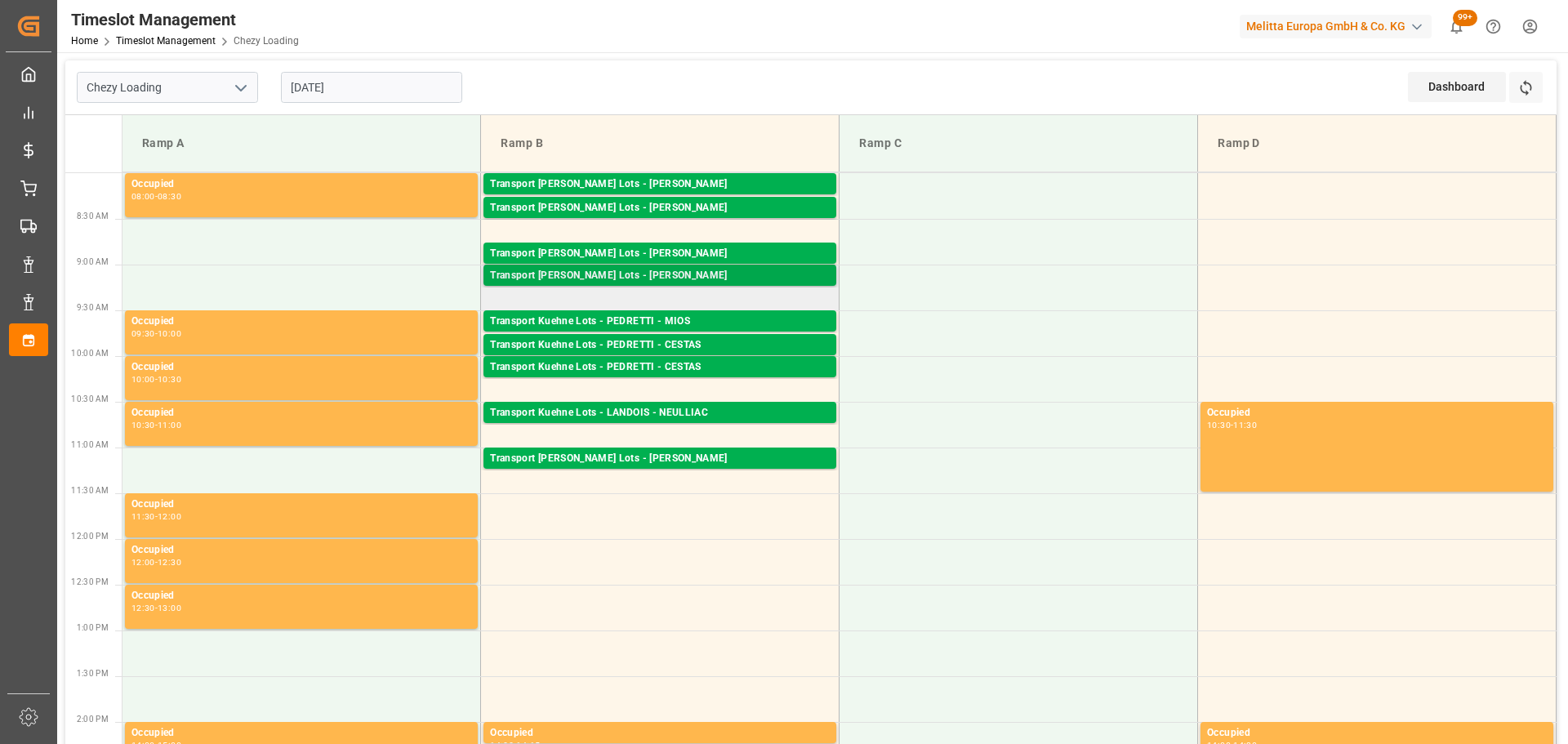
click at [700, 271] on div "Transport [PERSON_NAME] Lots - [PERSON_NAME]" at bounding box center [660, 276] width 340 height 17
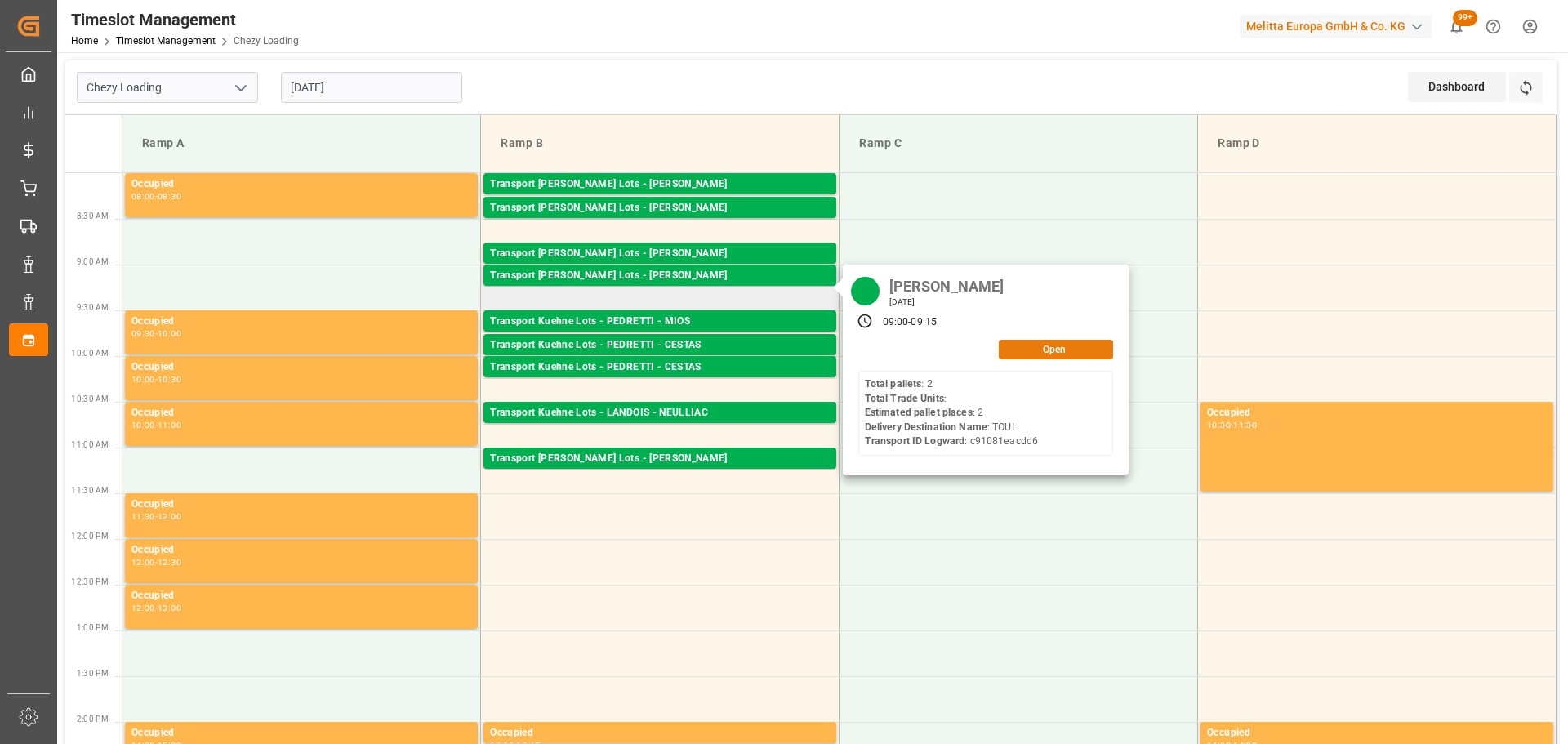
click at [1035, 350] on button "Open" at bounding box center [1056, 349] width 115 height 20
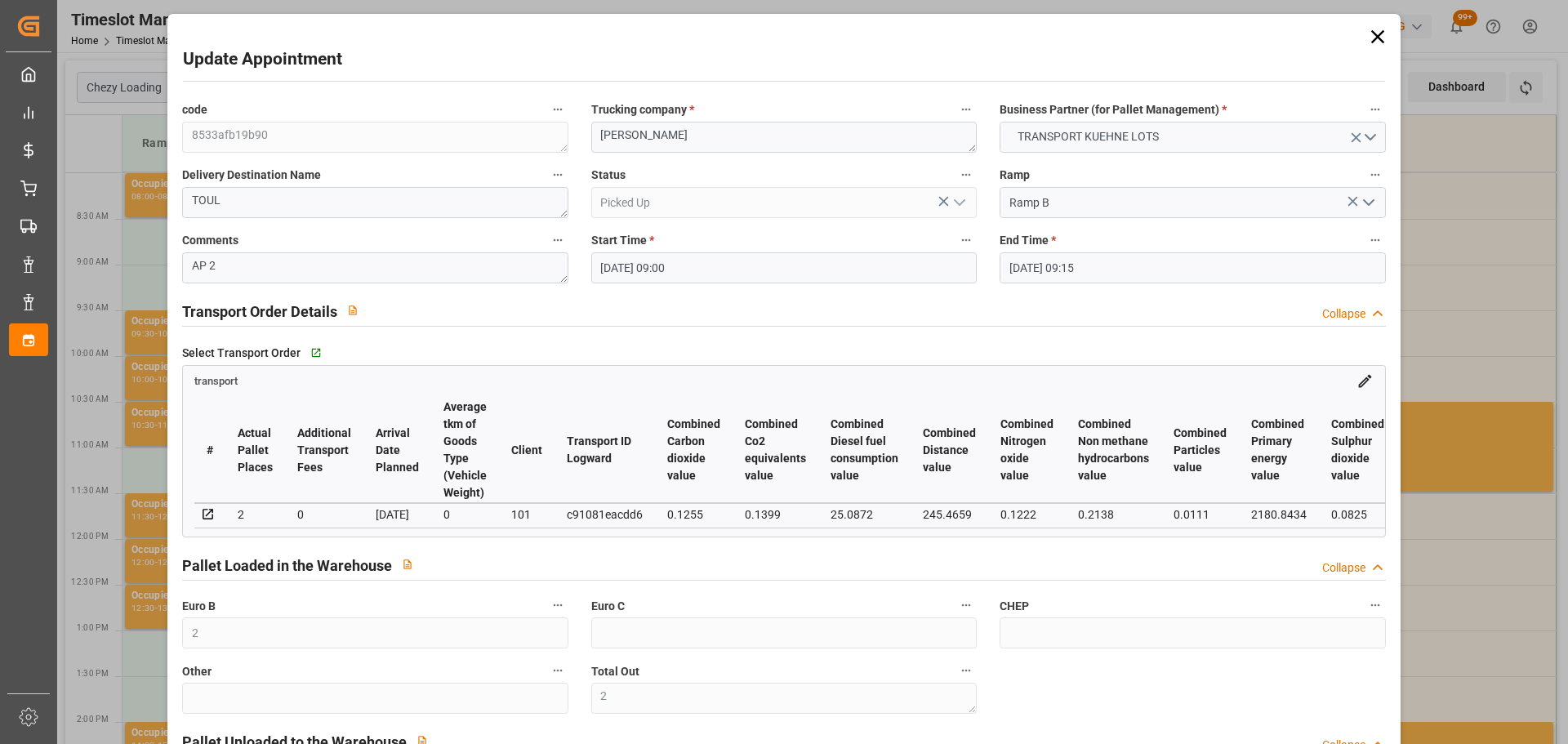
click at [1366, 34] on icon at bounding box center [1378, 37] width 23 height 23
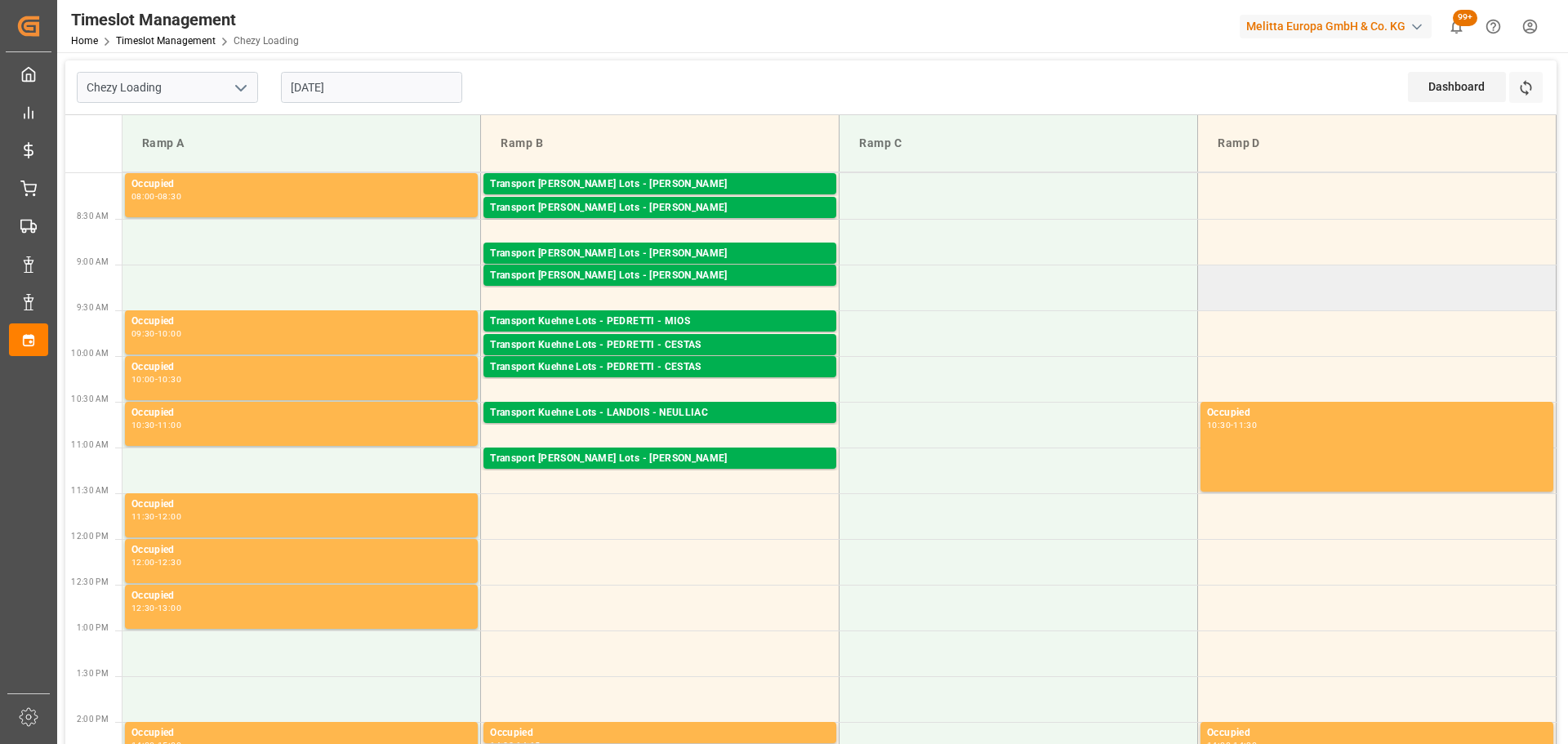
click at [1438, 279] on td at bounding box center [1377, 287] width 358 height 46
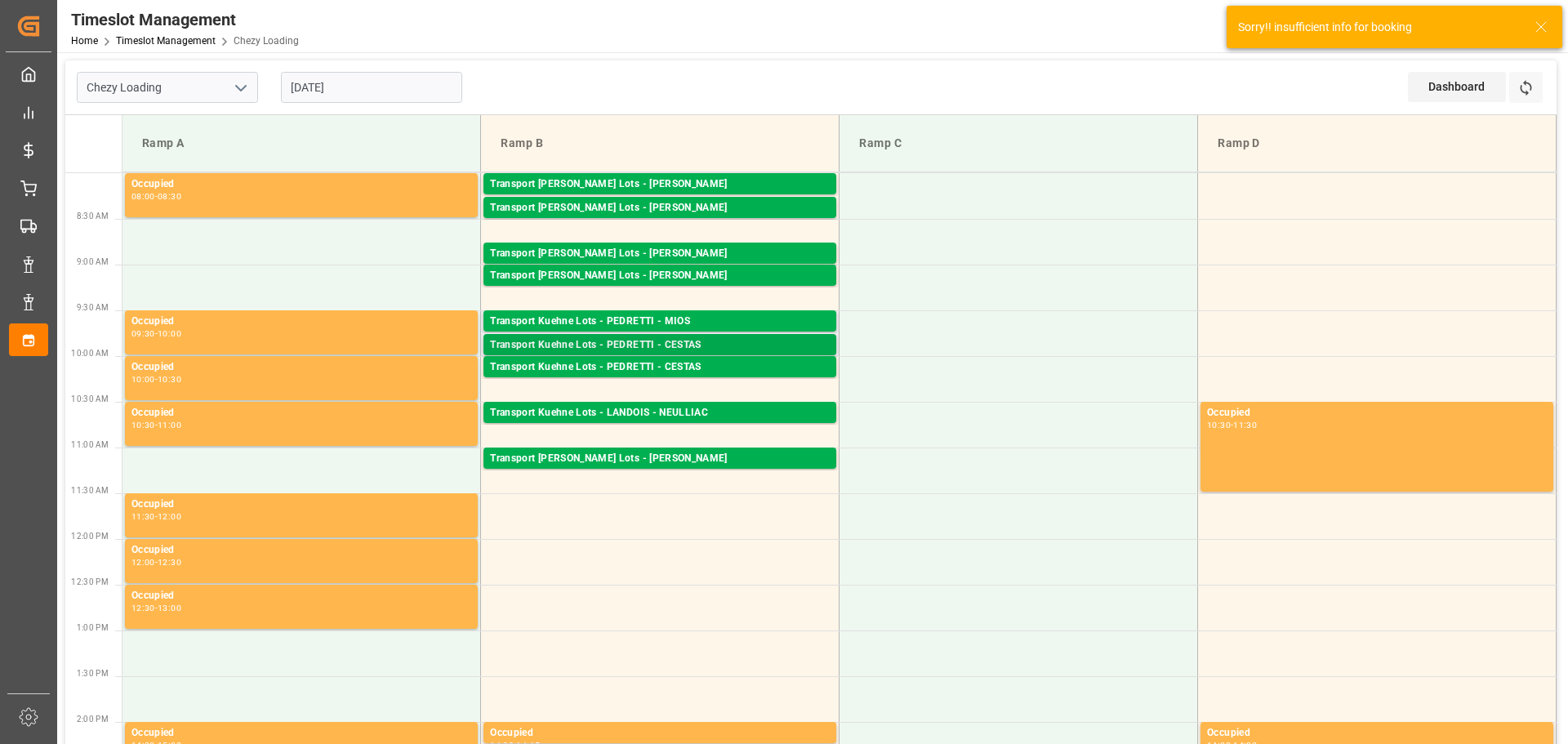
click at [677, 342] on div "Transport Kuehne Lots - PEDRETTI - CESTAS" at bounding box center [660, 345] width 340 height 17
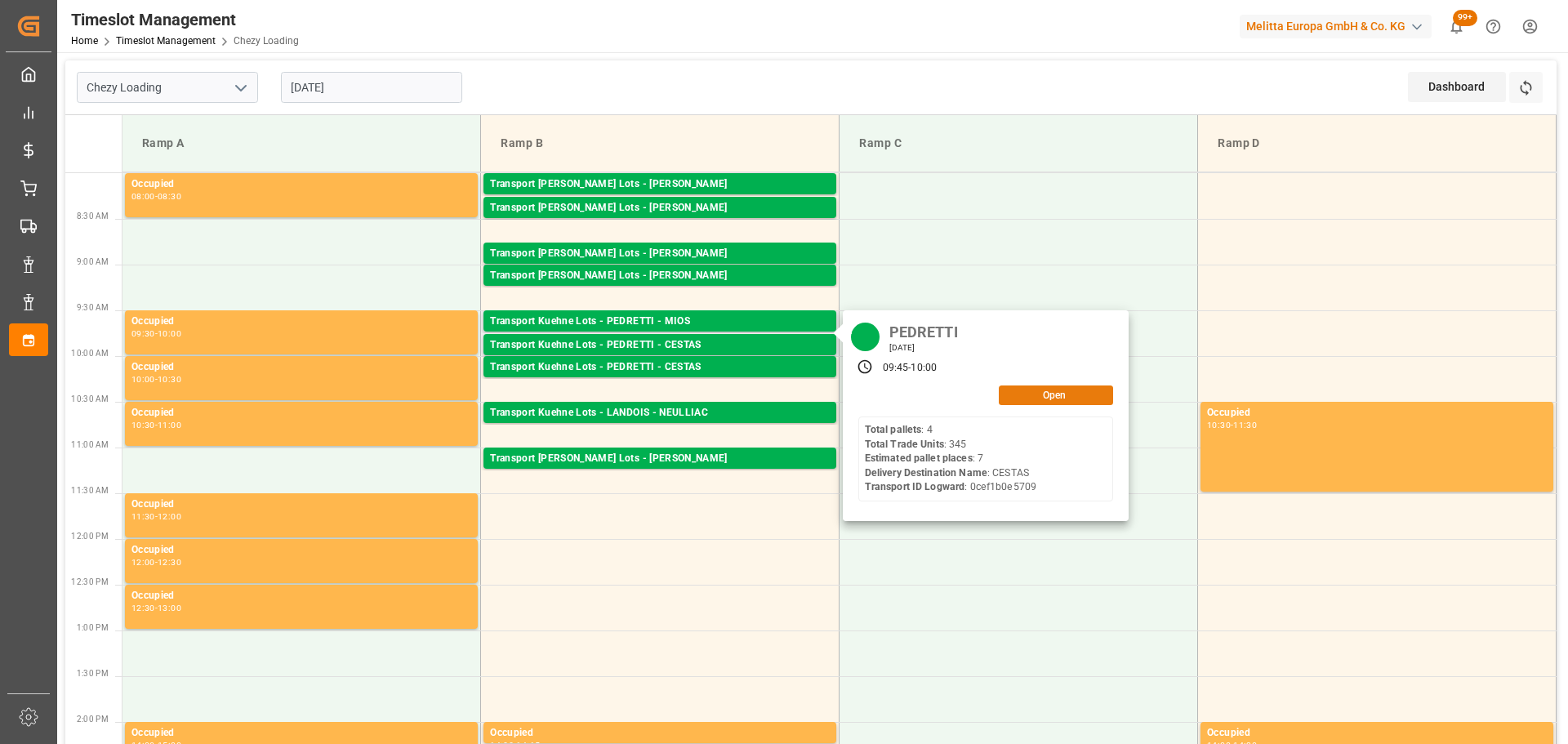
click at [1042, 391] on button "Open" at bounding box center [1056, 395] width 115 height 20
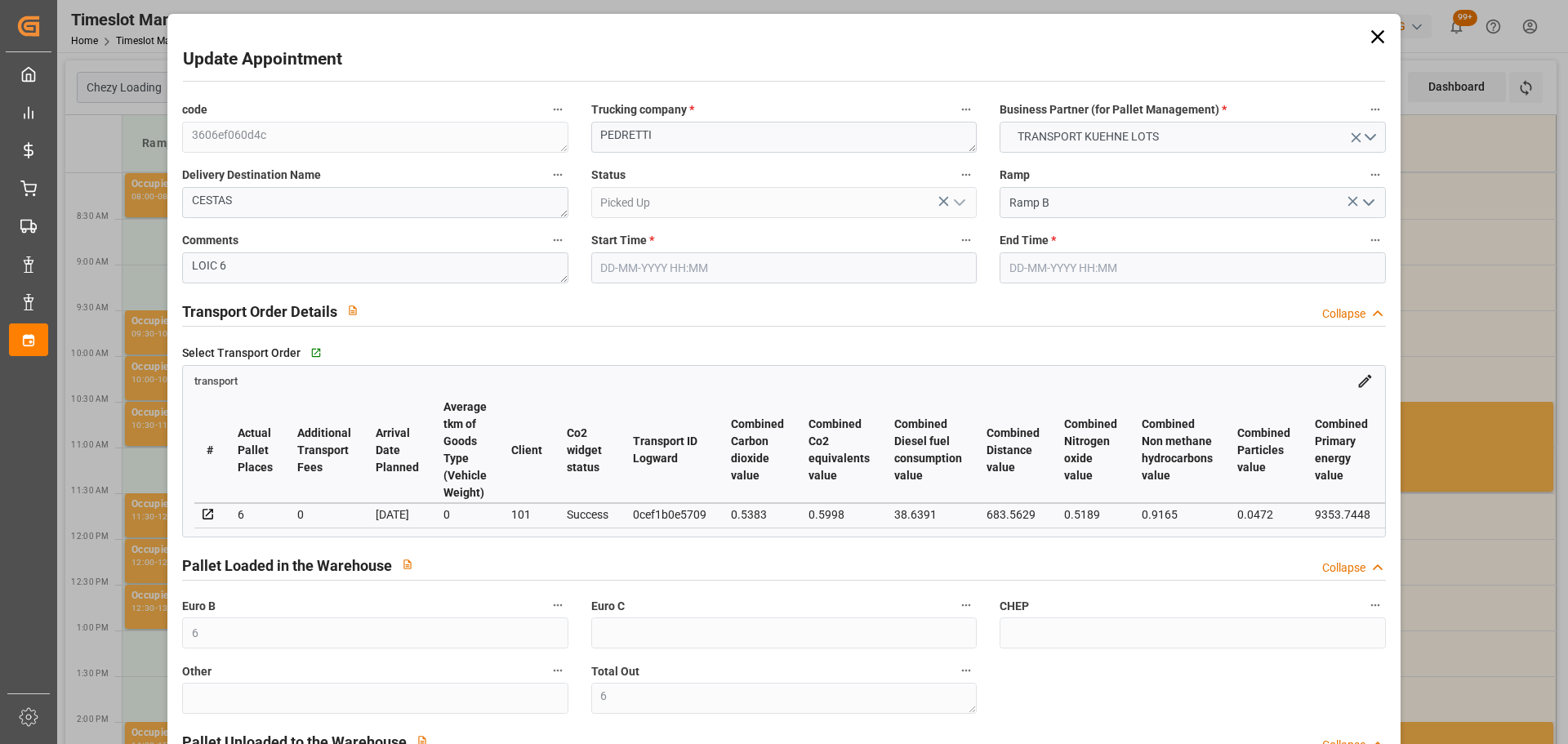
type input "[DATE] 09:45"
type input "[DATE] 10:00"
type input "[DATE] 13:08"
type input "[DATE] 11:28"
type input "[DATE]"
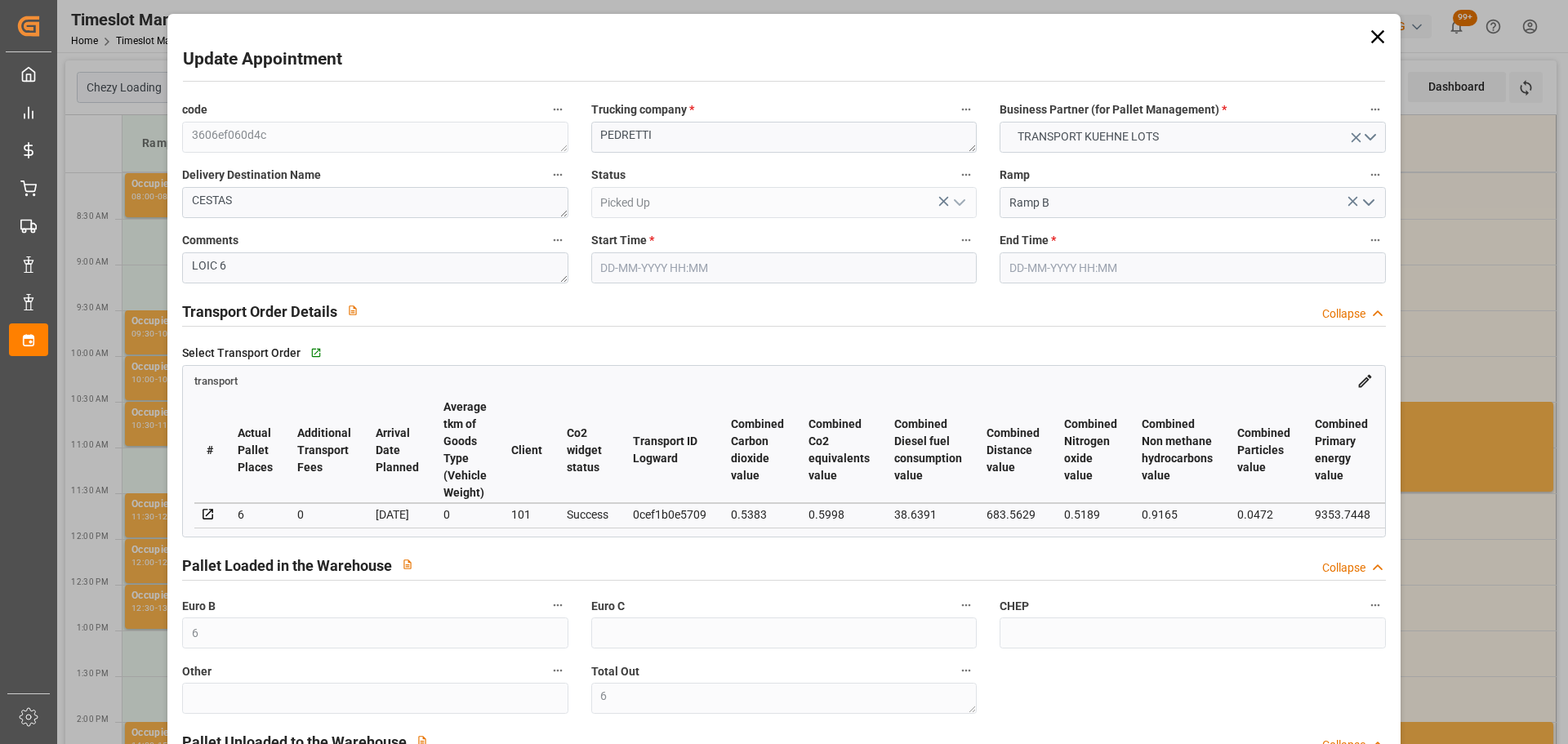
type input "[DATE]"
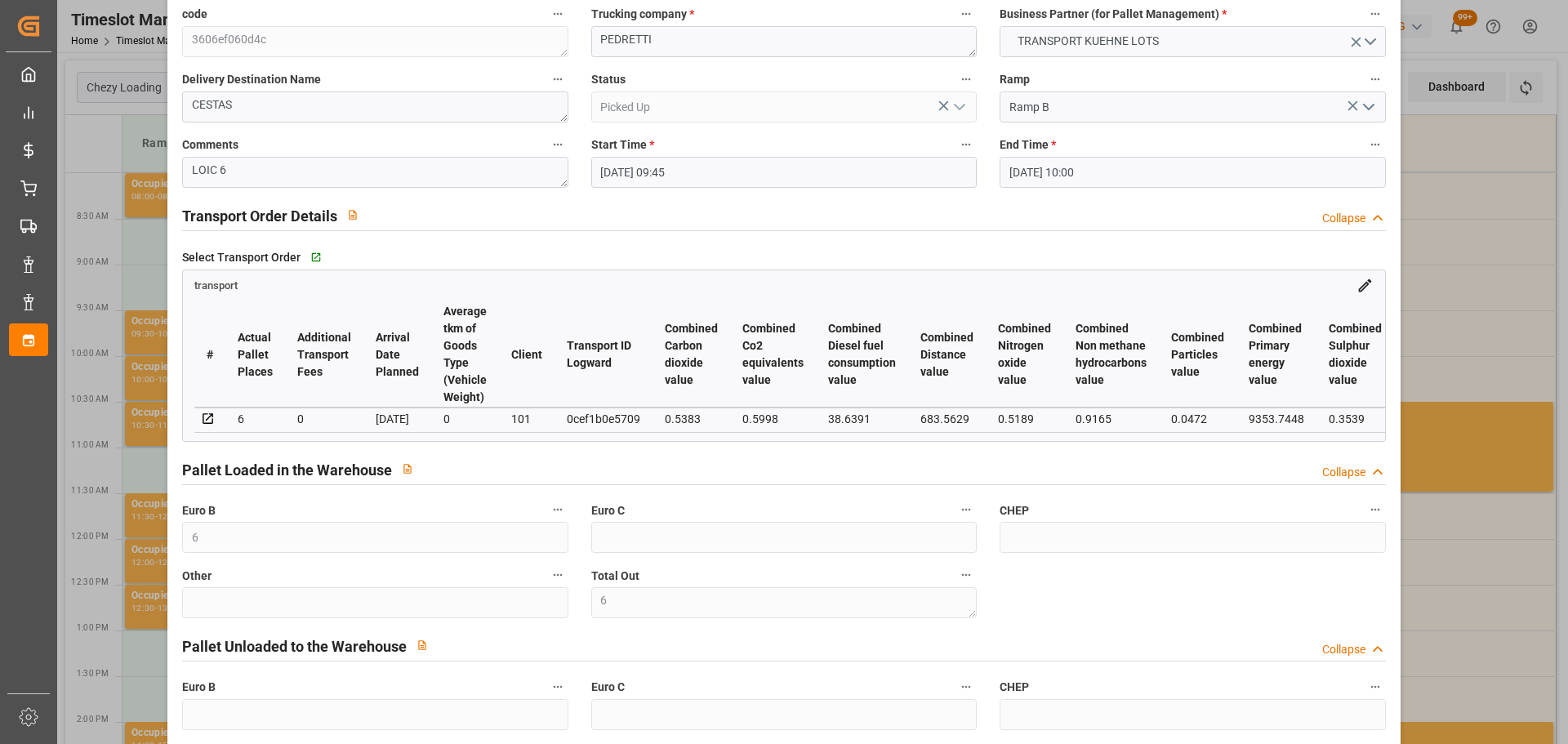
scroll to position [82, 0]
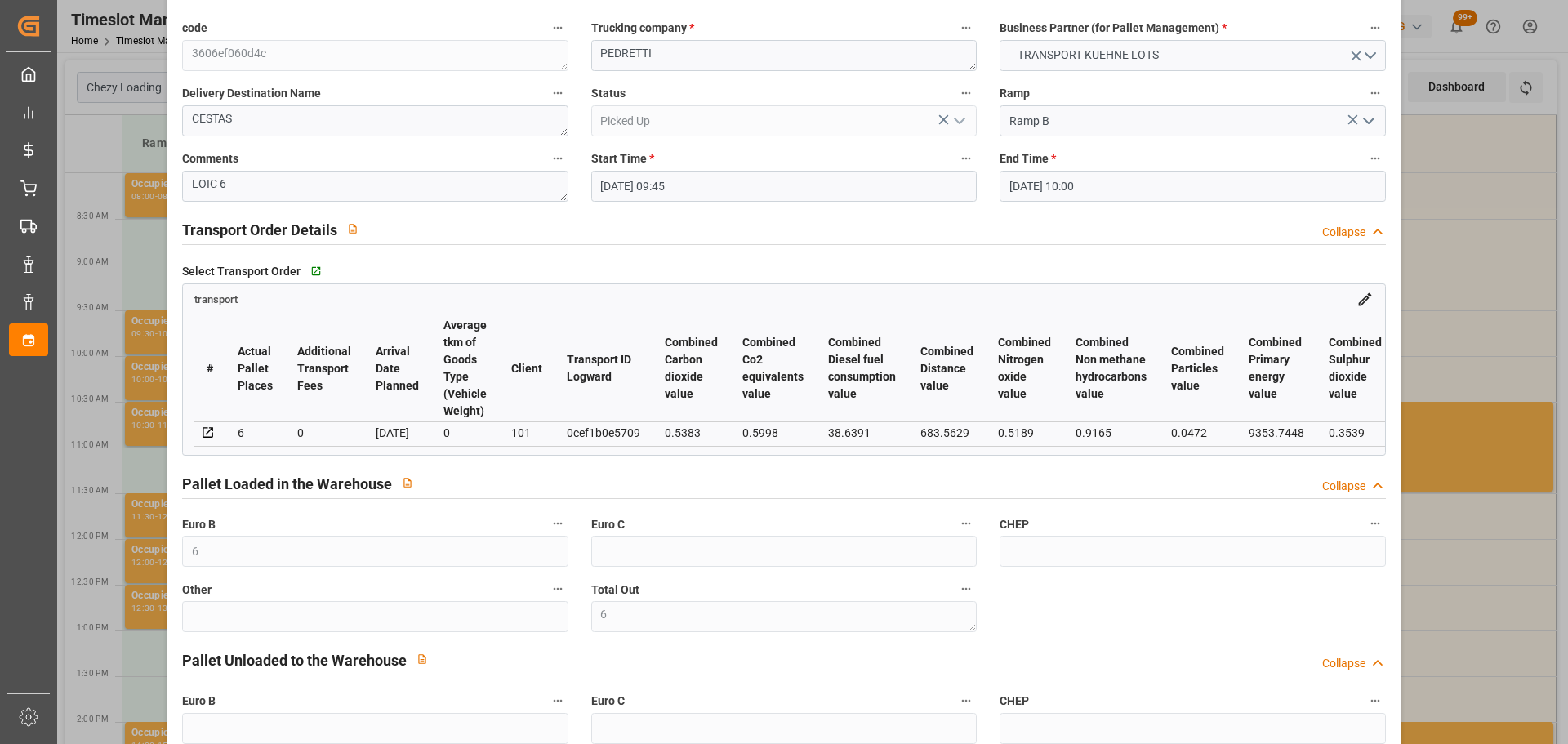
click at [1476, 261] on div "Update Appointment code 3606ef060d4c Trucking company * [PERSON_NAME] Business …" at bounding box center [784, 372] width 1568 height 744
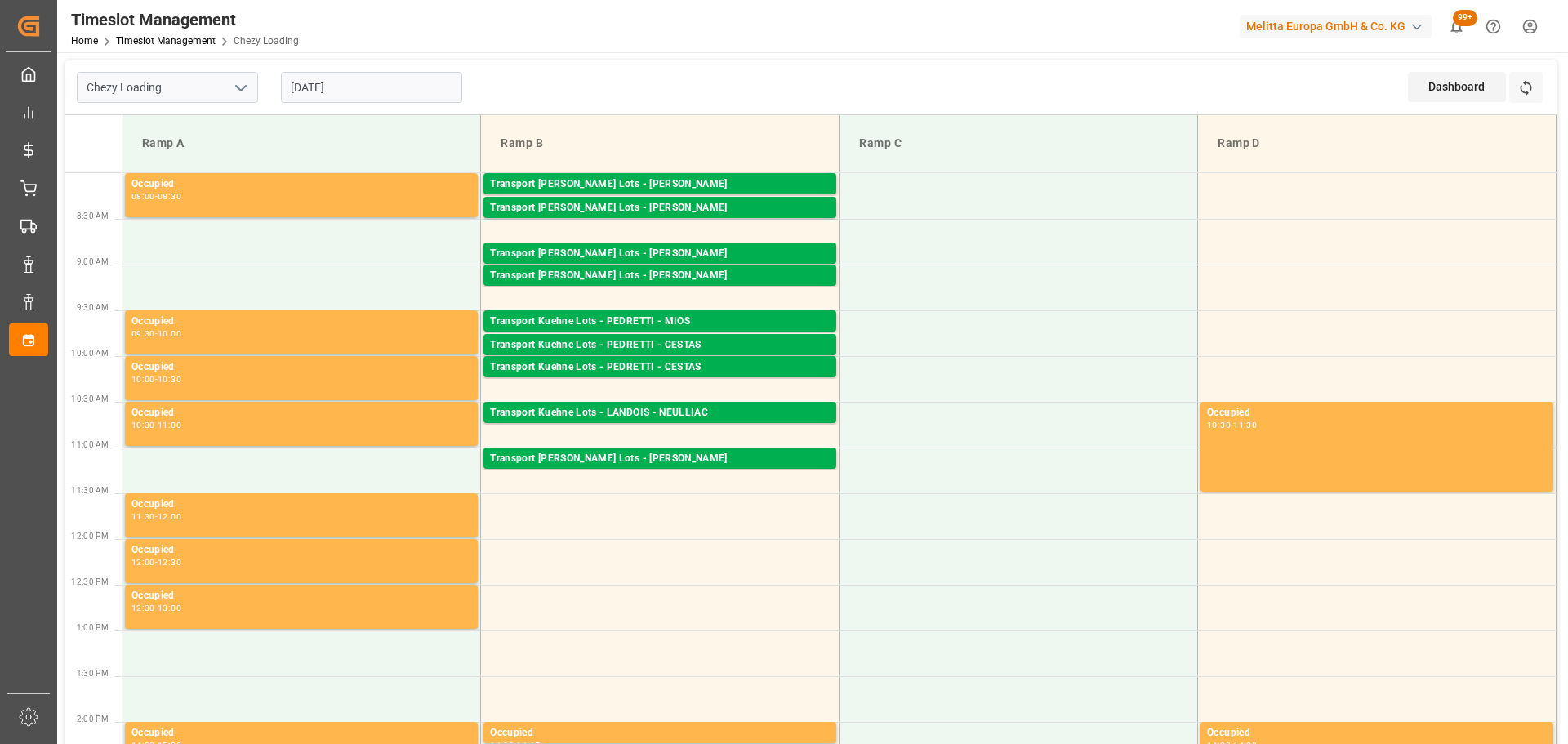
click at [317, 89] on input "[DATE]" at bounding box center [371, 88] width 182 height 31
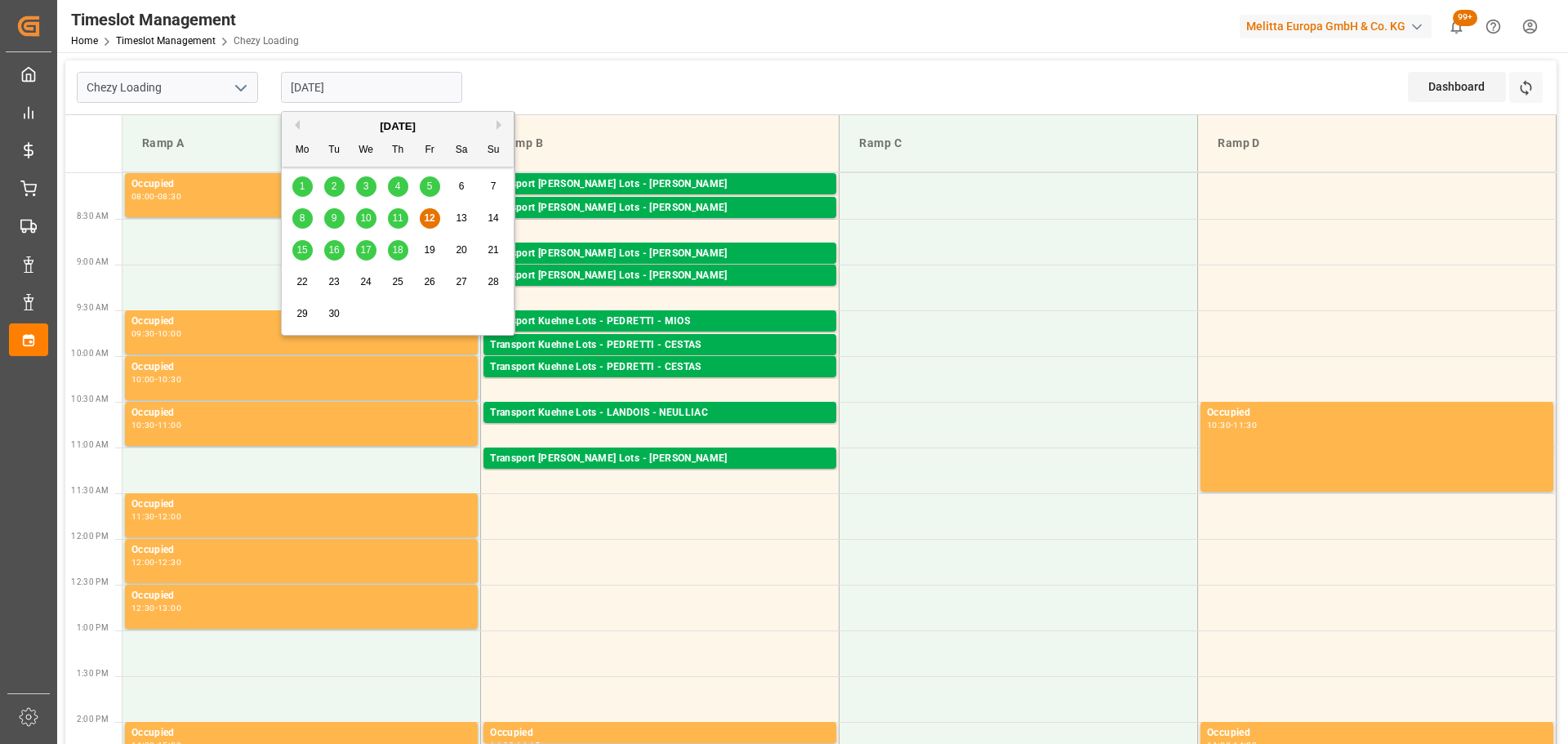
click at [394, 212] on span "11" at bounding box center [397, 217] width 10 height 11
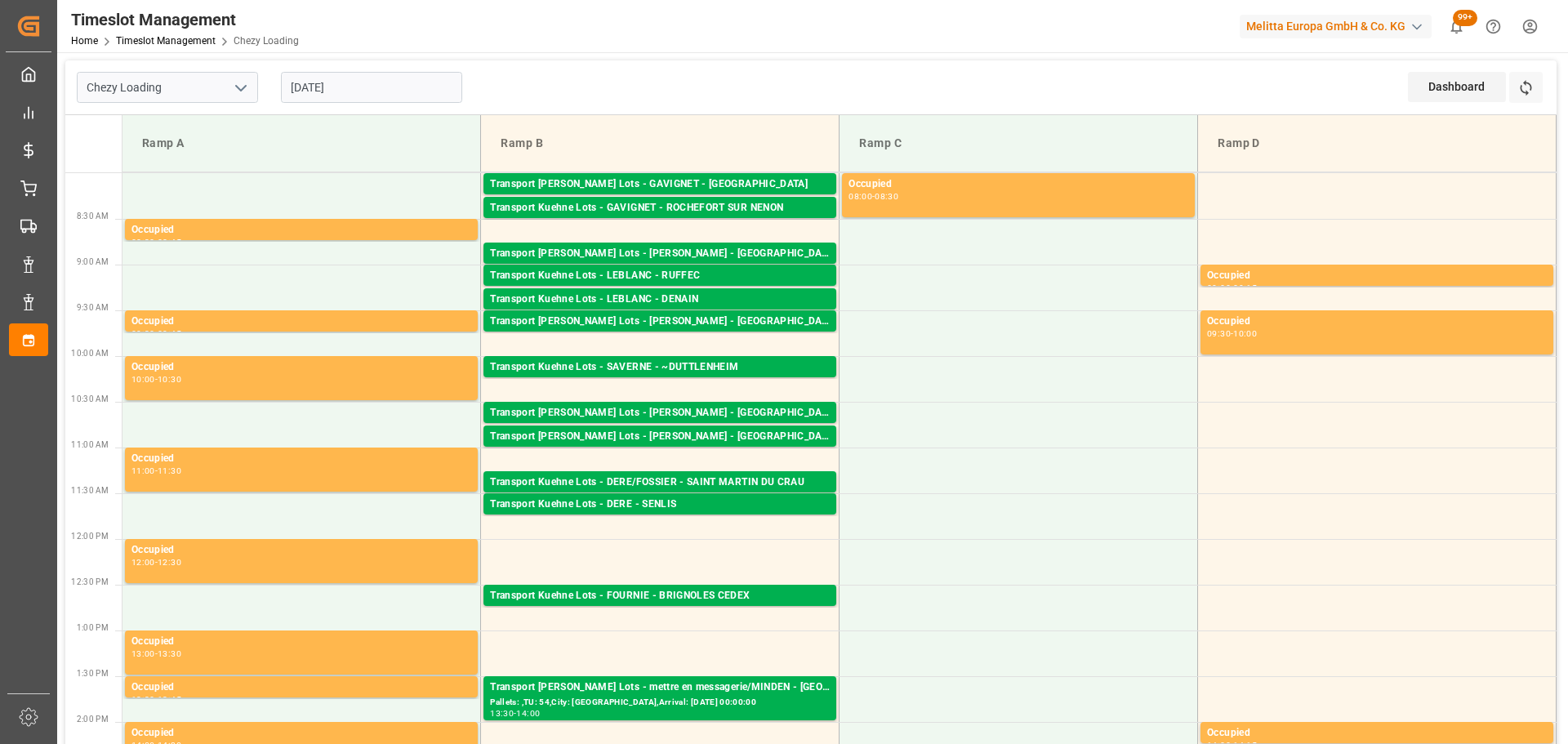
click at [325, 90] on input "[DATE]" at bounding box center [371, 88] width 182 height 31
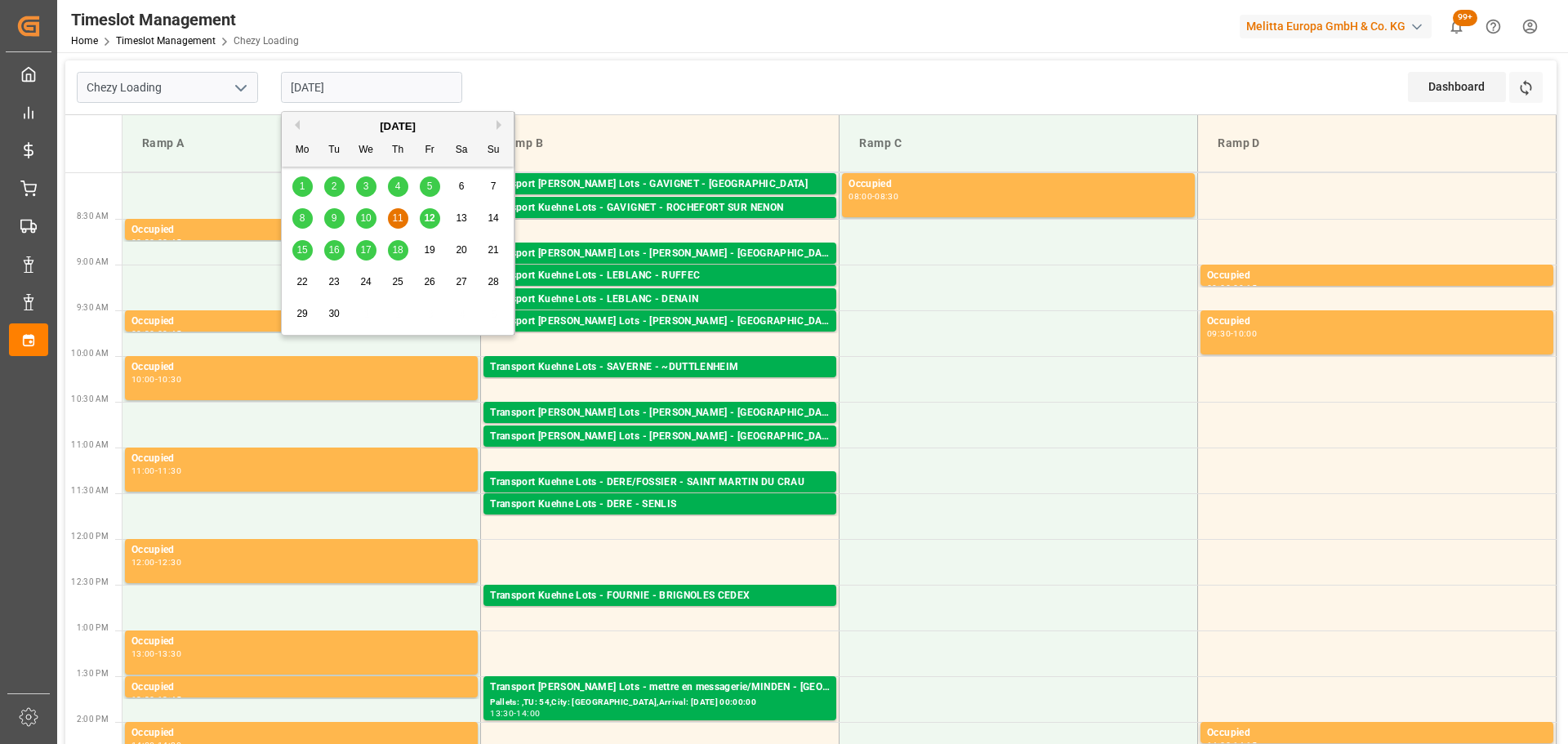
click at [433, 218] on span "12" at bounding box center [429, 217] width 10 height 11
type input "[DATE]"
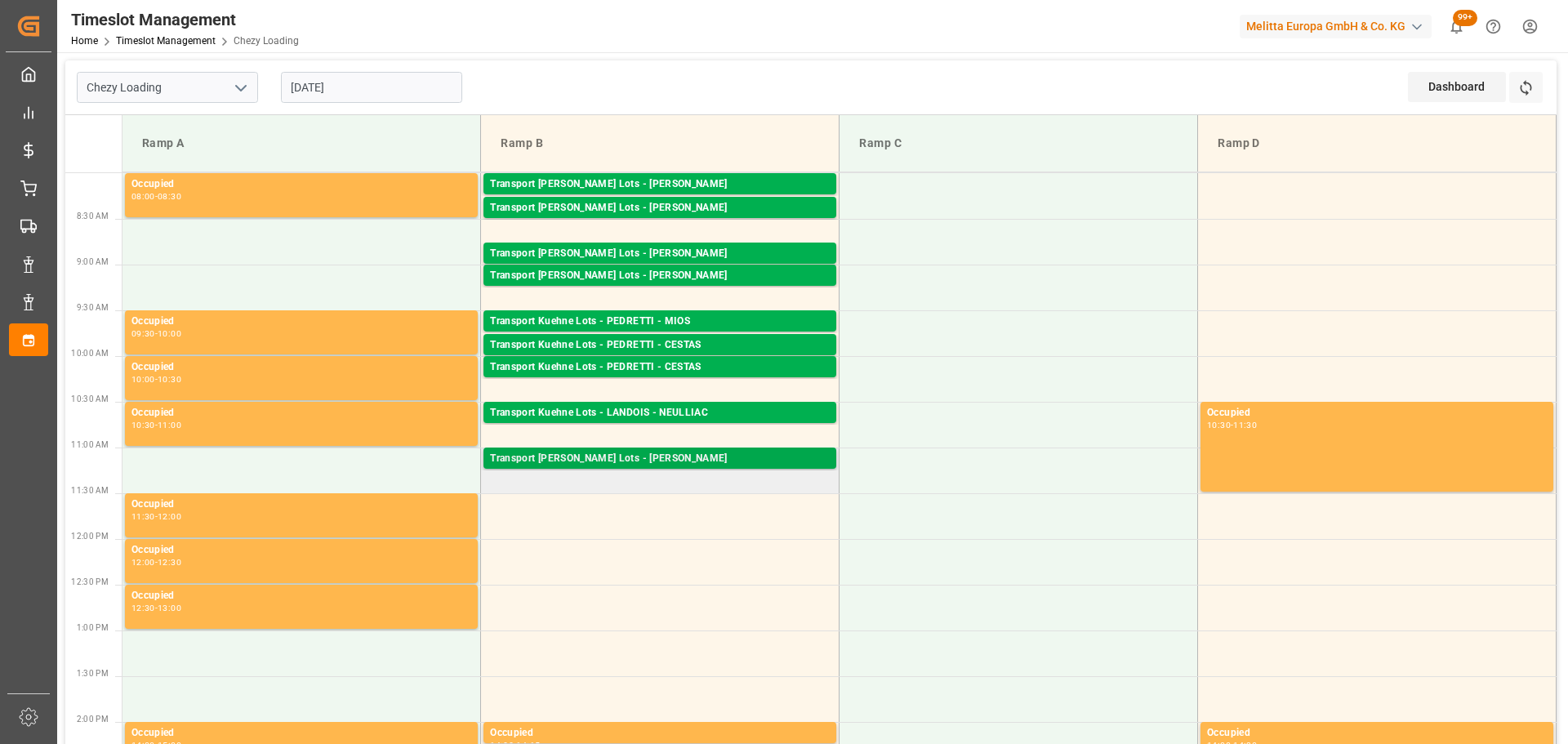
click at [712, 462] on div "Transport [PERSON_NAME] Lots - [PERSON_NAME]" at bounding box center [660, 459] width 340 height 17
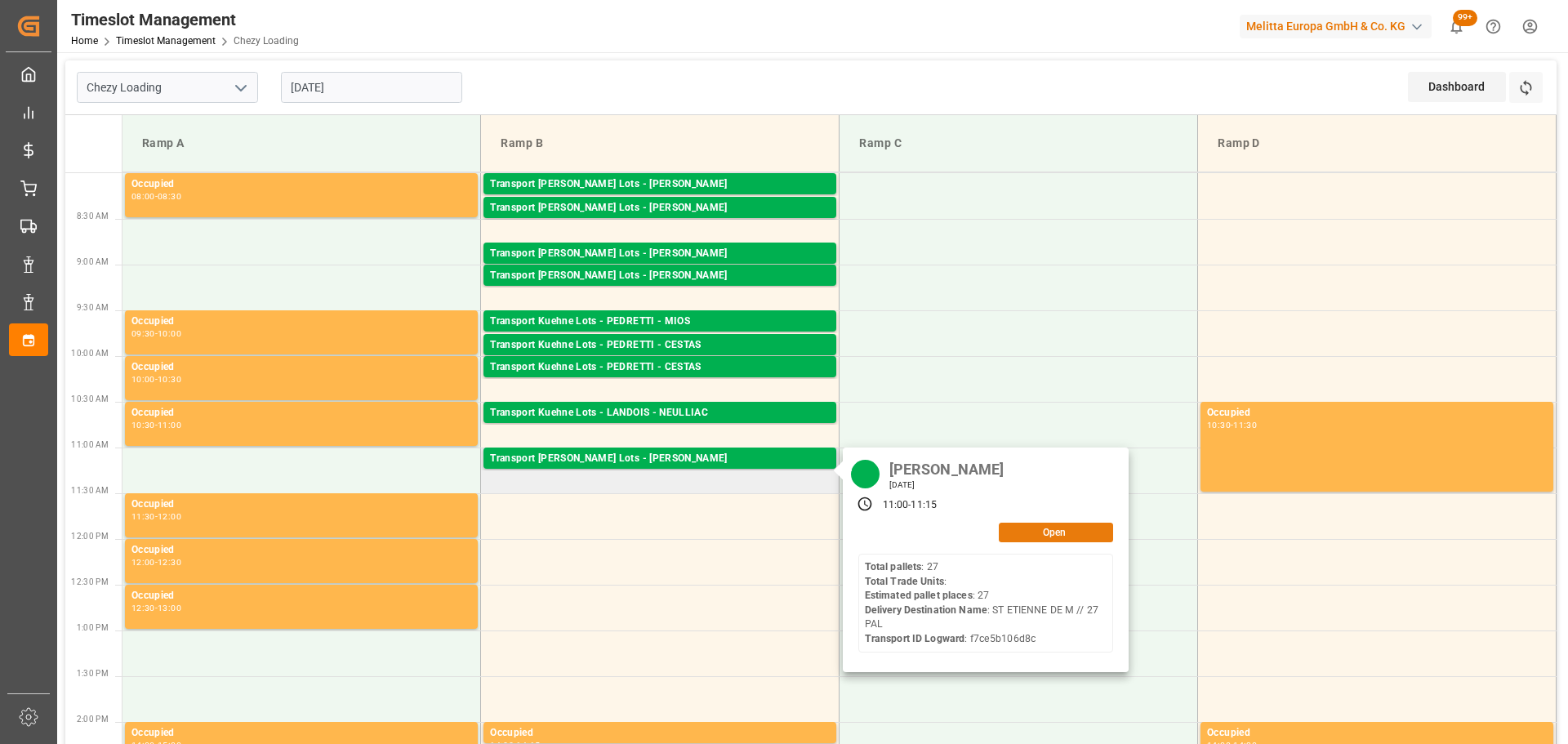
click at [1040, 534] on button "Open" at bounding box center [1056, 532] width 115 height 20
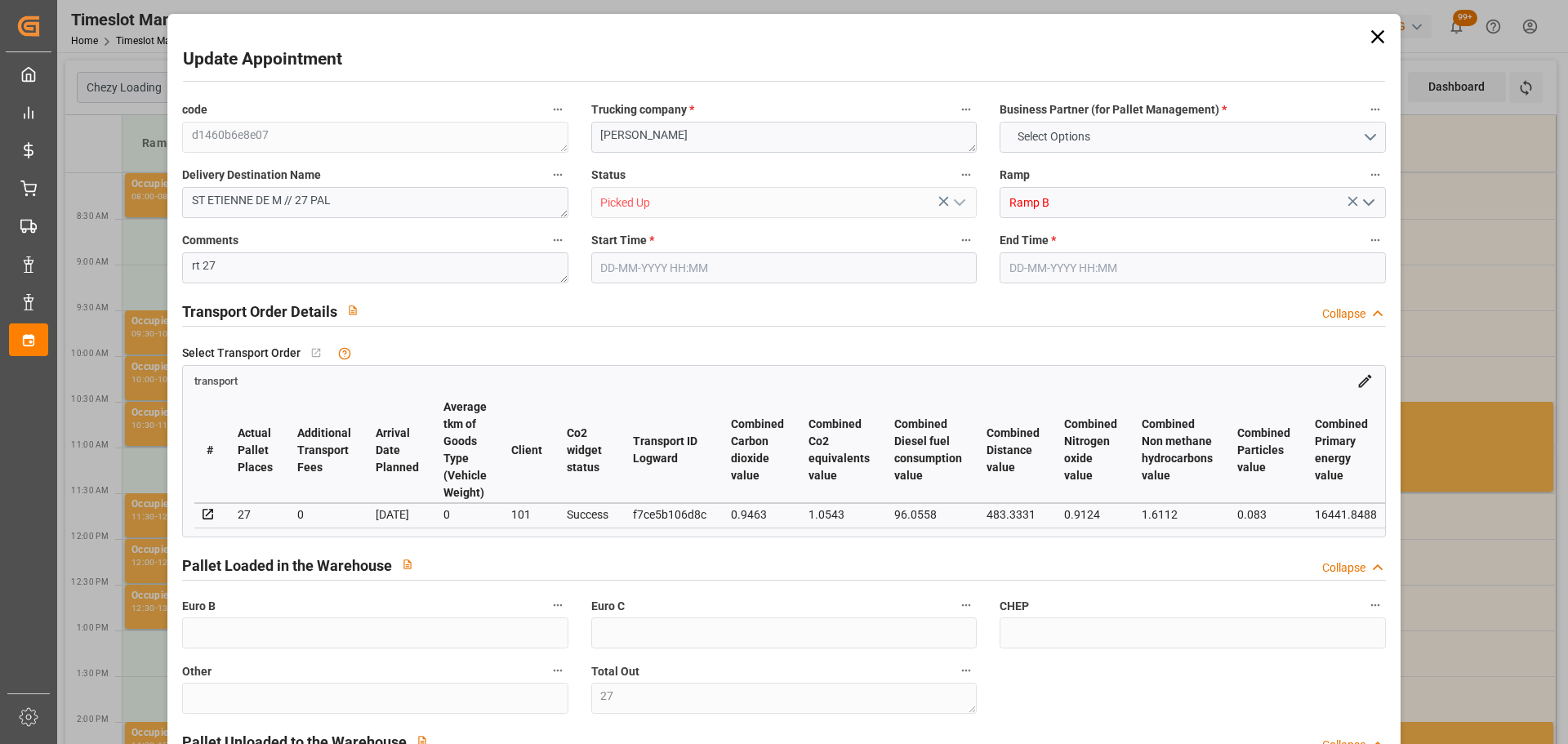
type input "27"
type input "39"
type input "27"
type input "698.82"
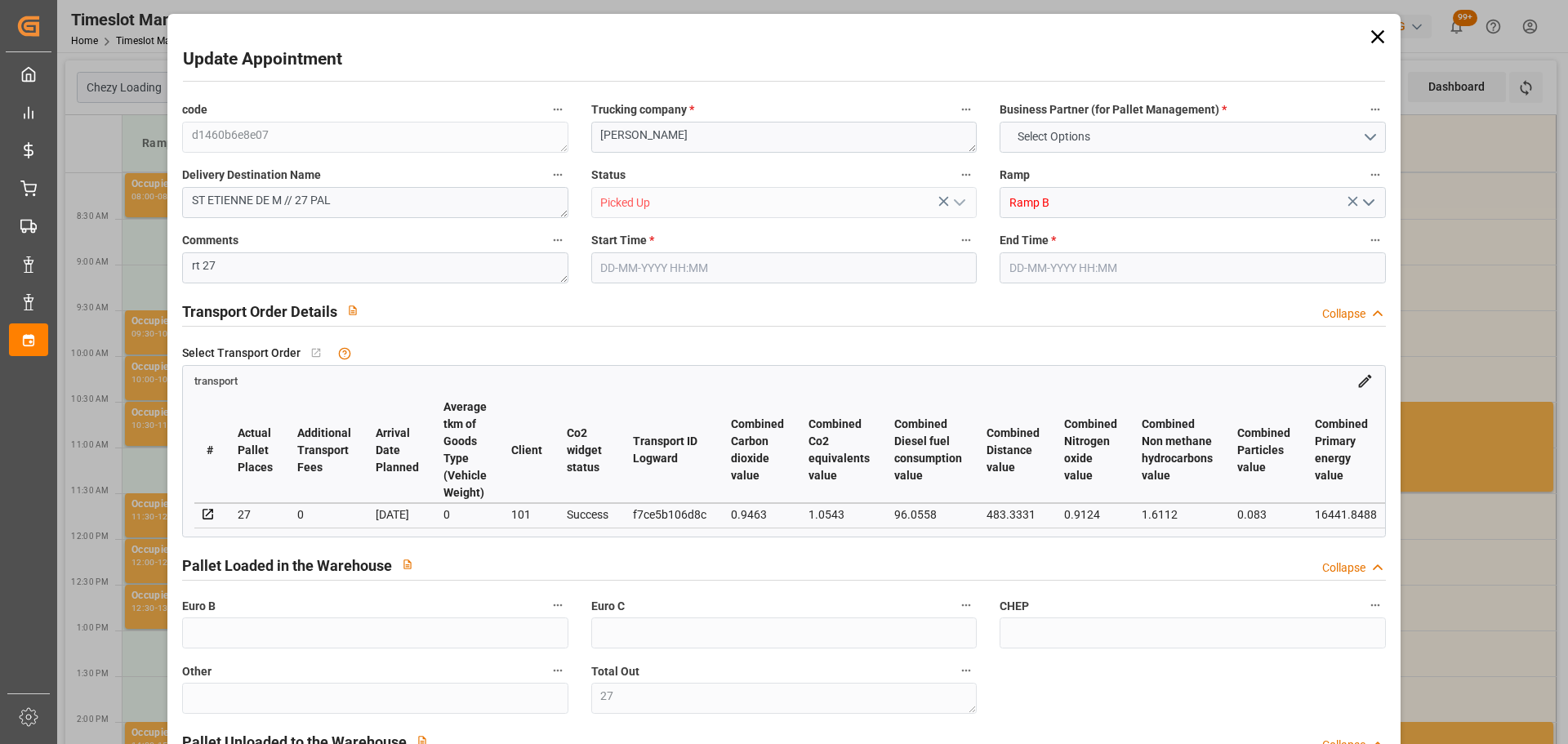
type input "0"
type input "698.82"
type input "0"
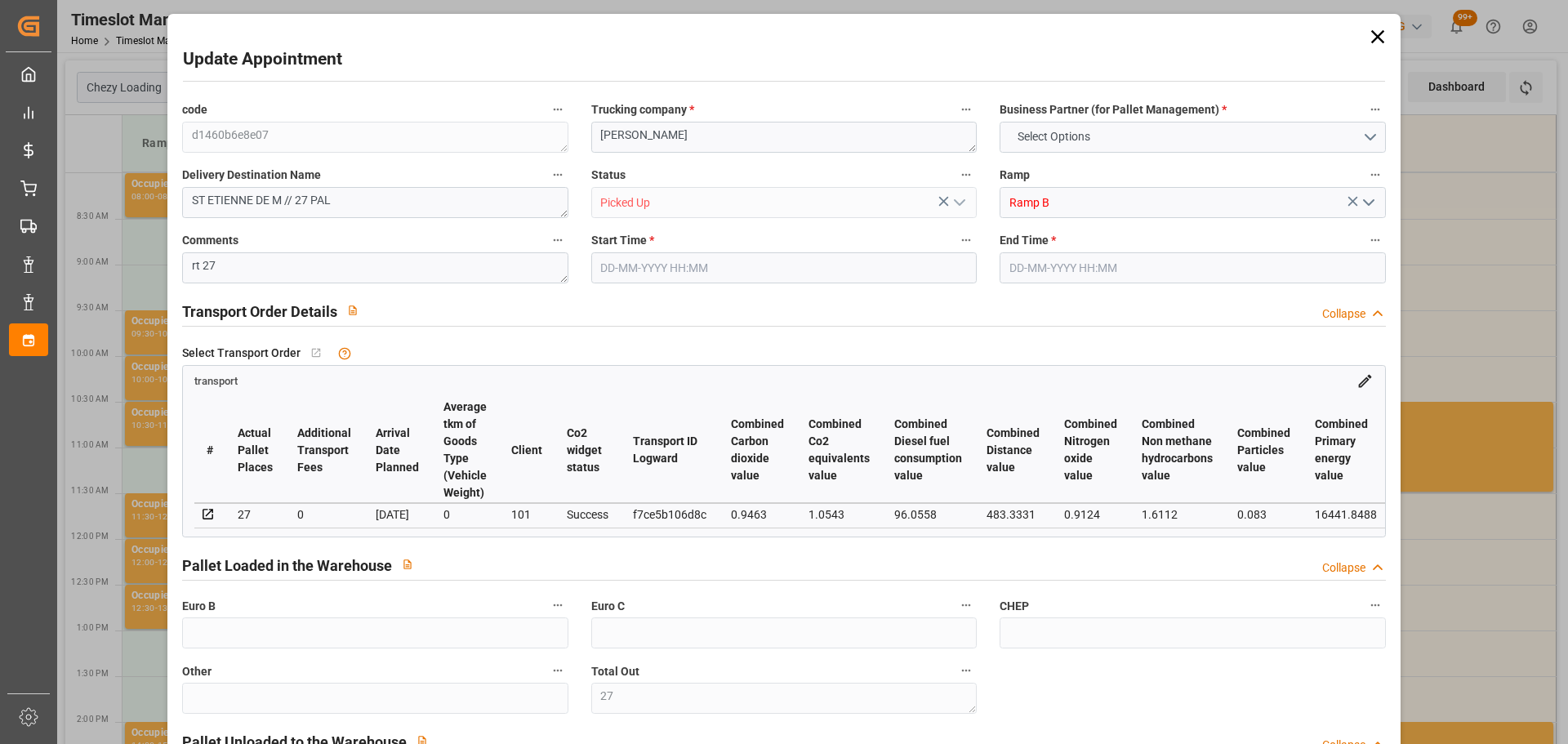
type input "27"
type input "3064.464"
type input "4768.8"
type input "32273.952"
type input "44"
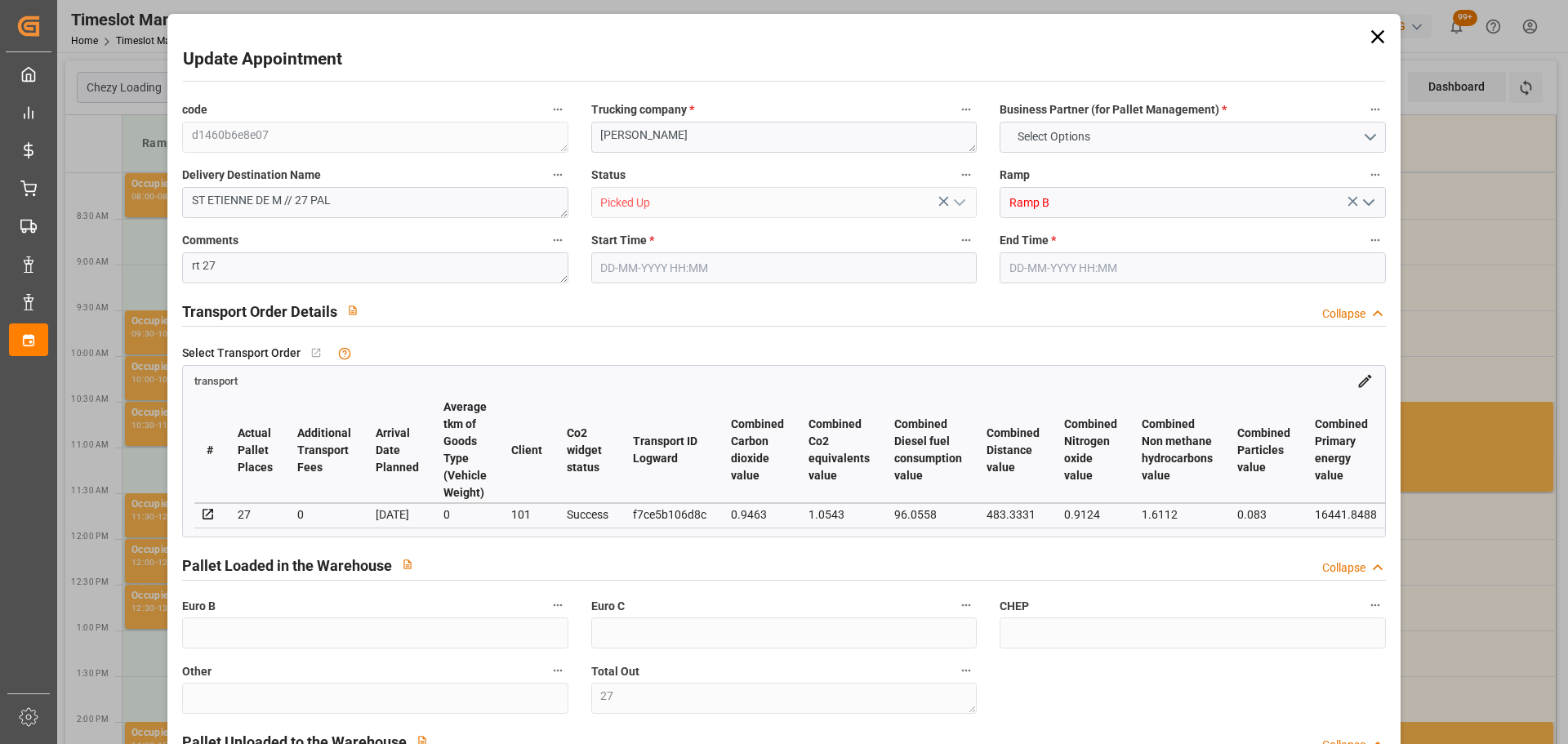
type input "27"
type input "0"
type input "27"
type input "101"
type input "3750.912"
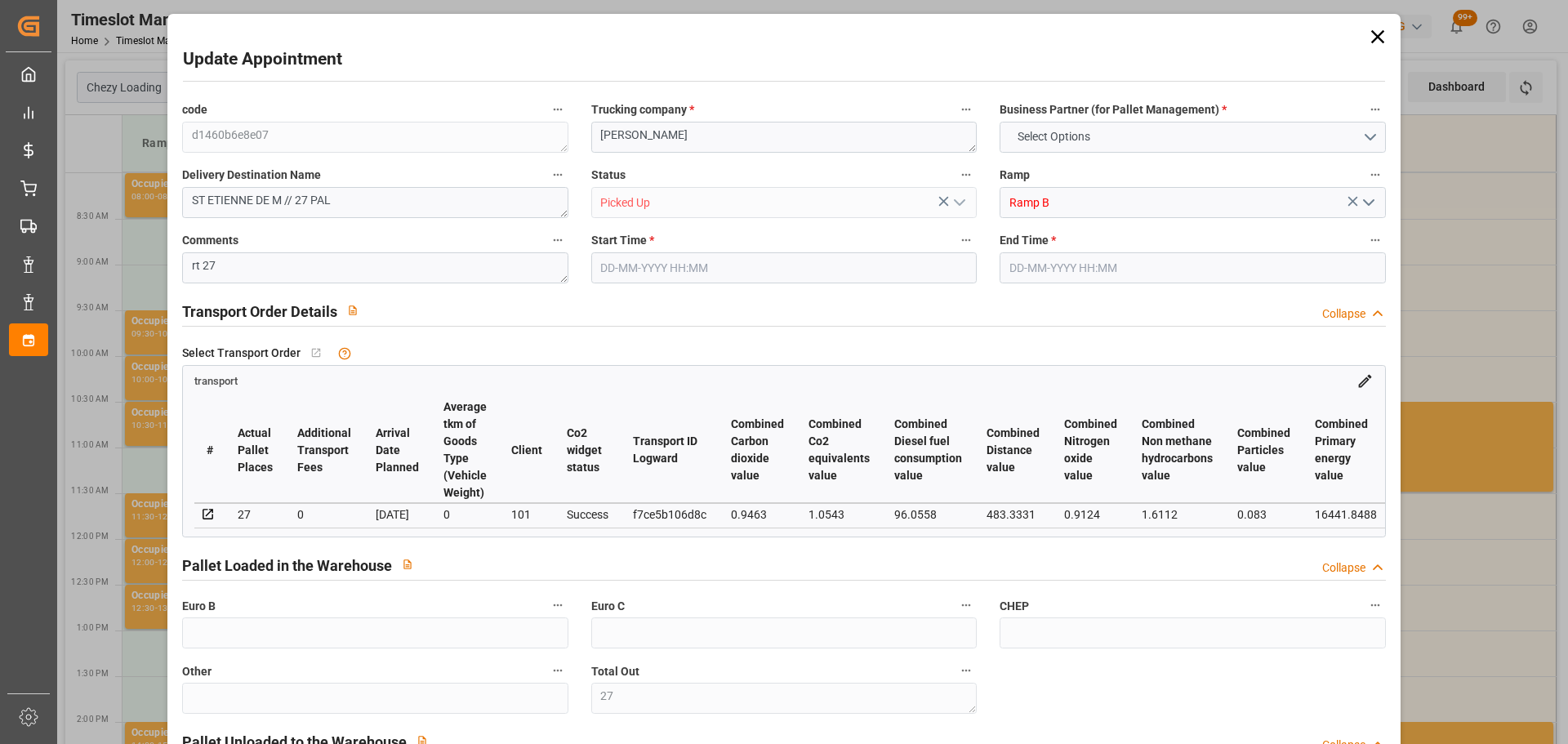
type input "0"
type input "3750.912"
type input "0"
type input "21"
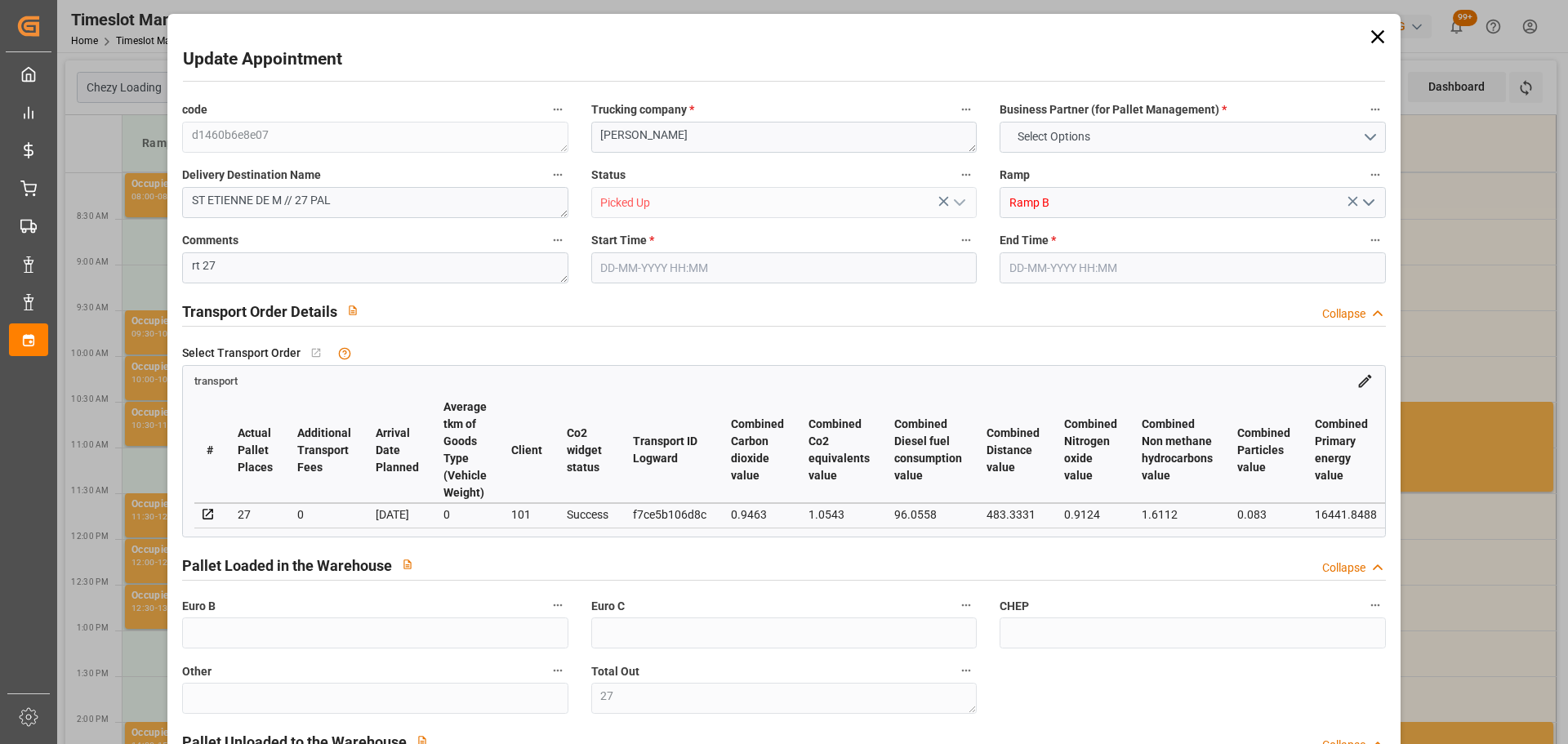
type input "100"
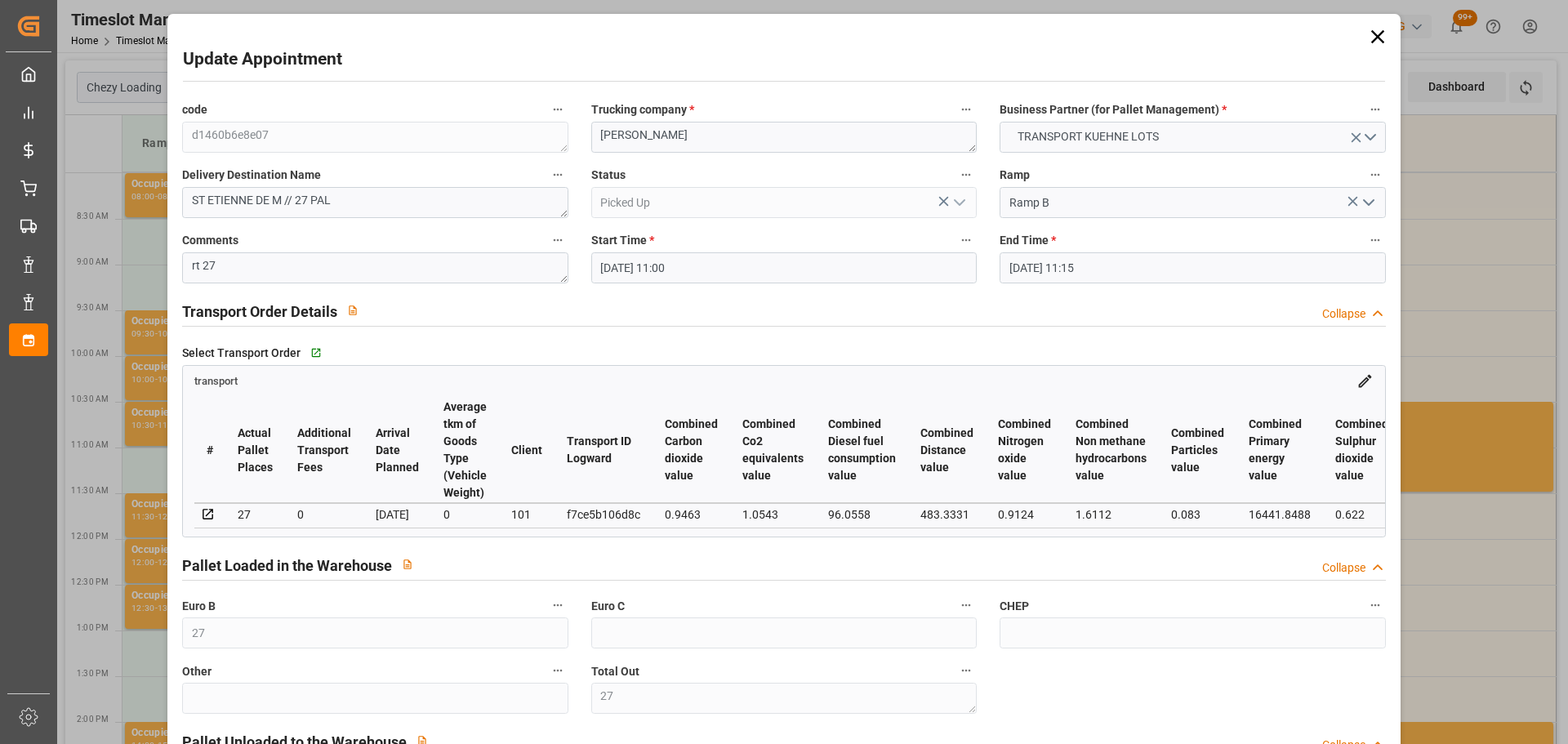
type input "[DATE] 11:00"
type input "[DATE] 11:15"
type input "[DATE] 12:44"
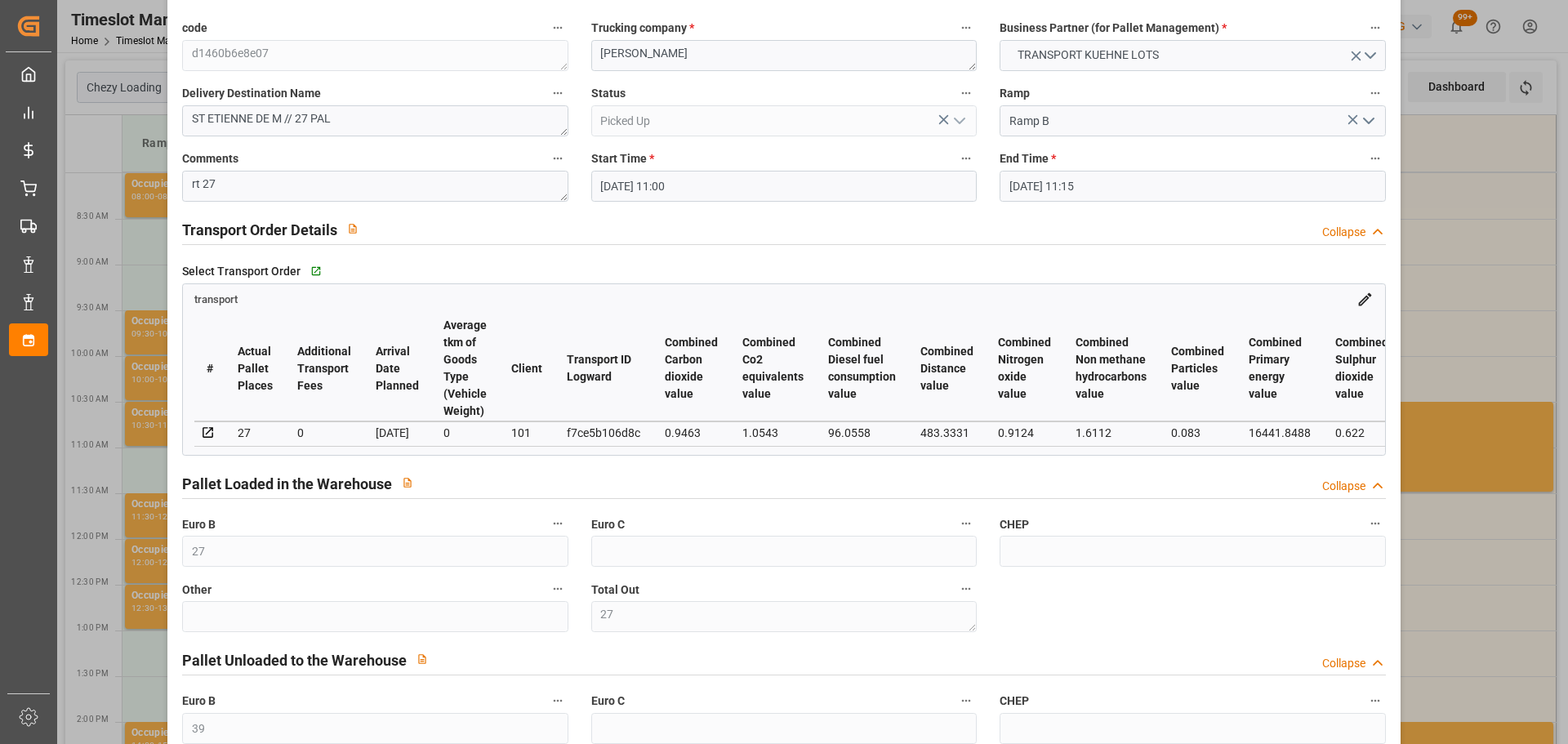
click at [1488, 564] on div "Update Appointment code d1460b6e8e07 Trucking company * ANTOINE Business Partne…" at bounding box center [784, 372] width 1568 height 744
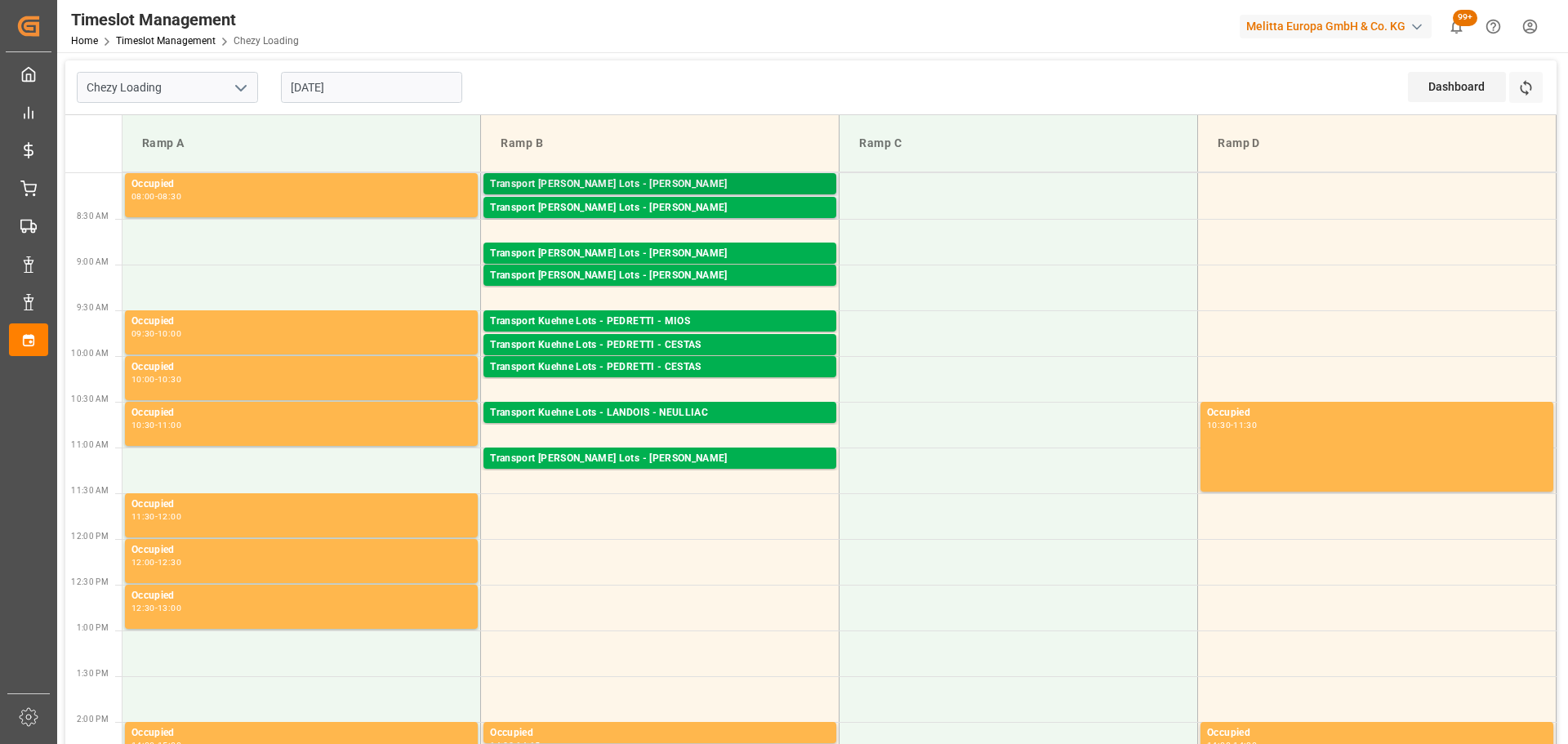
click at [773, 178] on div "Transport [PERSON_NAME] Lots - [PERSON_NAME]" at bounding box center [660, 184] width 340 height 17
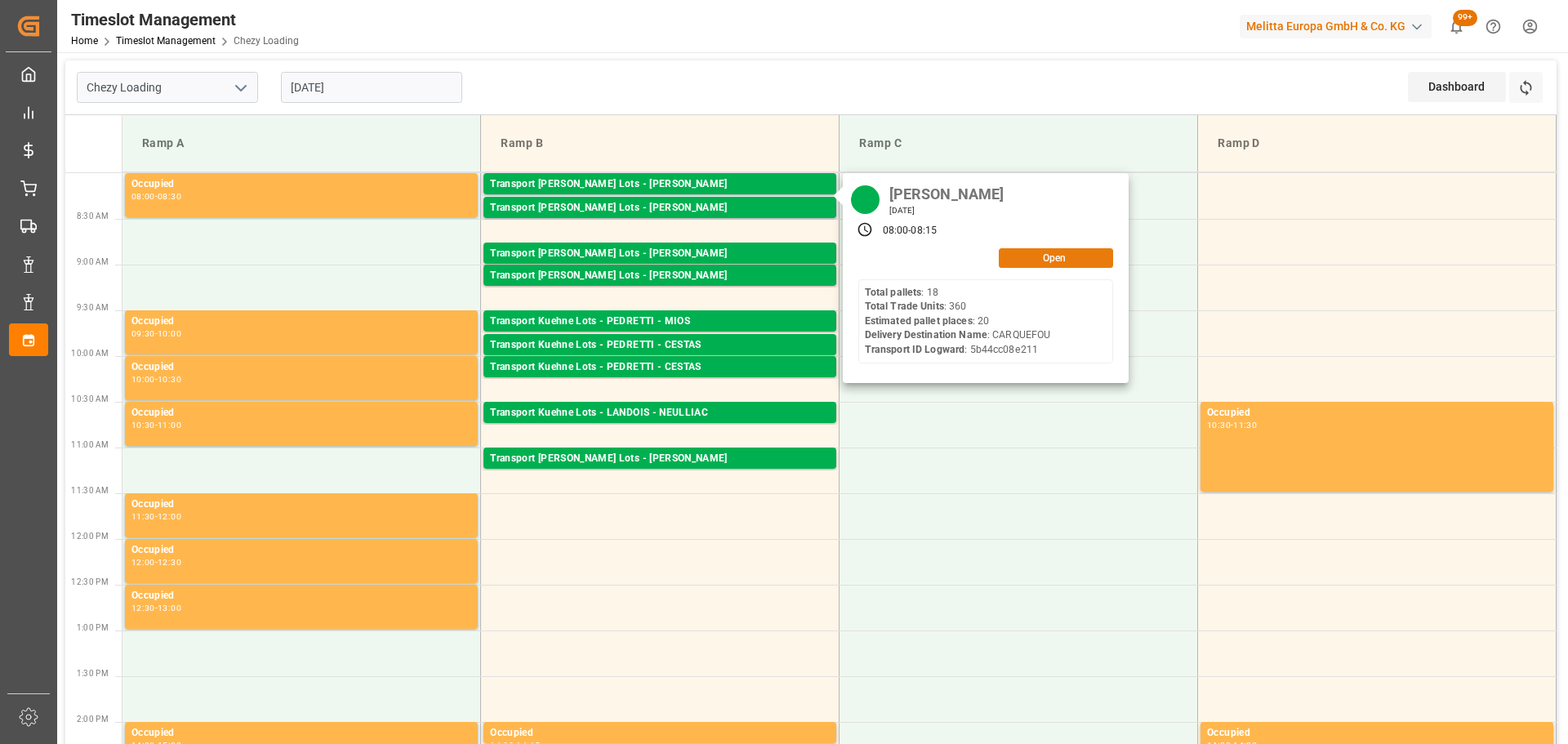
click at [1061, 254] on button "Open" at bounding box center [1056, 258] width 115 height 20
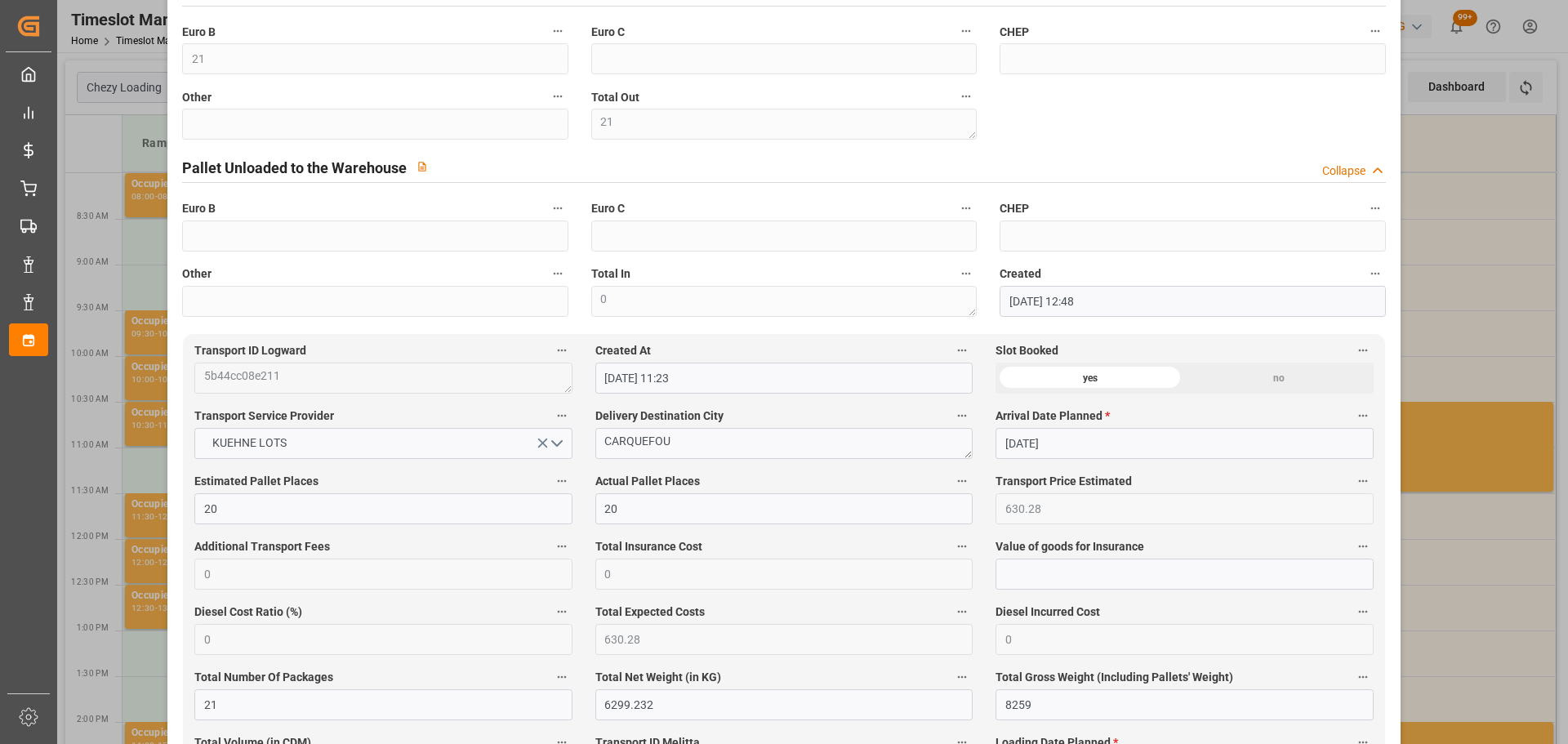
scroll to position [572, 0]
drag, startPoint x: 1460, startPoint y: 160, endPoint x: 1452, endPoint y: 163, distance: 8.5
click at [1460, 160] on div "Update Appointment code e9f39c94b7e2 Trucking company * ANTOINE Business Partne…" at bounding box center [784, 372] width 1568 height 744
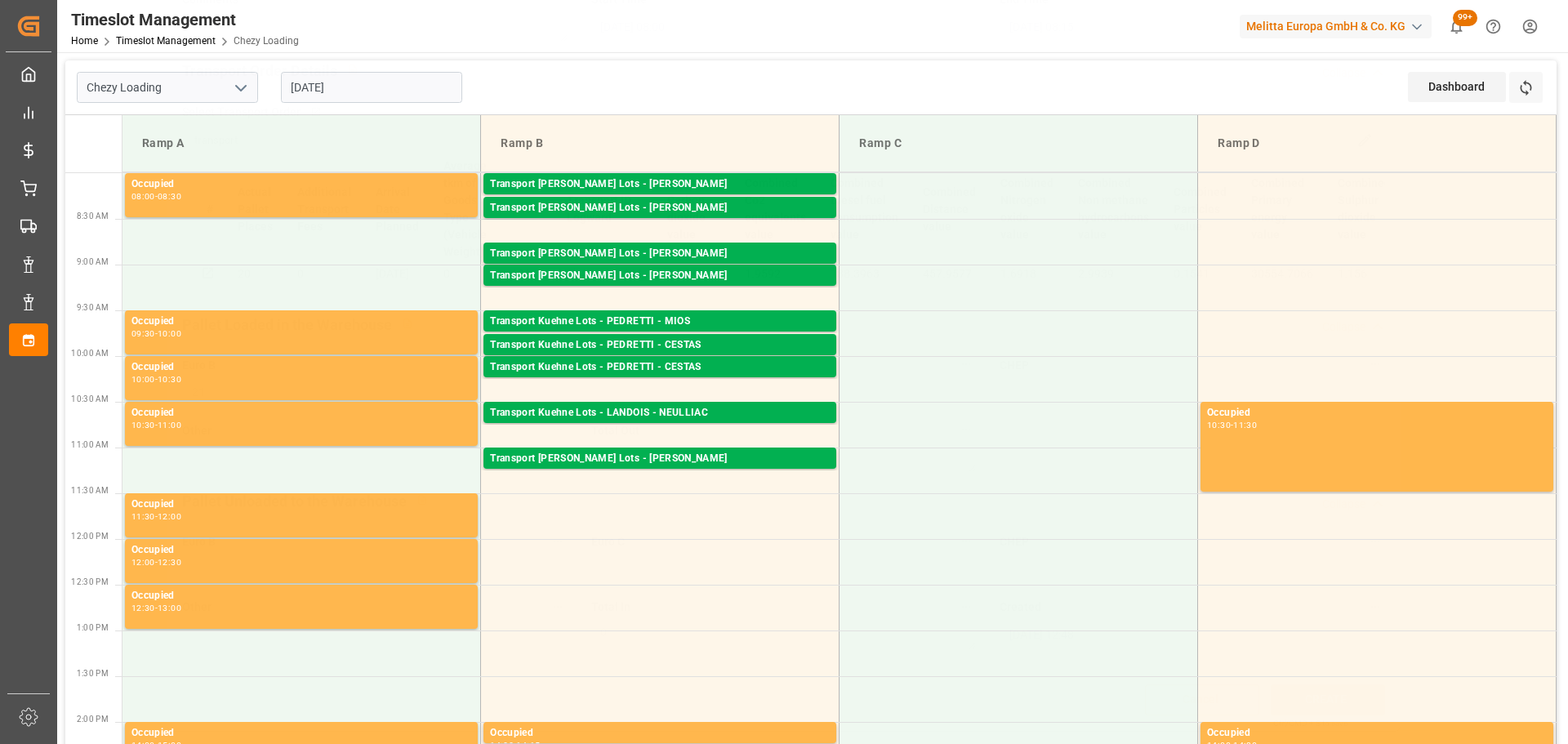
scroll to position [247, 0]
click at [706, 256] on div "Transport [PERSON_NAME] Lots - [PERSON_NAME]" at bounding box center [660, 254] width 340 height 17
click at [754, 282] on div "Transport [PERSON_NAME] Lots - [PERSON_NAME]" at bounding box center [660, 276] width 340 height 17
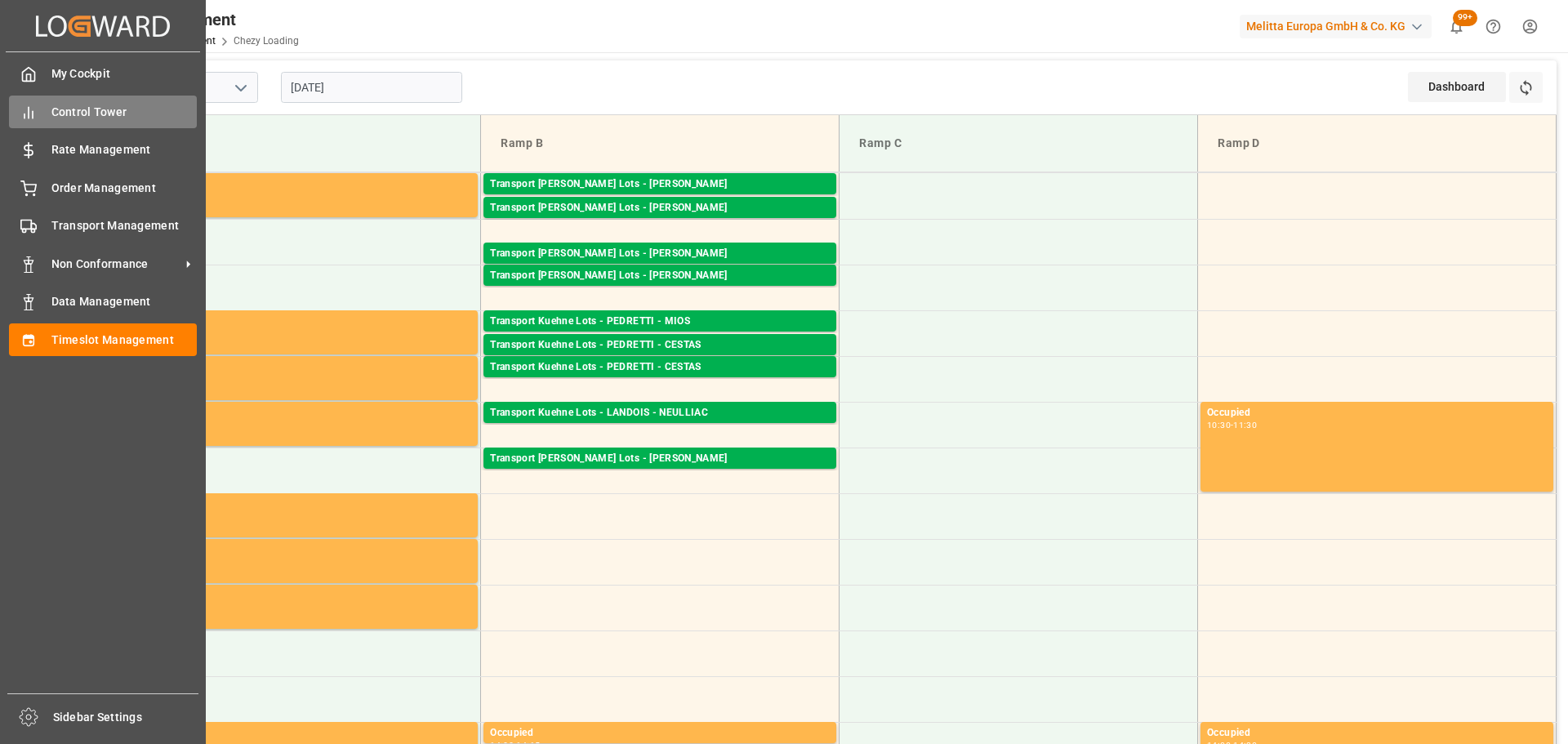
click at [61, 112] on span "Control Tower" at bounding box center [124, 112] width 146 height 17
